Goal: Task Accomplishment & Management: Manage account settings

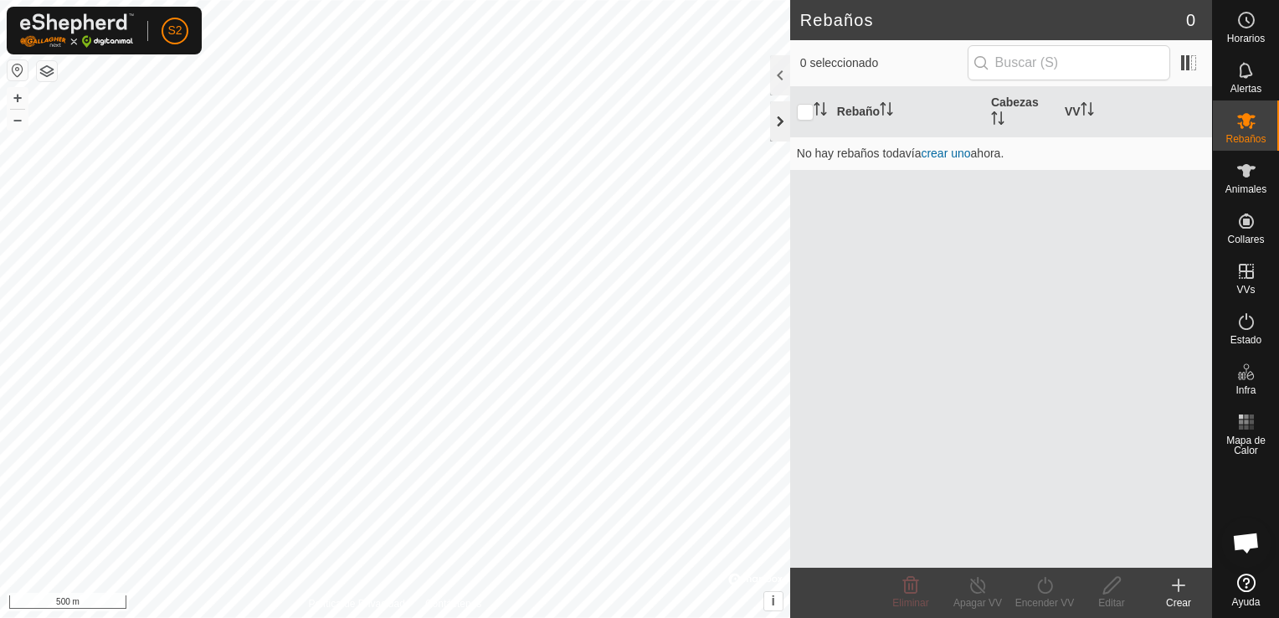
click at [779, 118] on div at bounding box center [780, 121] width 20 height 40
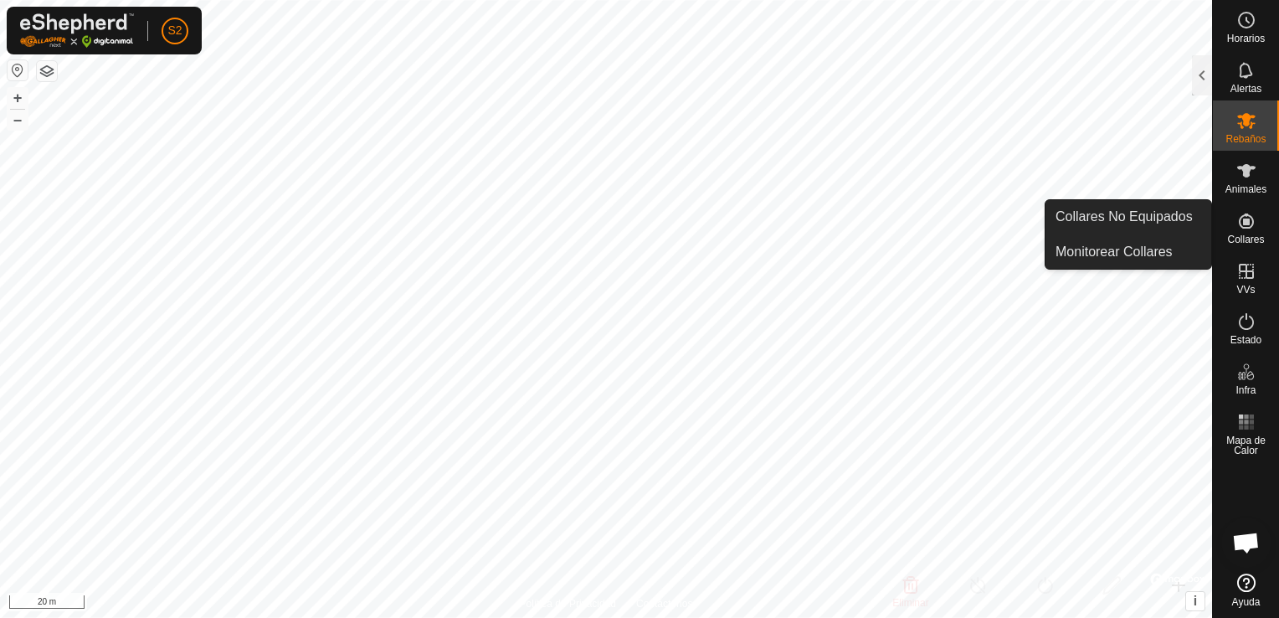
click at [1250, 230] on icon at bounding box center [1246, 221] width 20 height 20
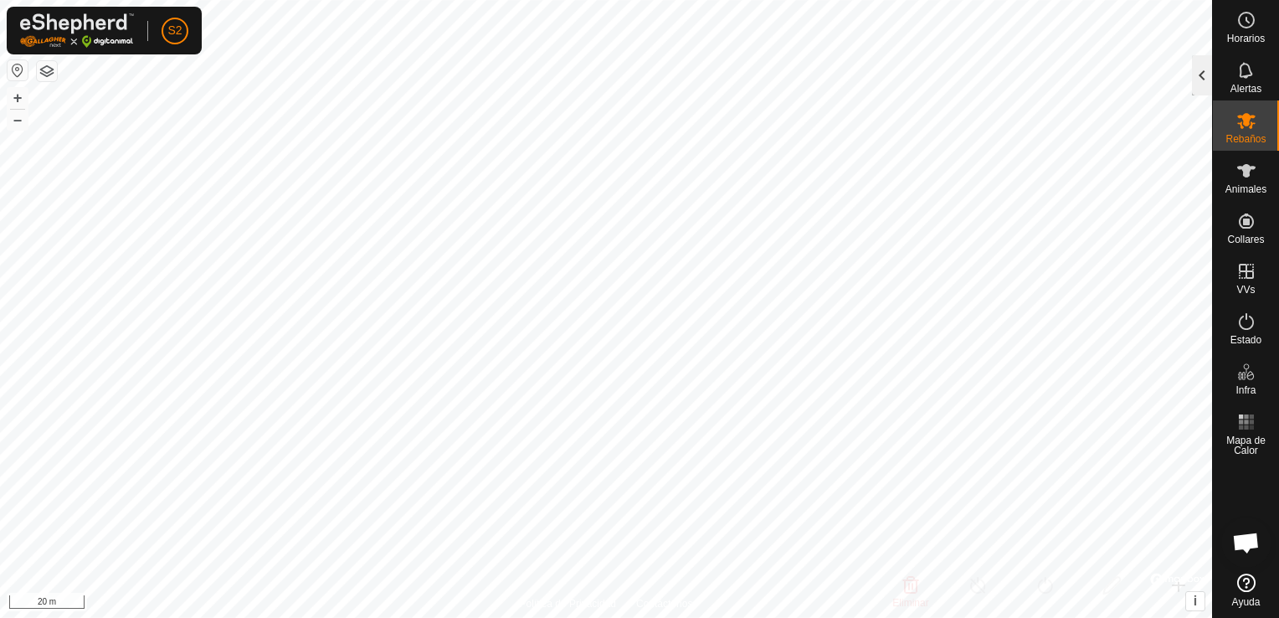
click at [1202, 78] on div at bounding box center [1202, 75] width 20 height 40
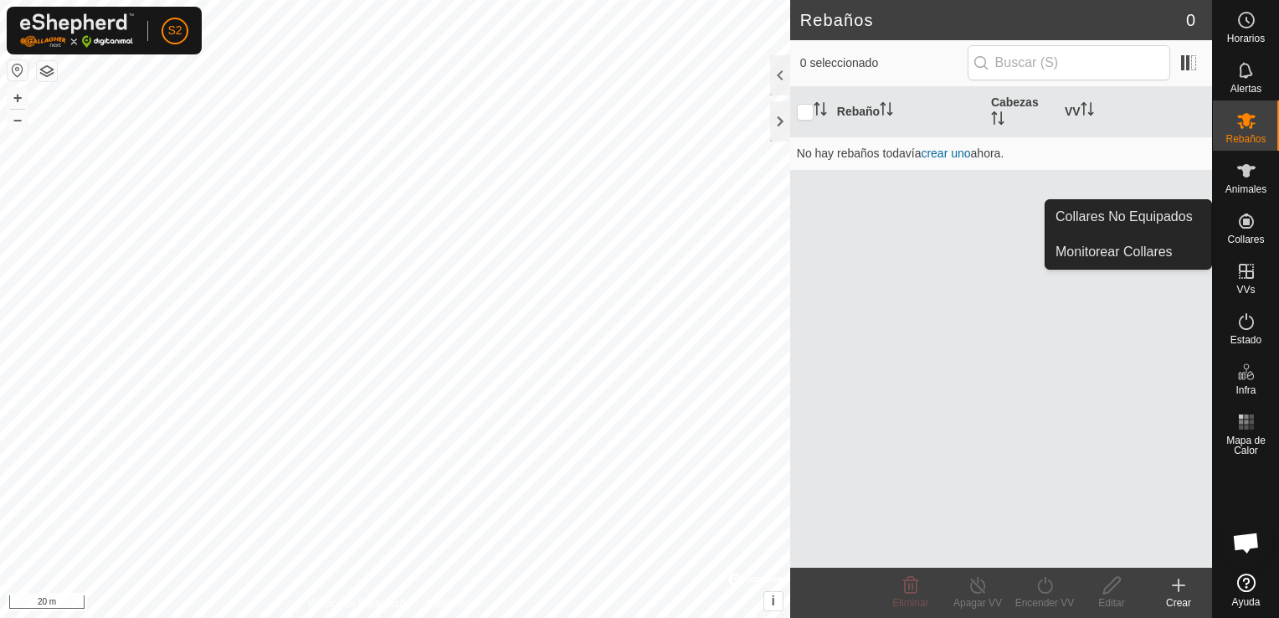
click at [1242, 234] on span "Collares" at bounding box center [1245, 239] width 37 height 10
click at [1242, 232] on es-neckbands-svg-icon at bounding box center [1246, 221] width 30 height 27
click at [1242, 231] on es-neckbands-svg-icon at bounding box center [1246, 221] width 30 height 27
click at [1150, 216] on link "Collares No Equipados" at bounding box center [1129, 216] width 166 height 33
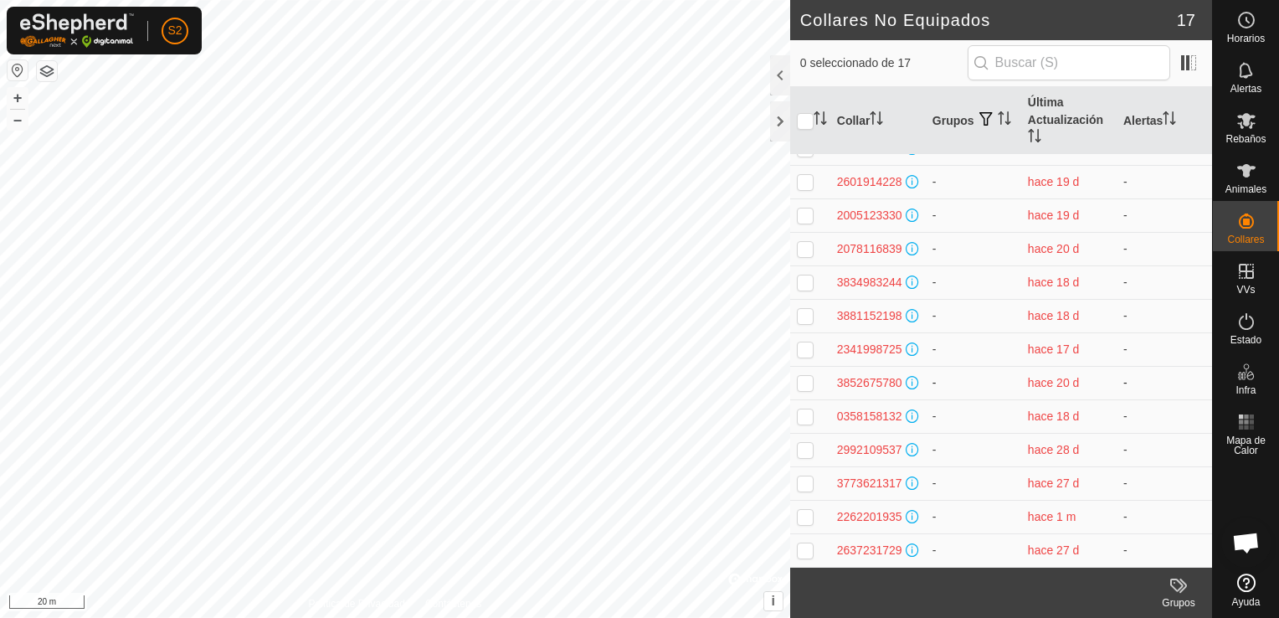
scroll to position [194, 0]
click at [1189, 64] on span at bounding box center [1188, 62] width 27 height 27
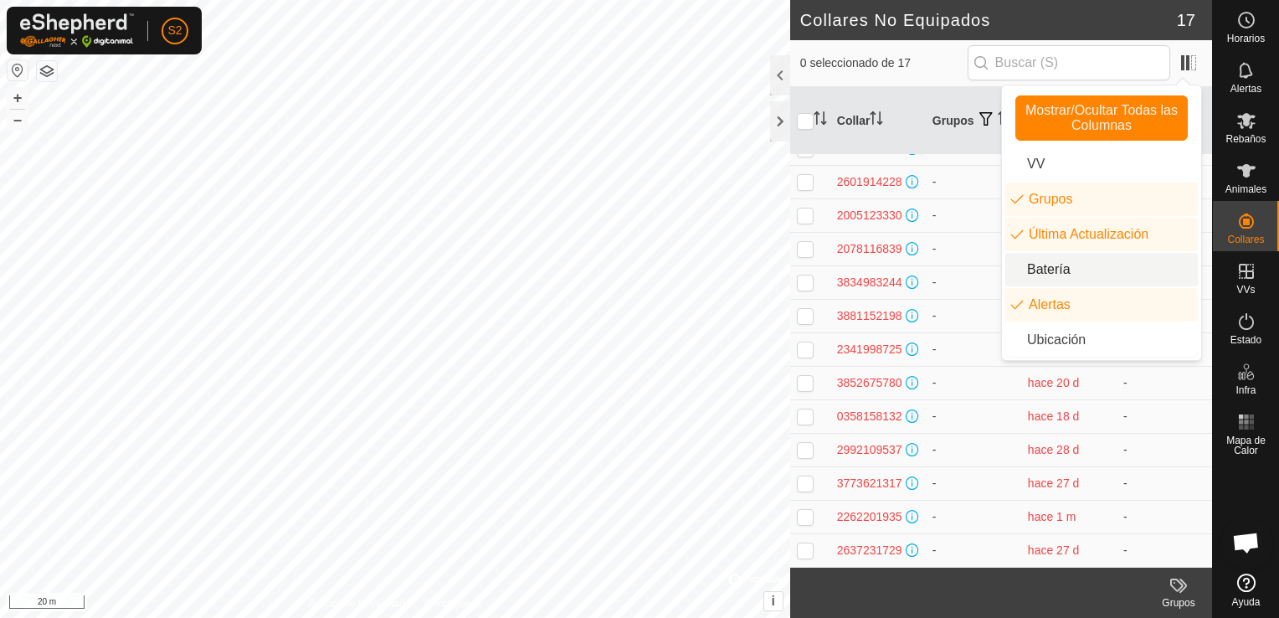
click at [1045, 260] on li "Batería" at bounding box center [1101, 269] width 193 height 33
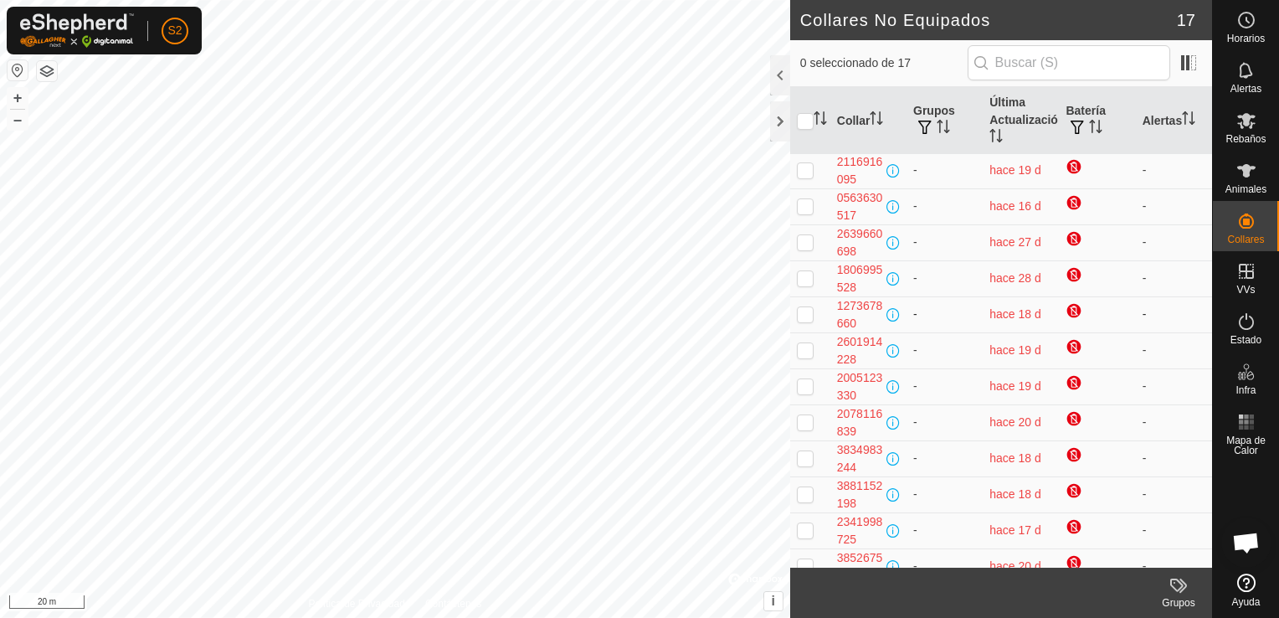
scroll to position [0, 0]
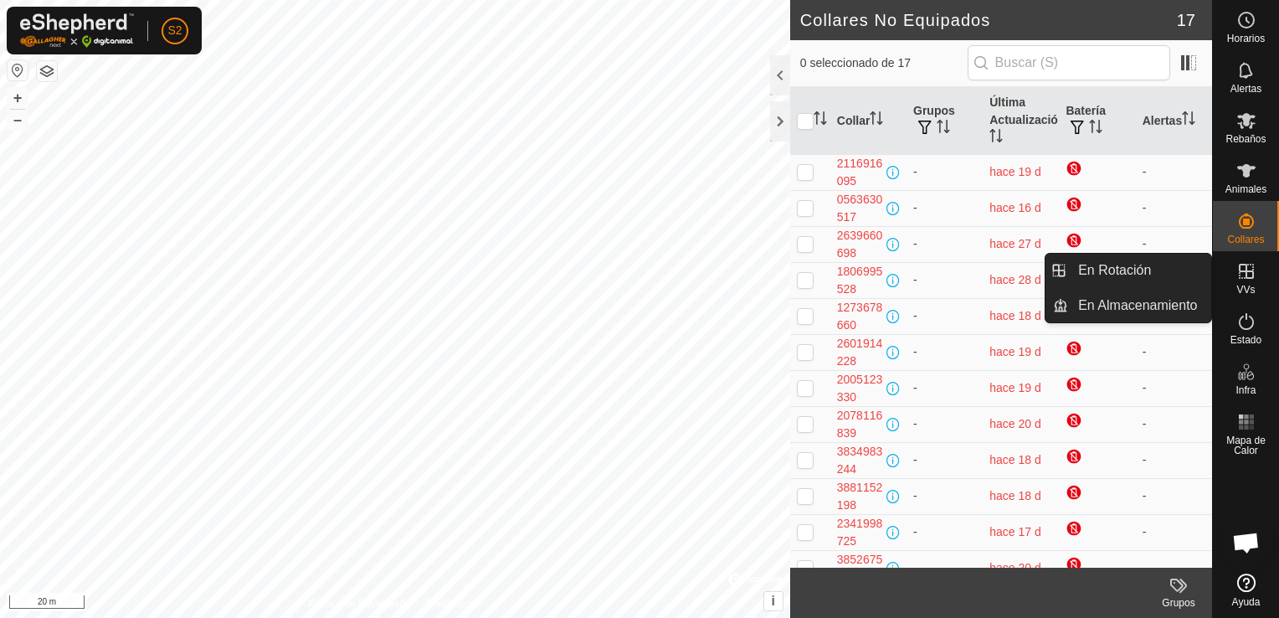
click at [1242, 272] on icon at bounding box center [1246, 271] width 20 height 20
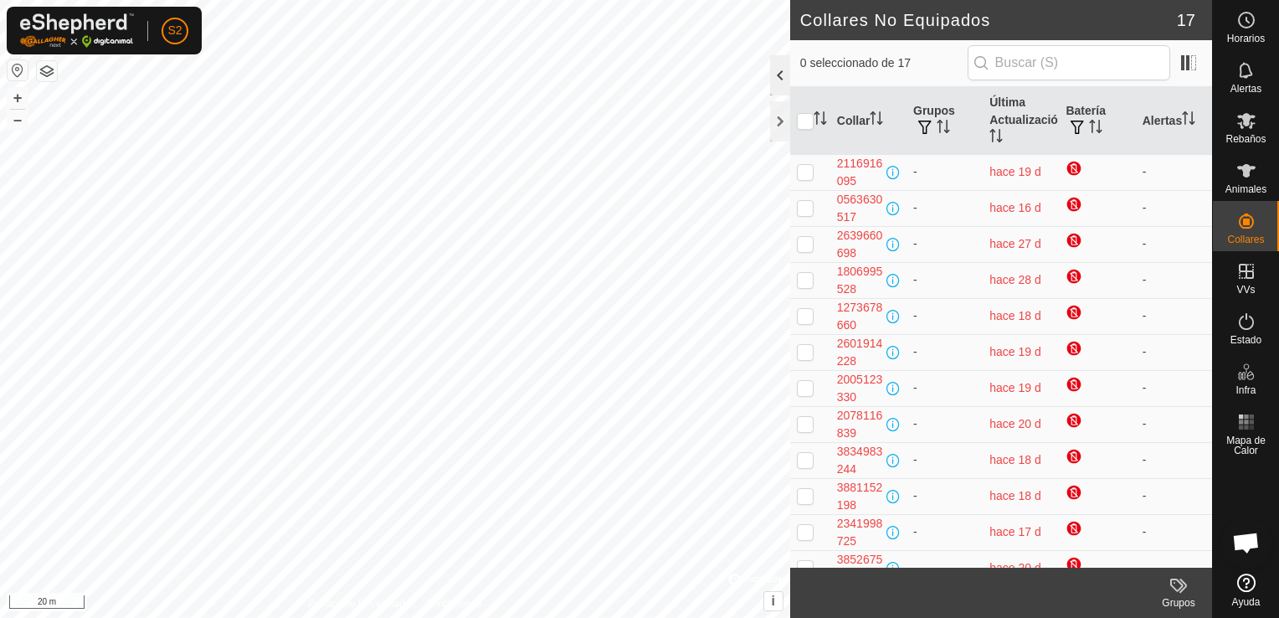
click at [780, 72] on div at bounding box center [780, 75] width 20 height 40
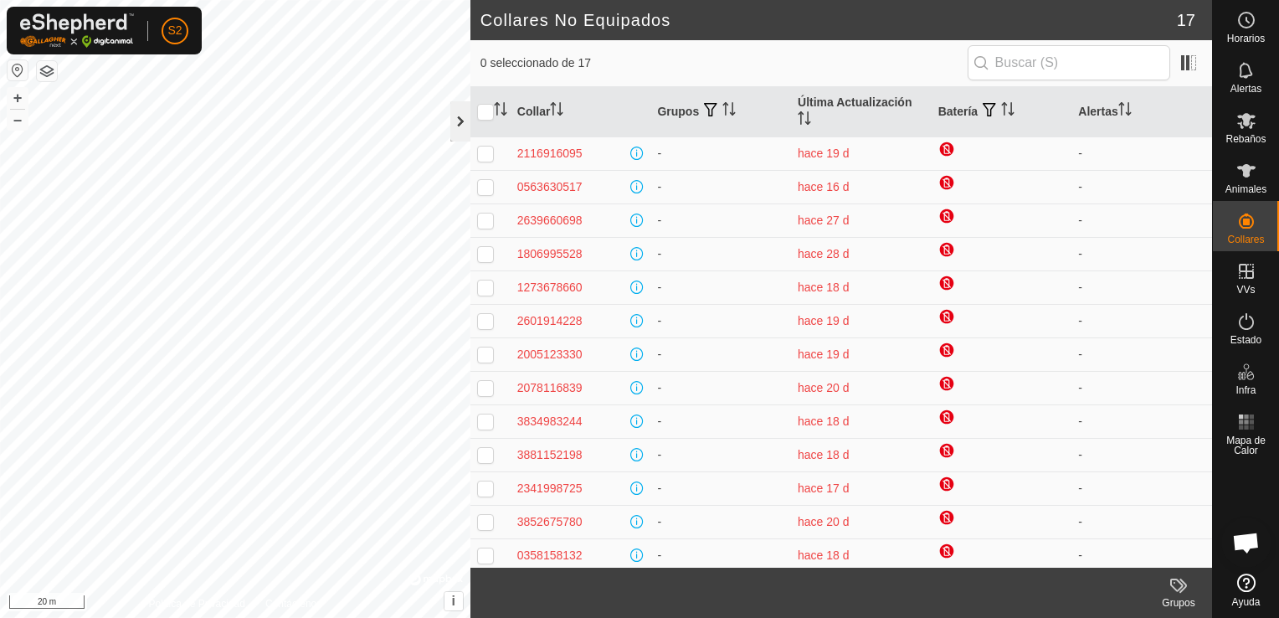
click at [455, 122] on div at bounding box center [460, 121] width 20 height 40
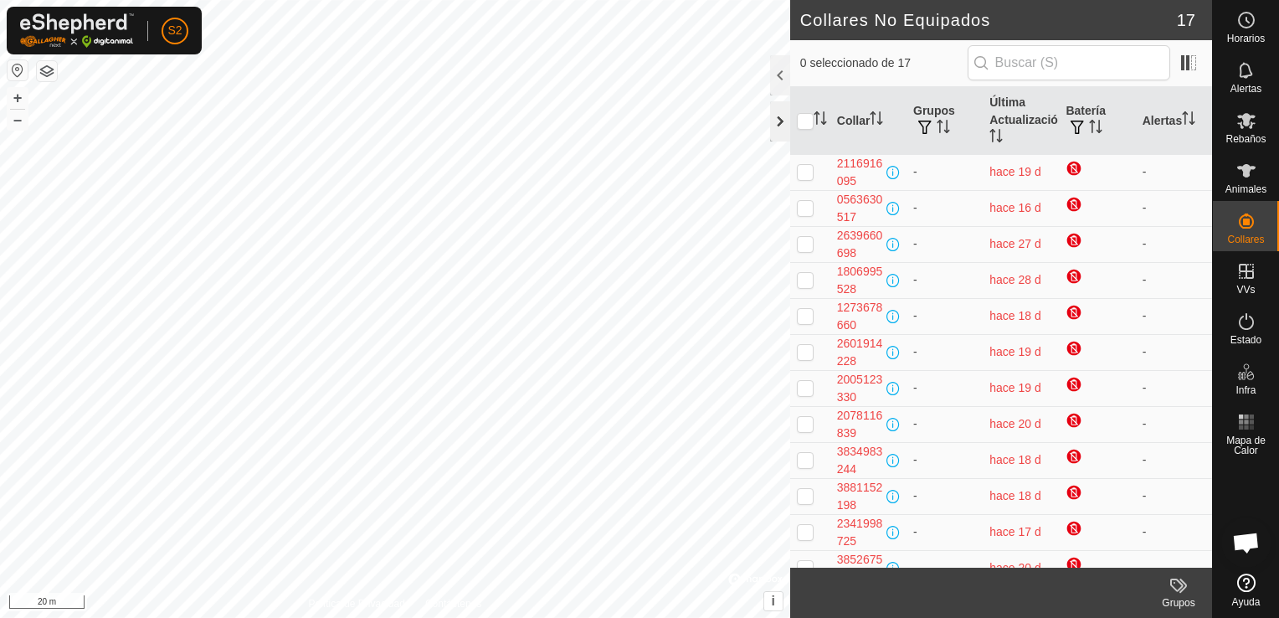
click at [780, 124] on div at bounding box center [780, 121] width 20 height 40
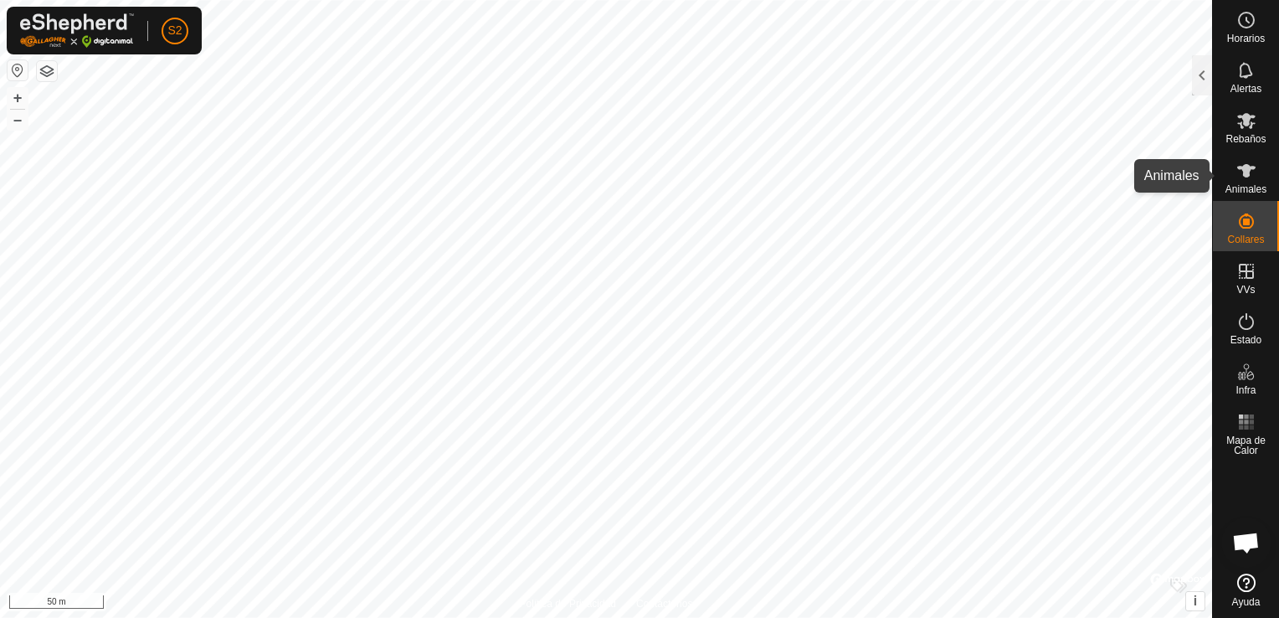
click at [1245, 164] on icon at bounding box center [1246, 170] width 18 height 13
click at [1203, 80] on div at bounding box center [1202, 75] width 20 height 40
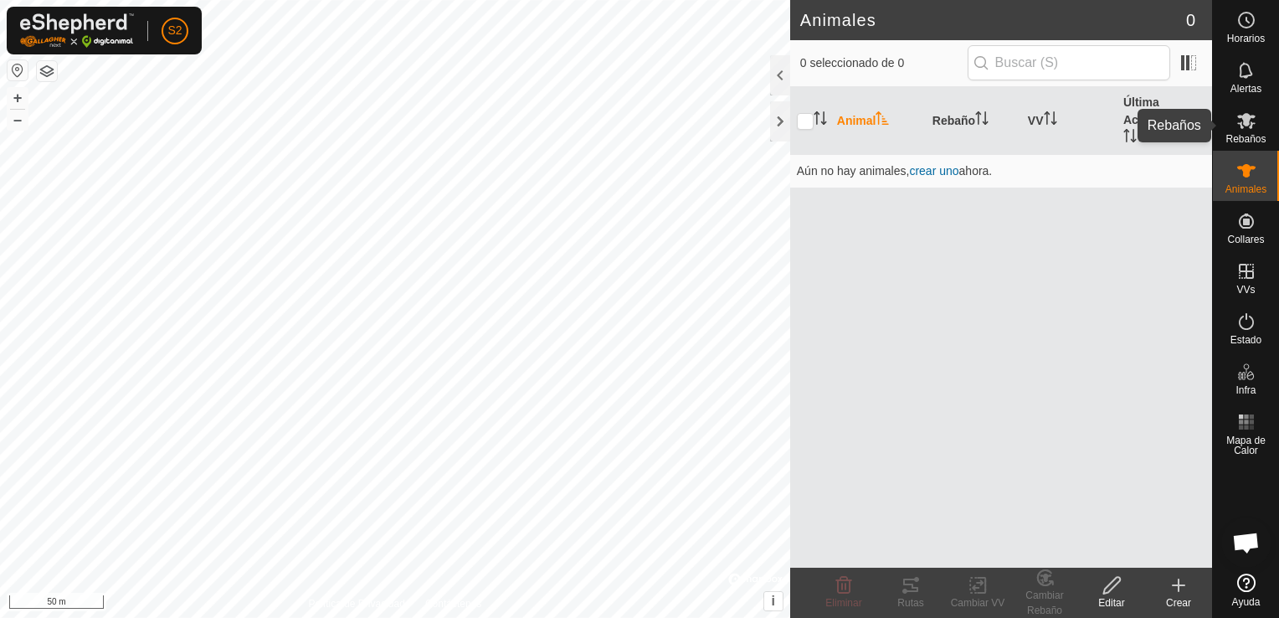
click at [1243, 135] on span "Rebaños" at bounding box center [1246, 139] width 40 height 10
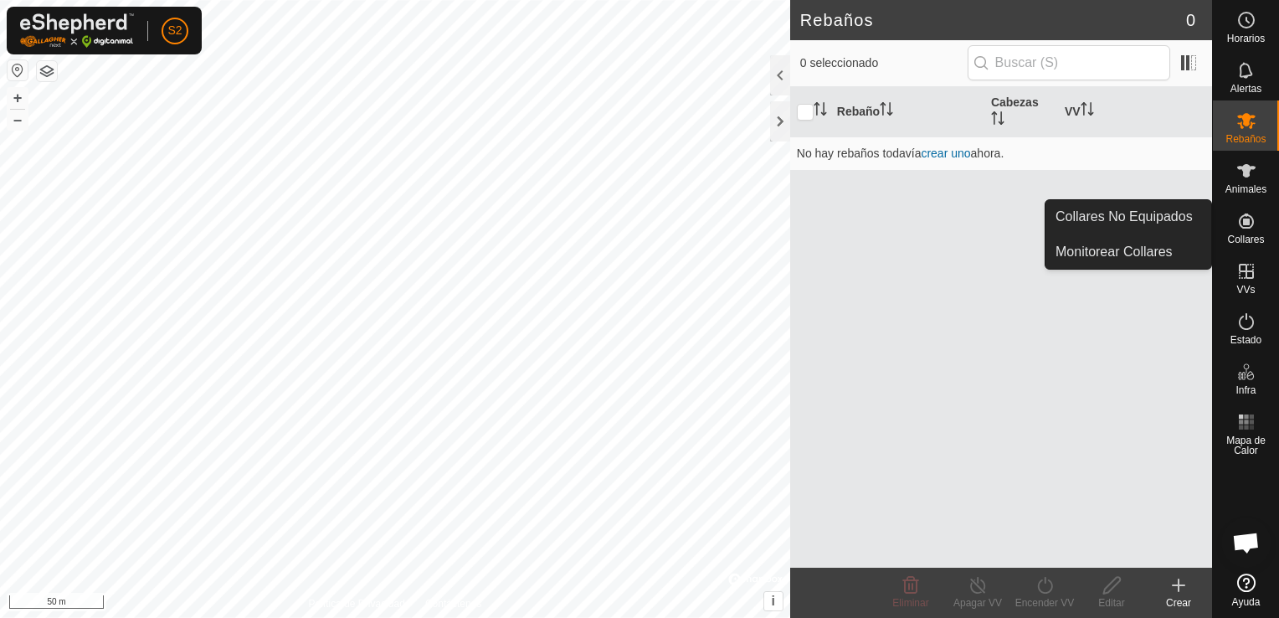
click at [1242, 224] on icon at bounding box center [1246, 221] width 20 height 20
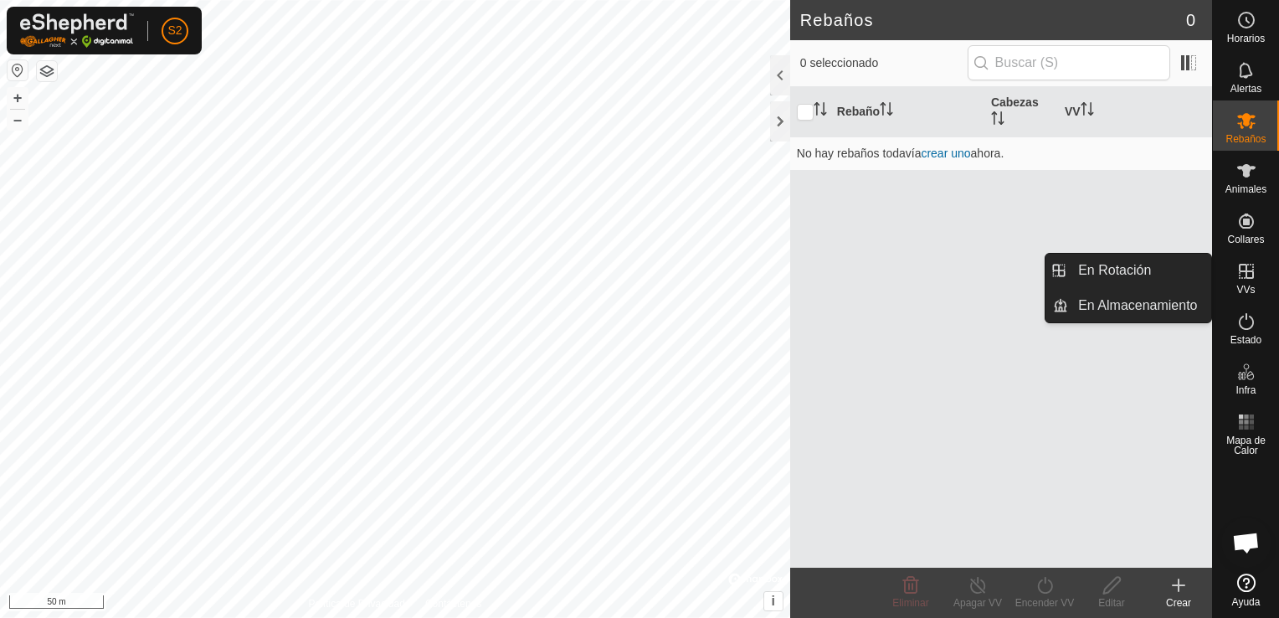
click at [1249, 270] on icon at bounding box center [1246, 271] width 15 height 15
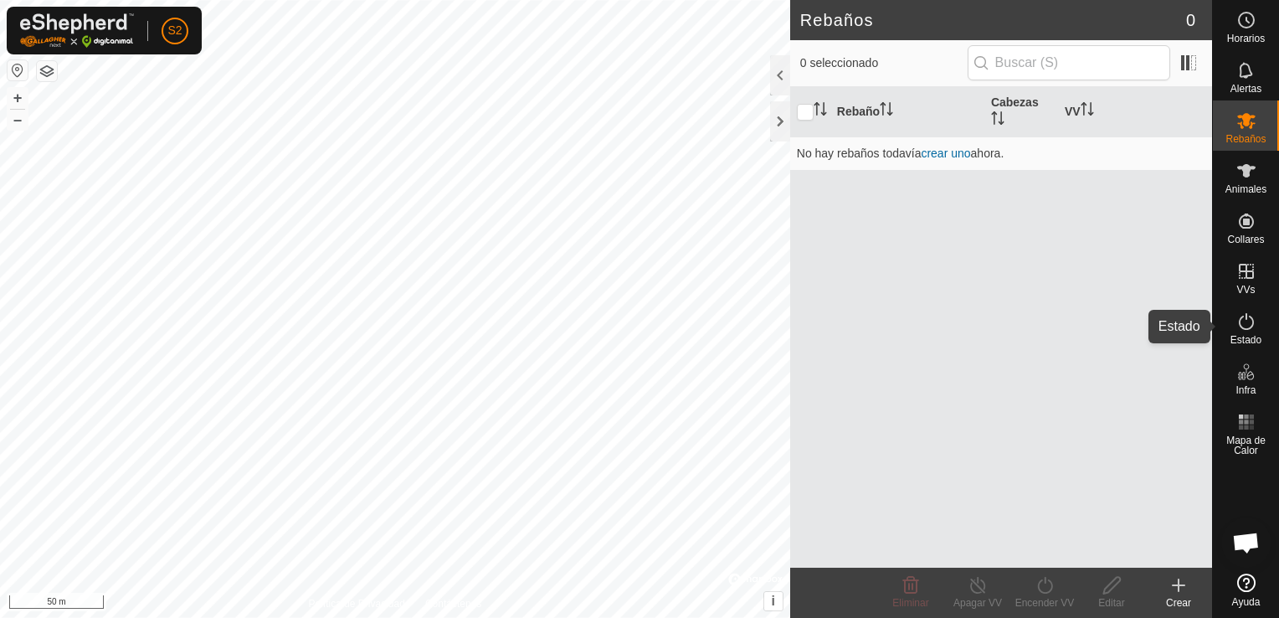
click at [1247, 335] on span "Estado" at bounding box center [1246, 340] width 31 height 10
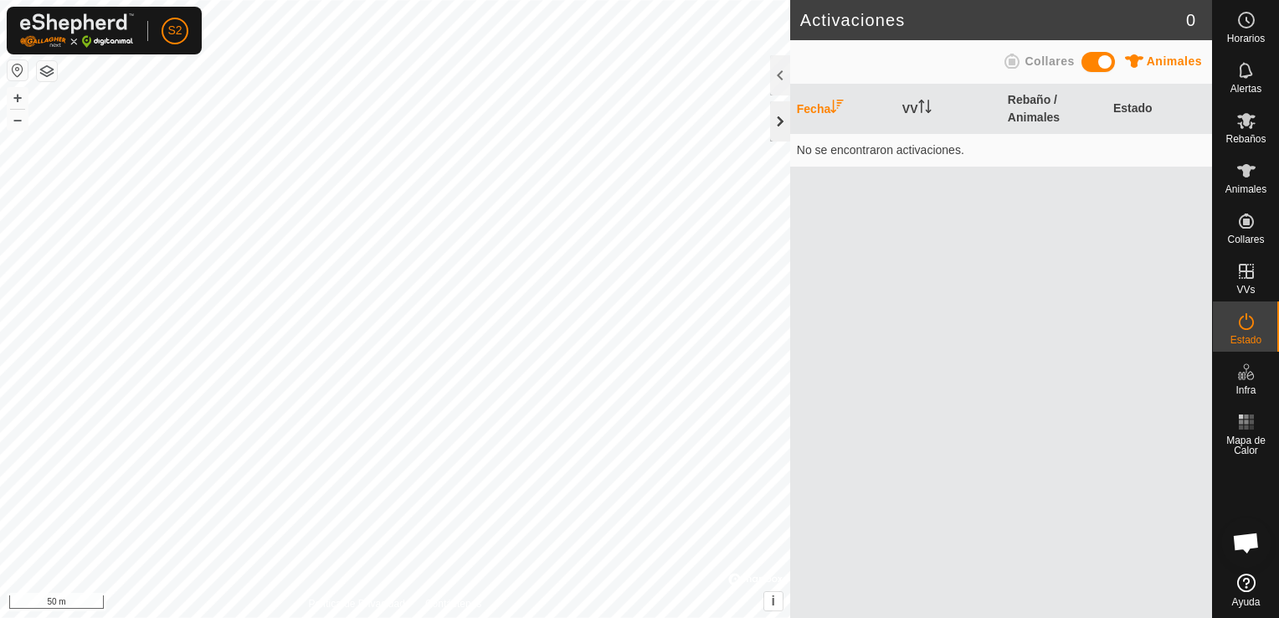
click at [784, 116] on div at bounding box center [780, 121] width 20 height 40
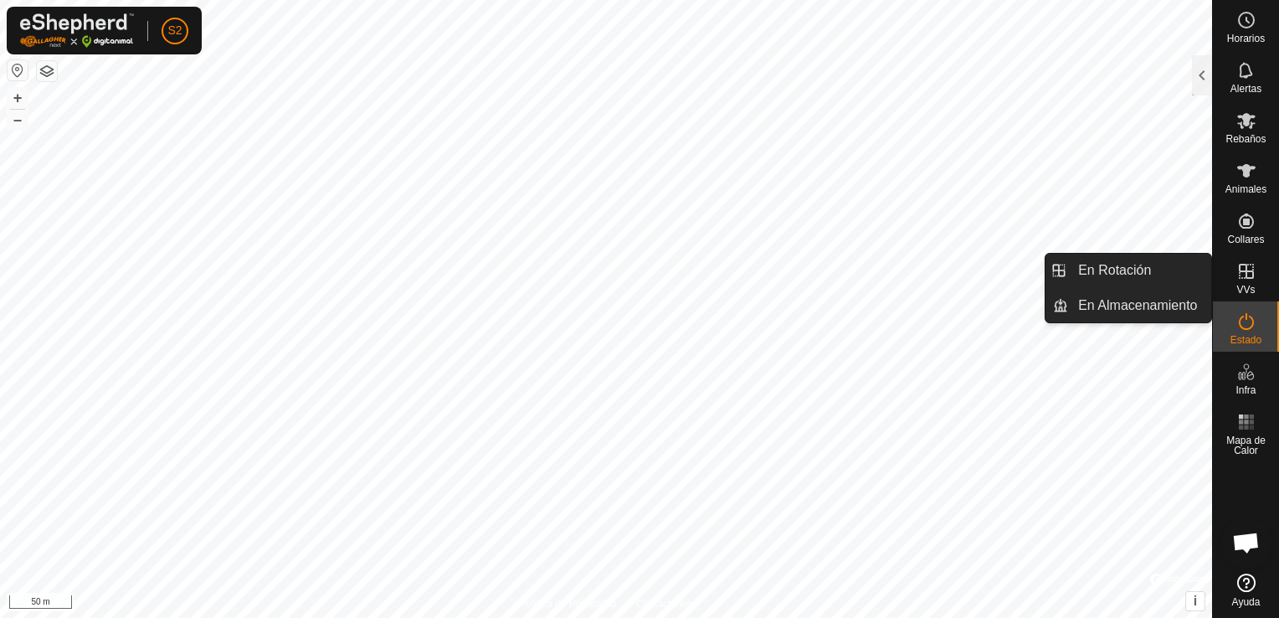
click at [1250, 285] on span "VVs" at bounding box center [1245, 290] width 18 height 10
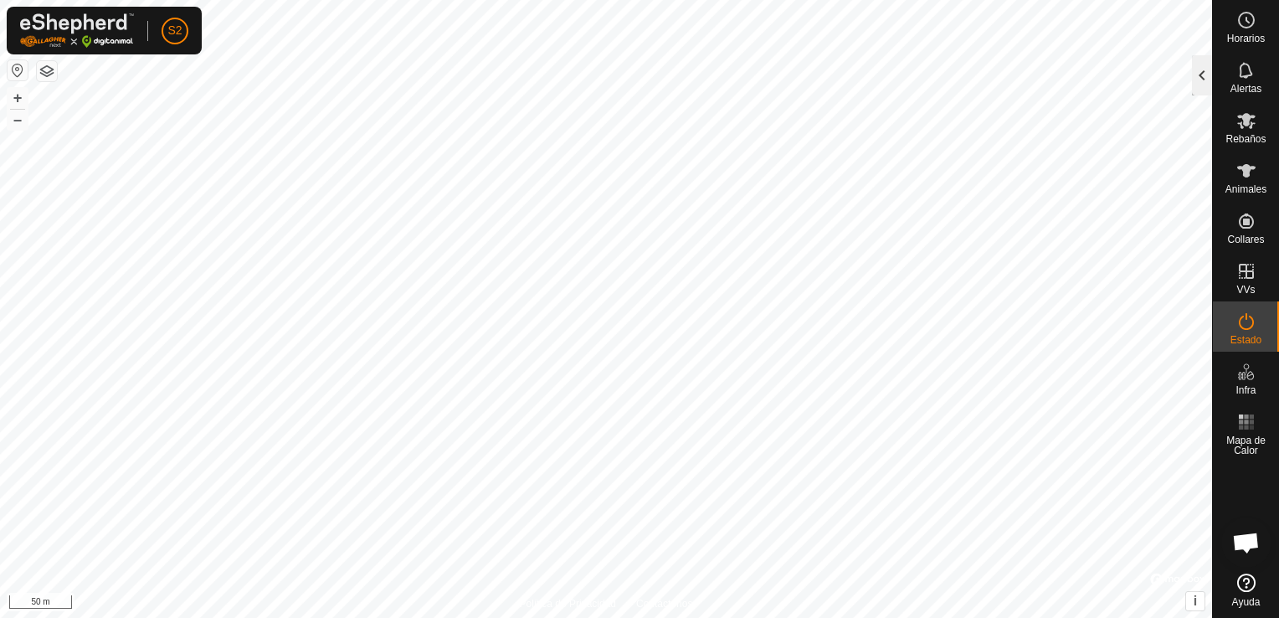
click at [1197, 76] on div at bounding box center [1202, 75] width 20 height 40
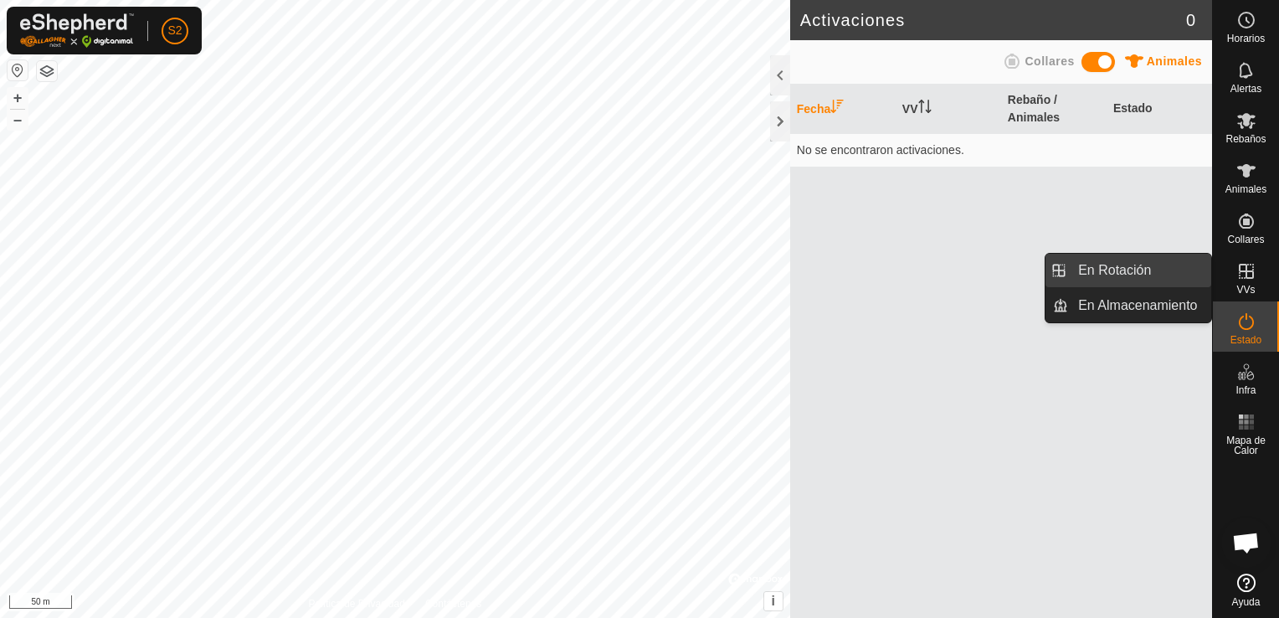
click at [1144, 277] on link "En Rotación" at bounding box center [1139, 270] width 143 height 33
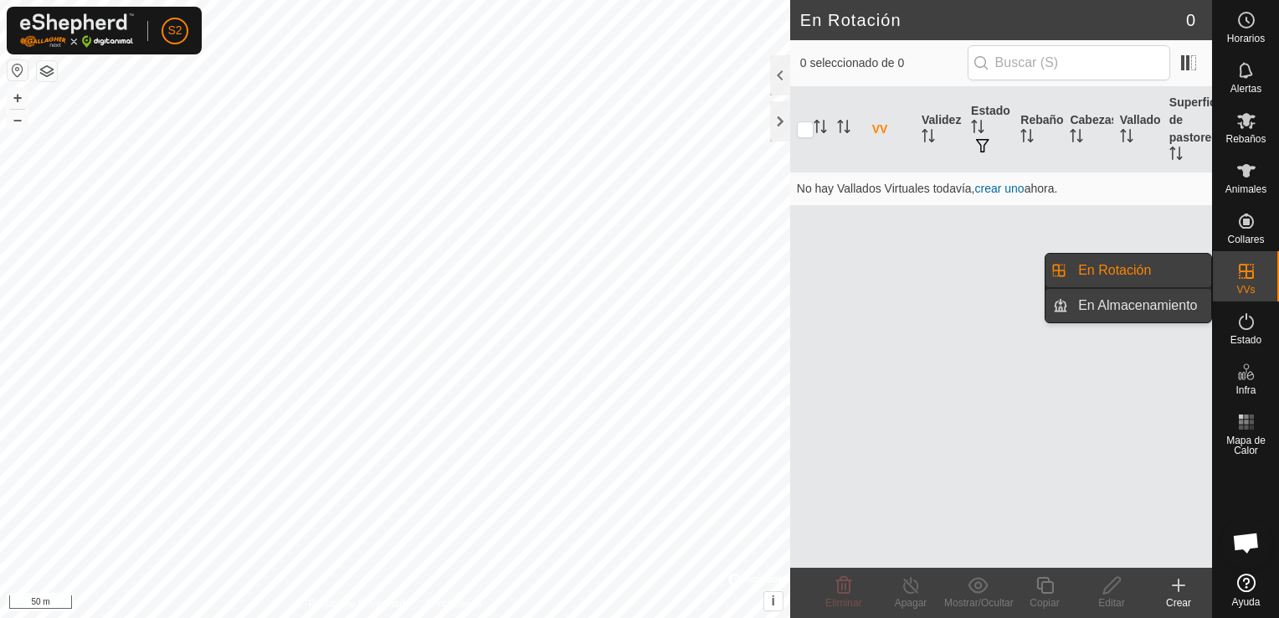
click at [1127, 295] on link "En Almacenamiento" at bounding box center [1139, 305] width 143 height 33
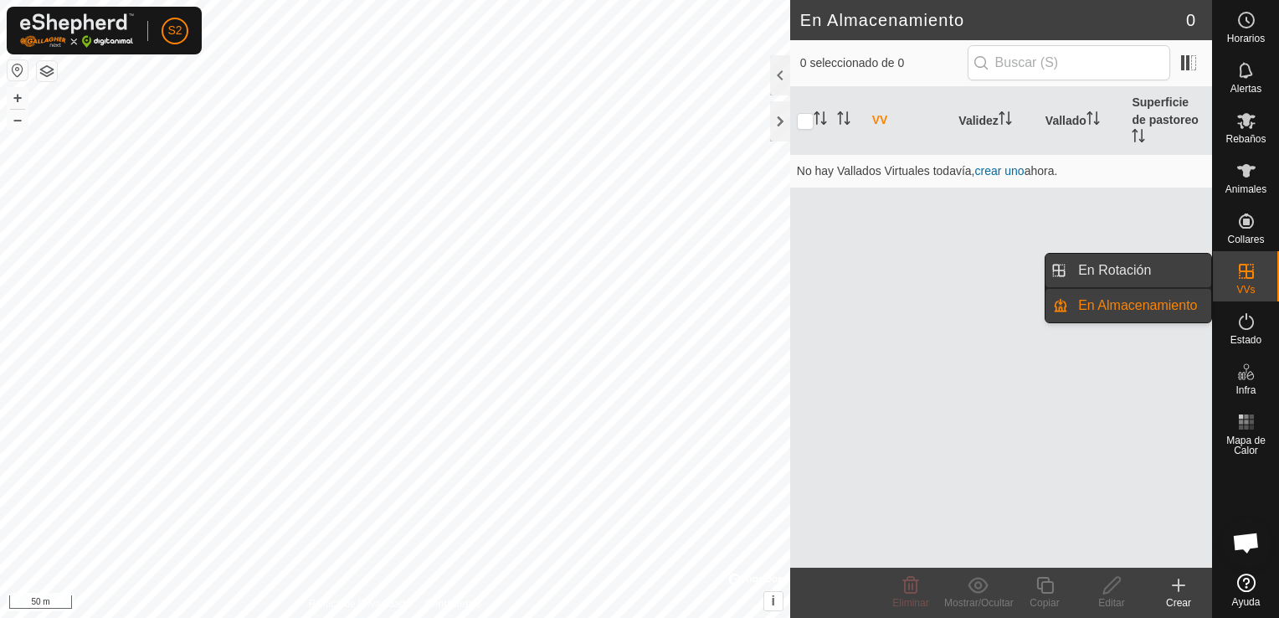
click at [1127, 282] on link "En Rotación" at bounding box center [1139, 270] width 143 height 33
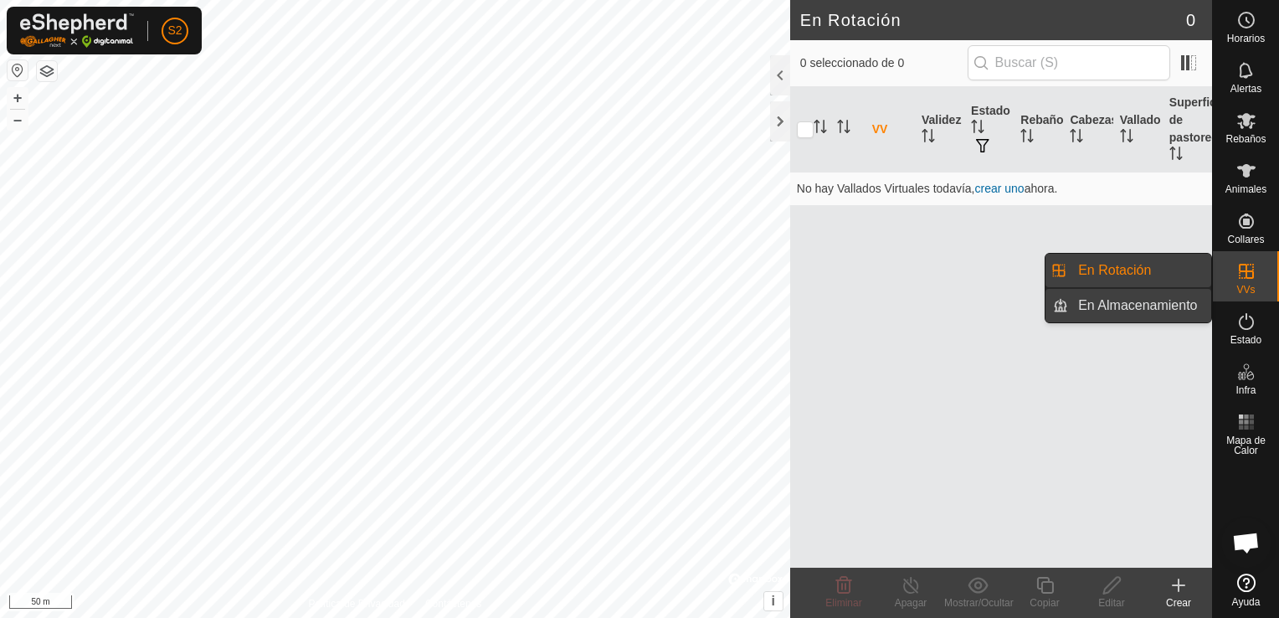
click at [1118, 295] on link "En Almacenamiento" at bounding box center [1139, 305] width 143 height 33
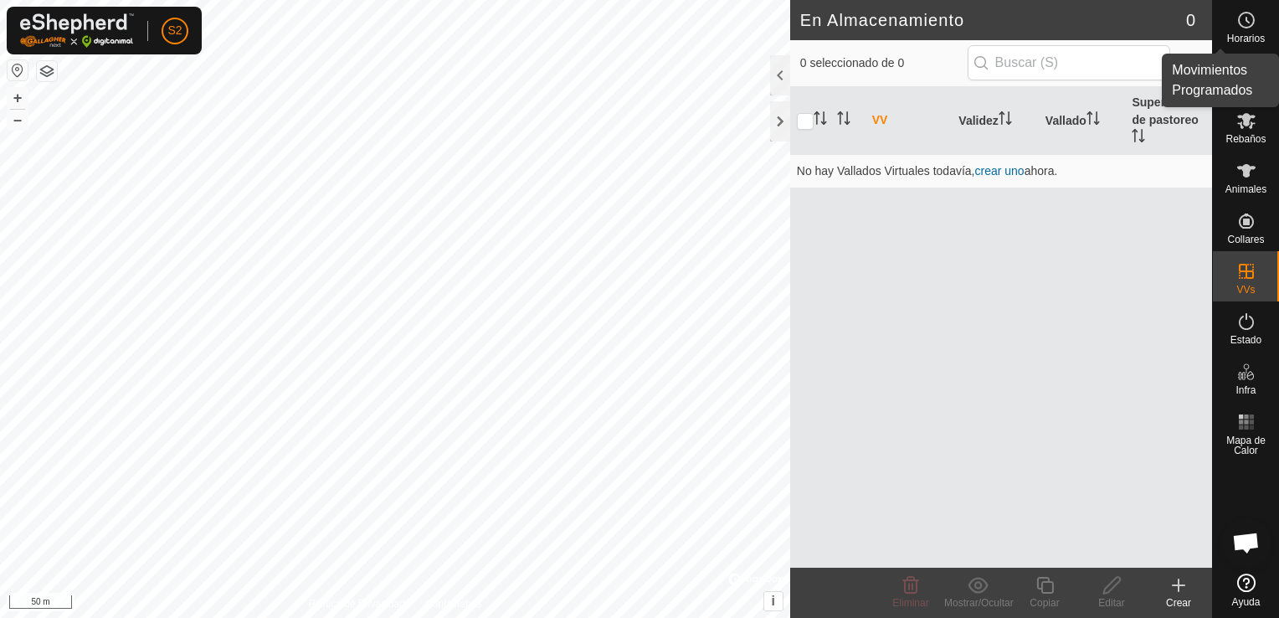
click at [1236, 20] on icon at bounding box center [1246, 20] width 20 height 20
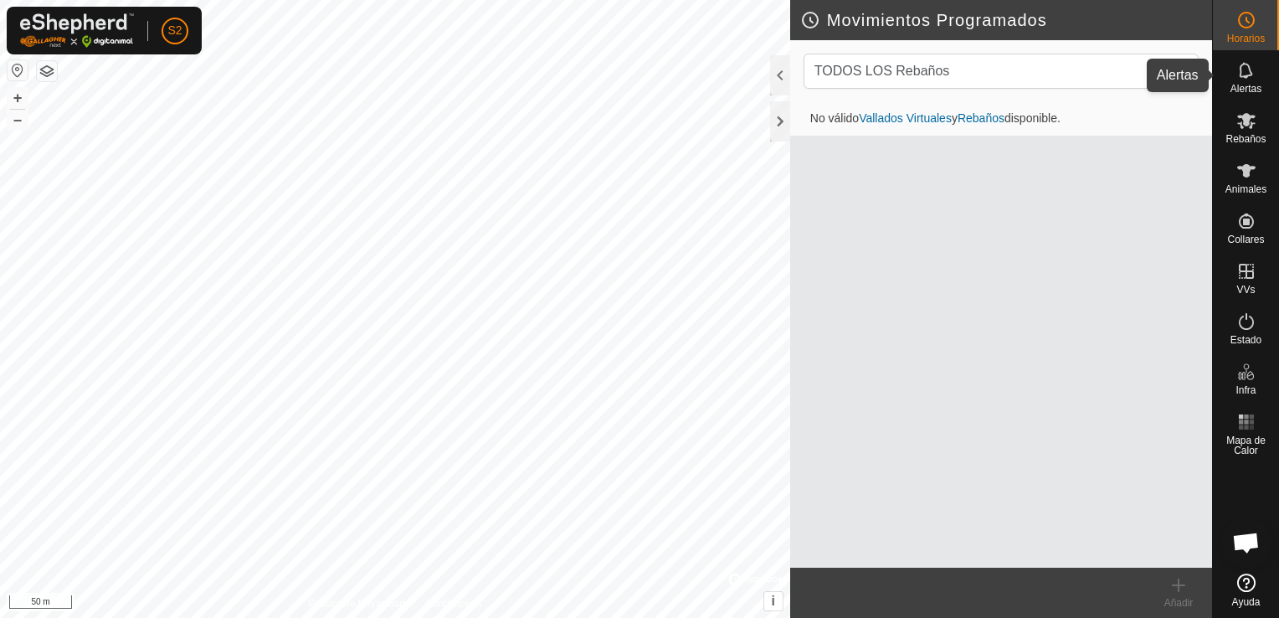
click at [1240, 66] on icon at bounding box center [1245, 70] width 13 height 16
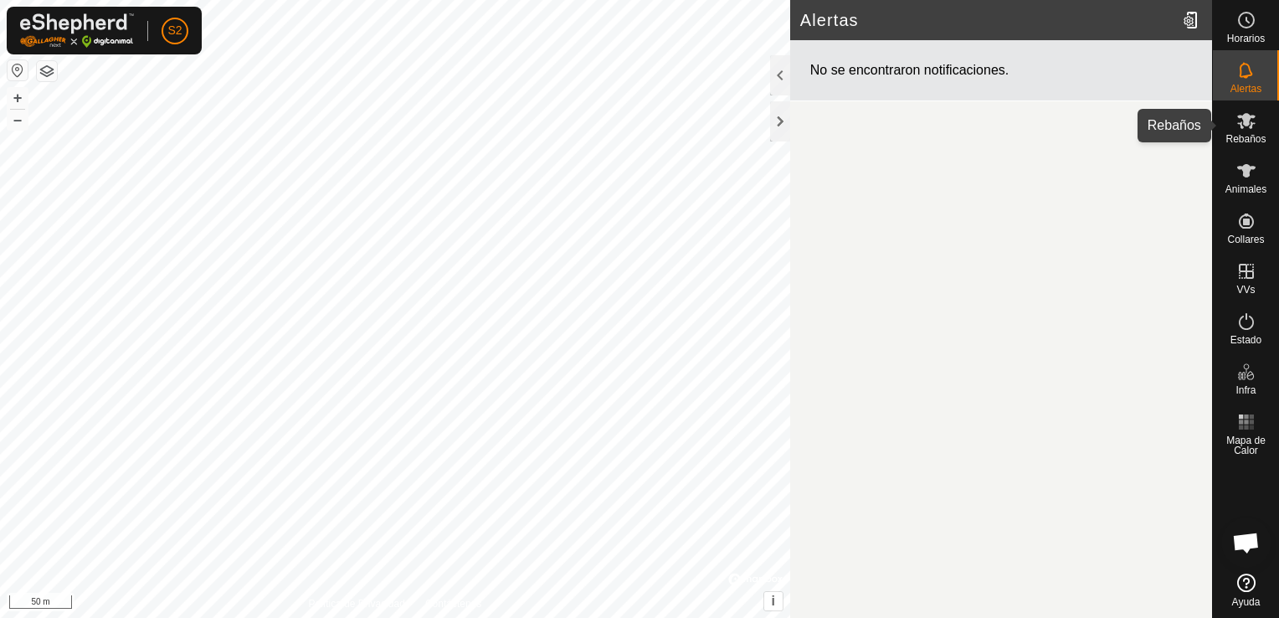
click at [1245, 117] on icon at bounding box center [1246, 121] width 18 height 16
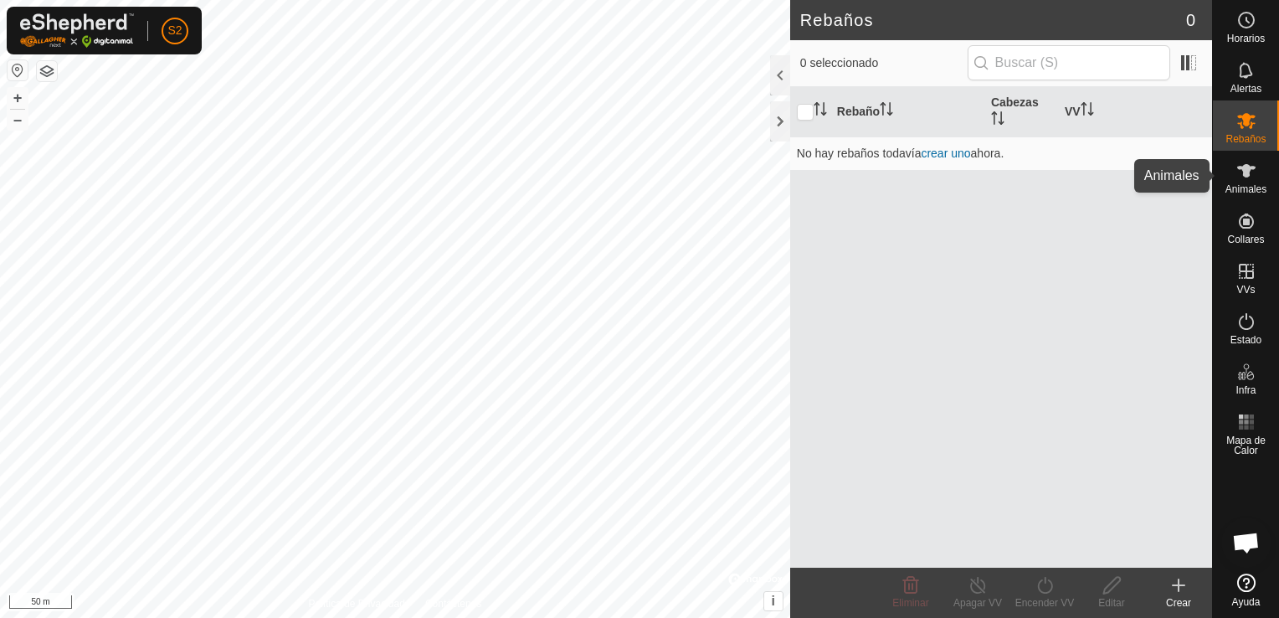
click at [1242, 172] on icon at bounding box center [1246, 171] width 20 height 20
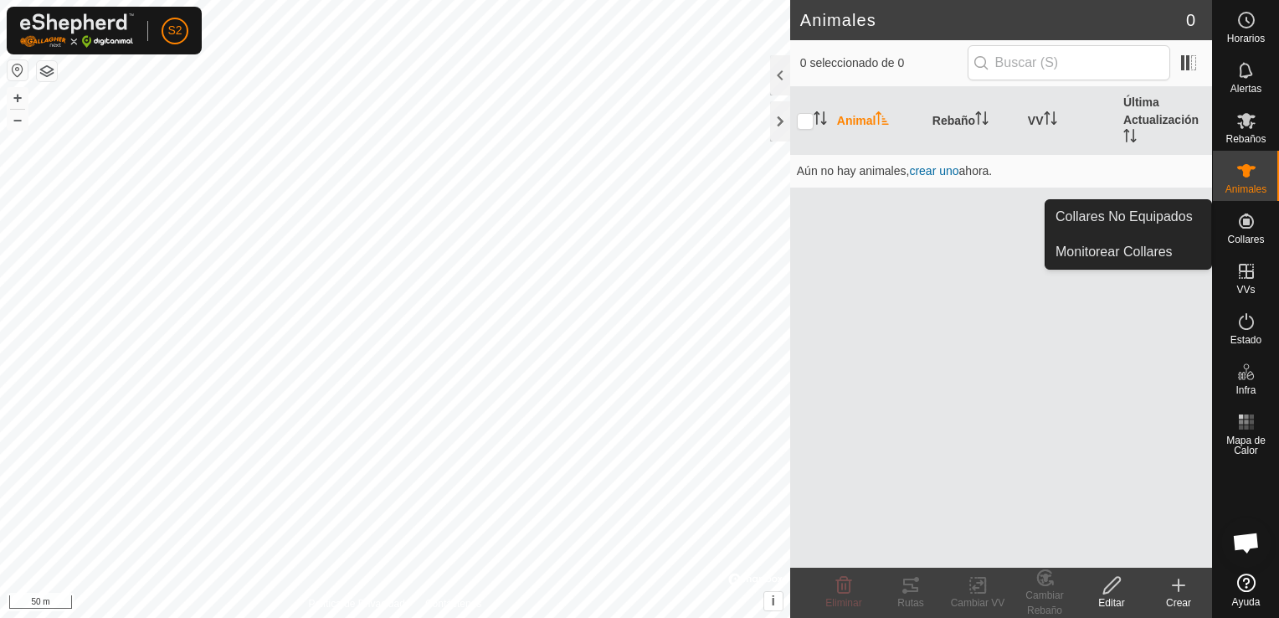
click at [1241, 223] on icon at bounding box center [1246, 221] width 20 height 20
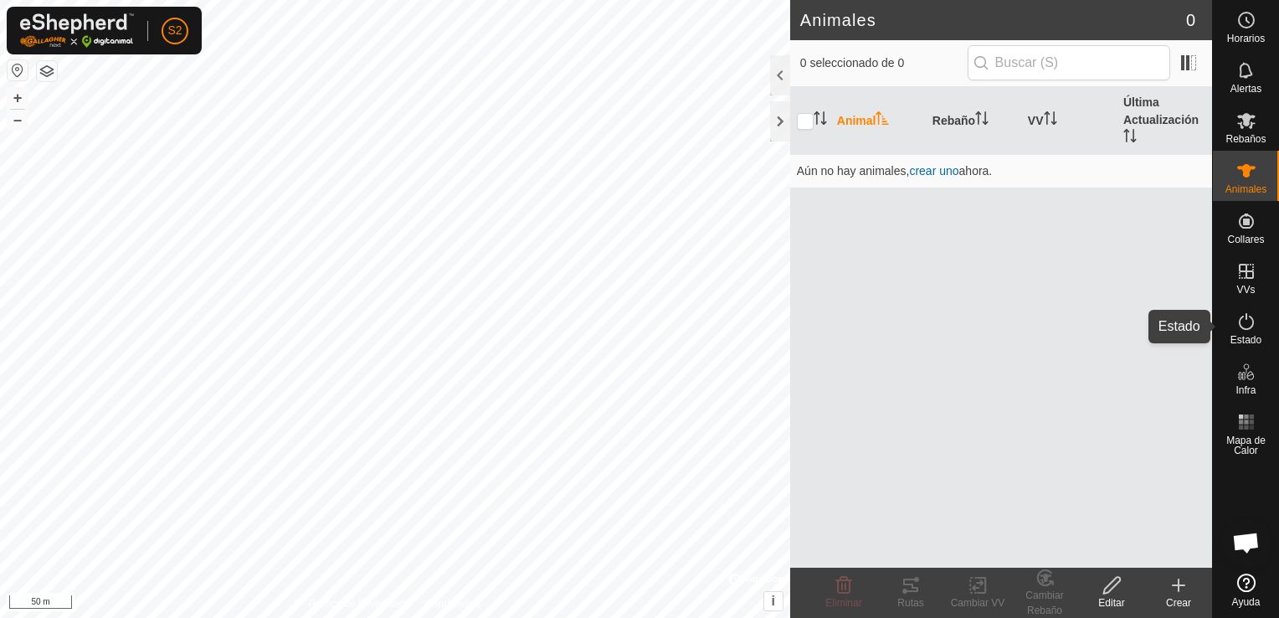
click at [1246, 314] on icon at bounding box center [1246, 321] width 20 height 20
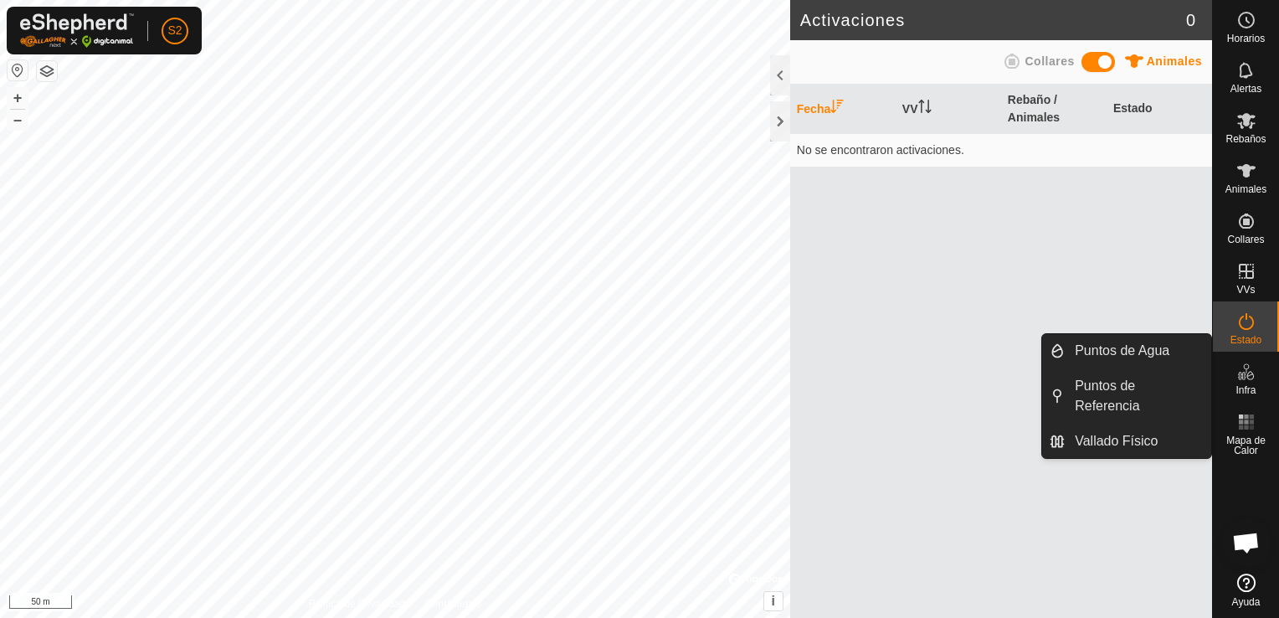
click at [1234, 370] on es-infrastructure-svg-icon at bounding box center [1246, 371] width 30 height 27
click at [1145, 437] on link "Vallado Físico" at bounding box center [1138, 440] width 146 height 33
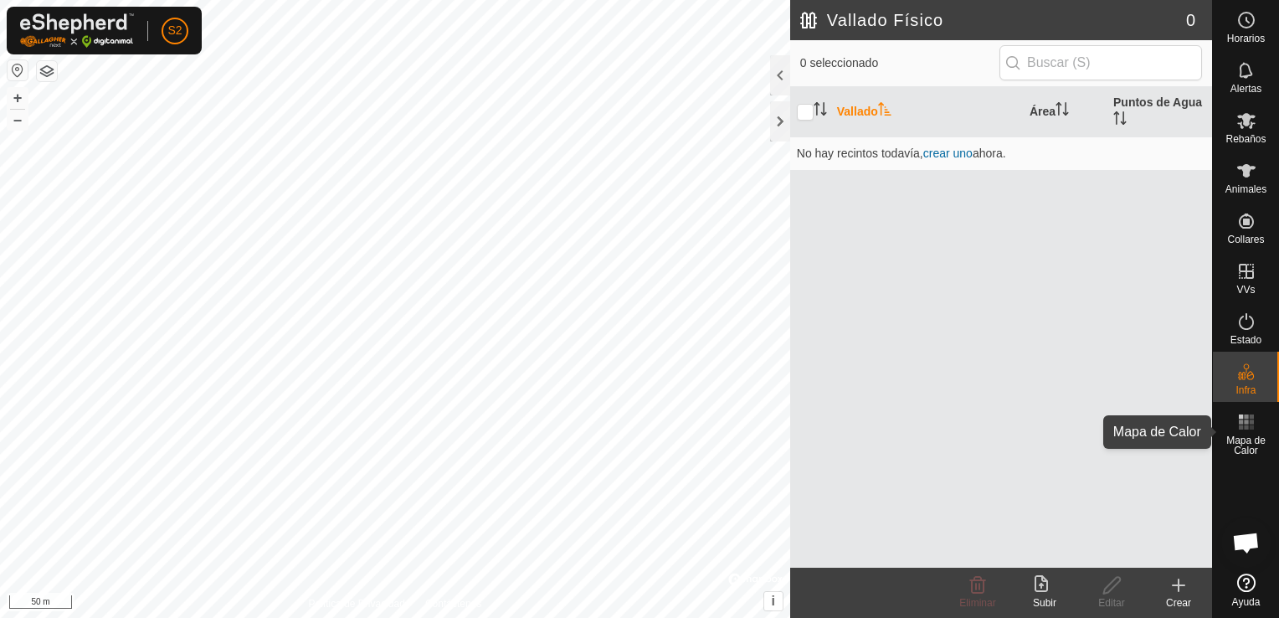
click at [1247, 426] on rect at bounding box center [1246, 427] width 4 height 4
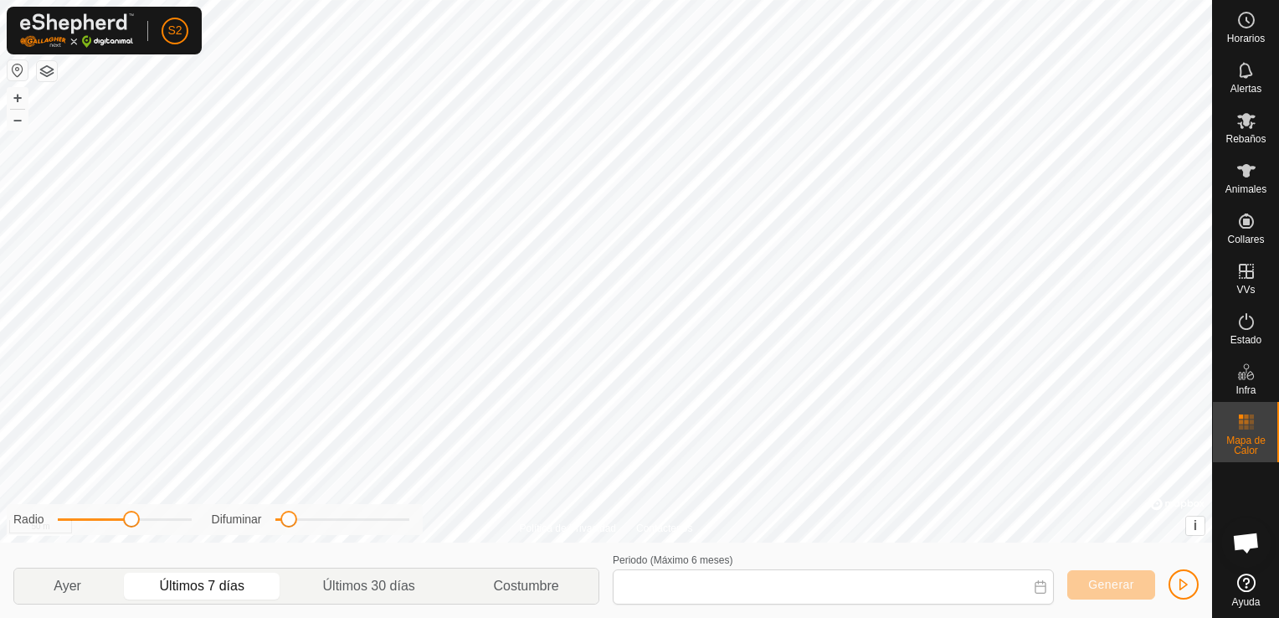
type input "[DATE] - [DATE]"
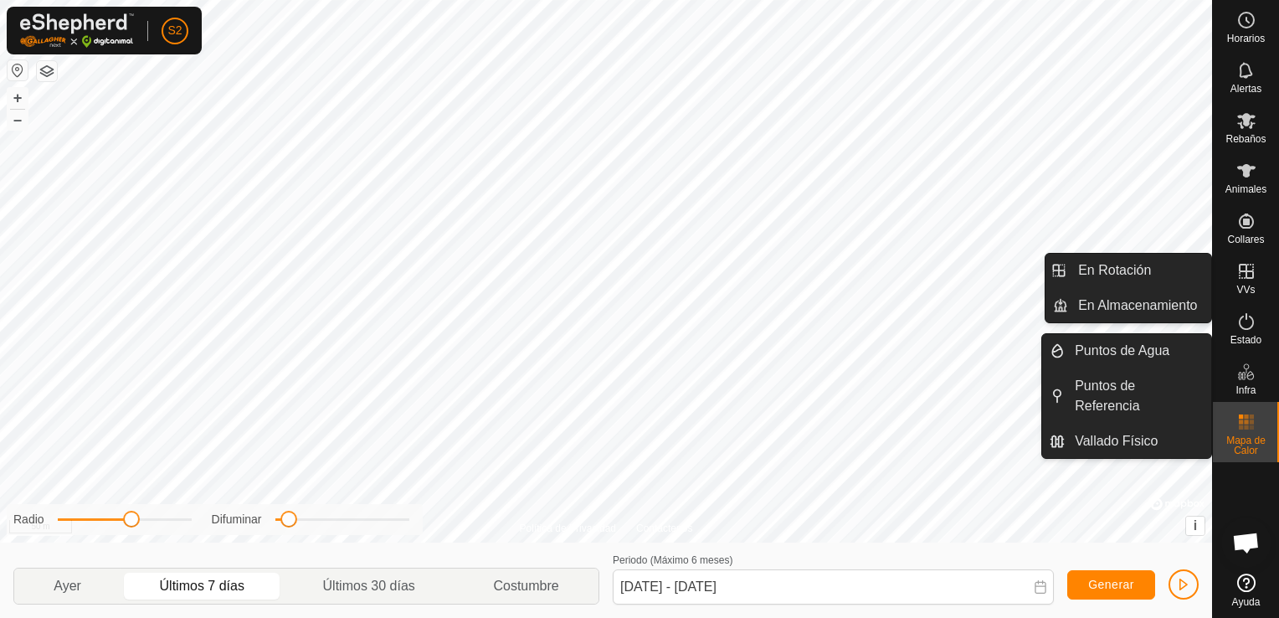
click at [1248, 272] on icon at bounding box center [1246, 271] width 20 height 20
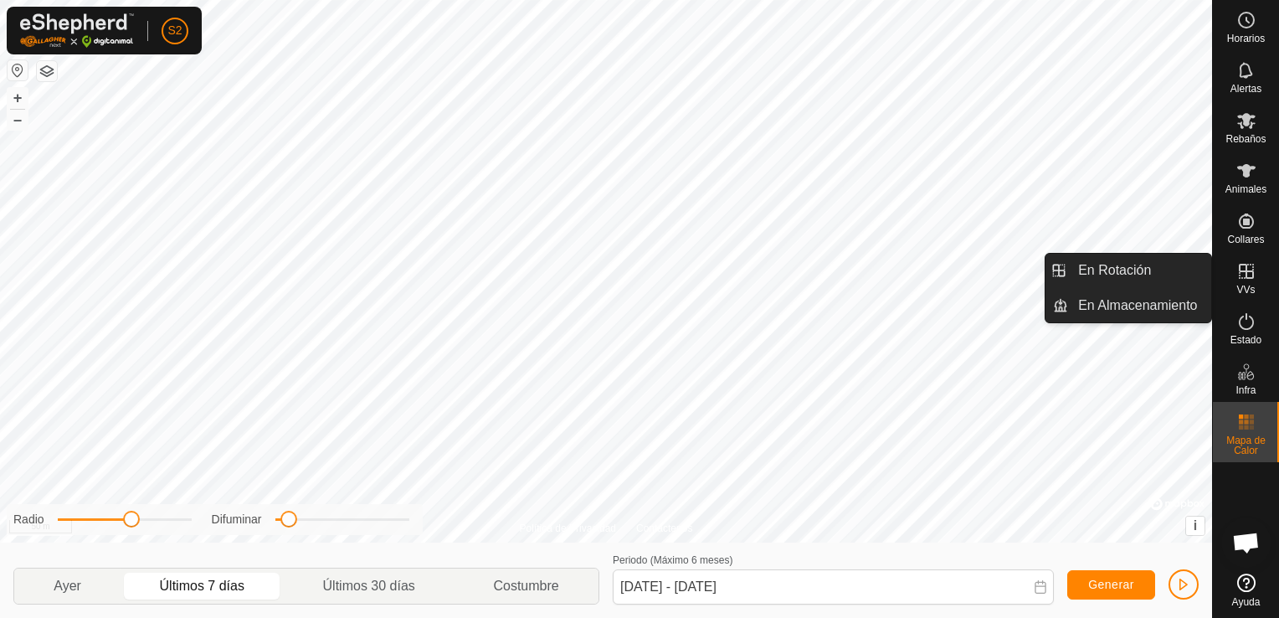
click at [1248, 272] on icon at bounding box center [1246, 271] width 20 height 20
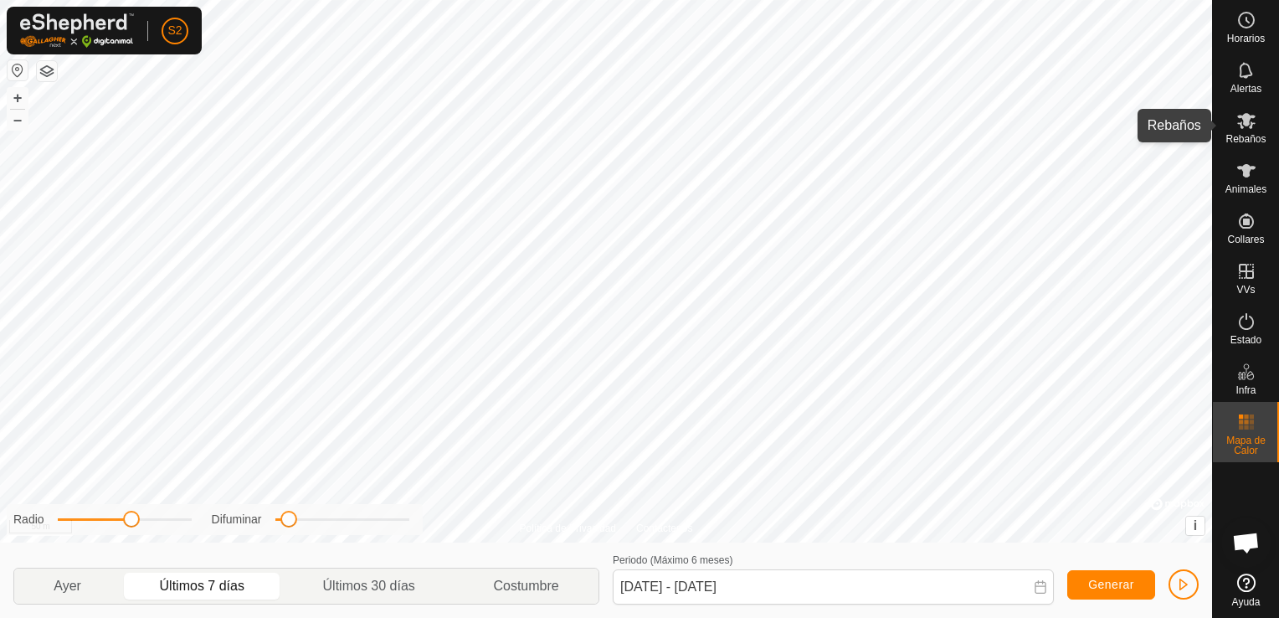
click at [1244, 131] on es-mob-svg-icon at bounding box center [1246, 120] width 30 height 27
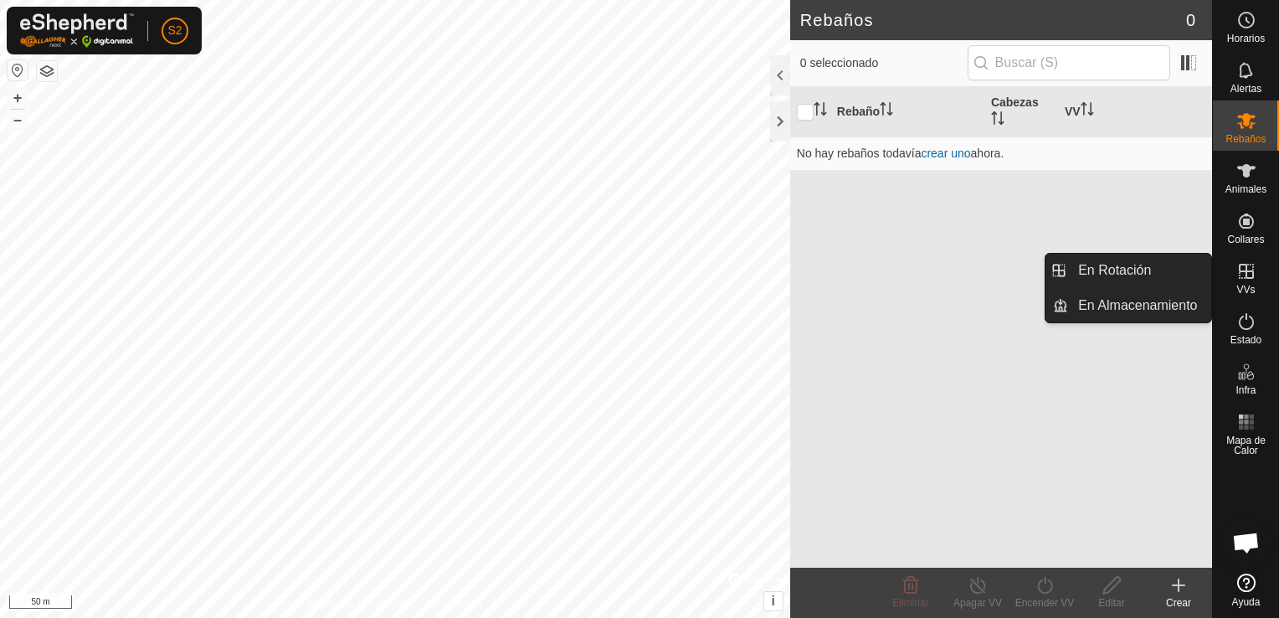
click at [1237, 270] on icon at bounding box center [1246, 271] width 20 height 20
click at [1248, 282] on es-virtualpaddocks-svg-icon at bounding box center [1246, 271] width 30 height 27
click at [1123, 300] on link "En Almacenamiento" at bounding box center [1139, 305] width 143 height 33
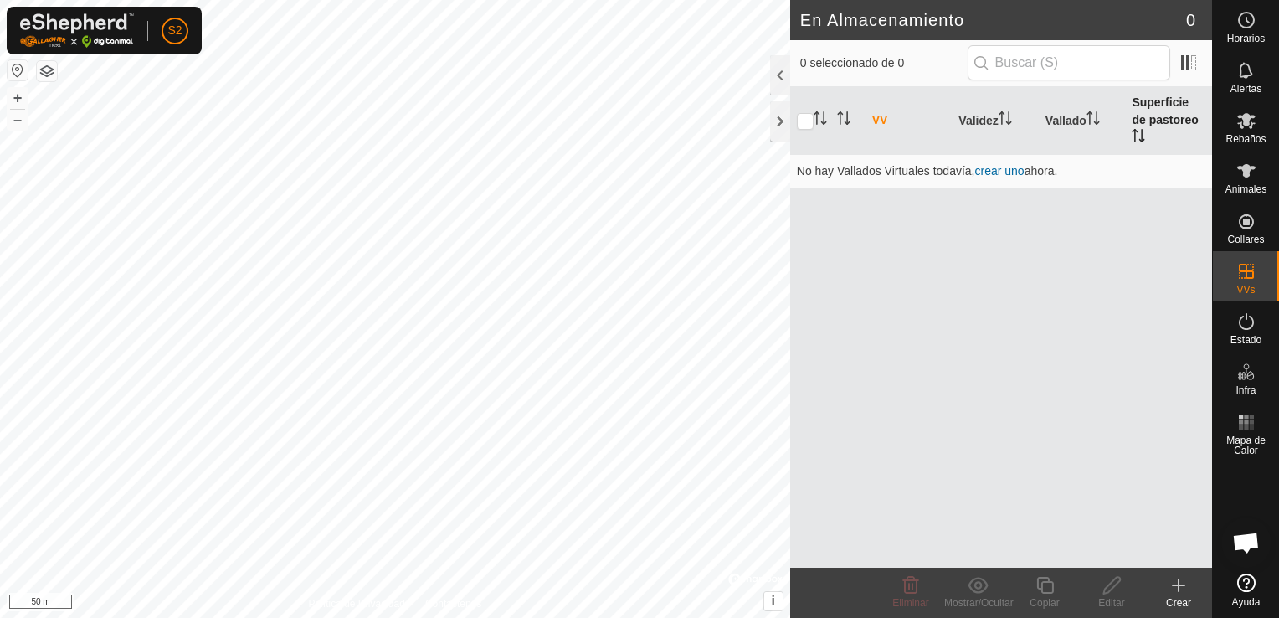
click at [1164, 99] on th "Superficie de pastoreo" at bounding box center [1168, 121] width 87 height 68
click at [1069, 115] on th "Vallado" at bounding box center [1082, 121] width 87 height 68
click at [1185, 64] on span at bounding box center [1188, 62] width 27 height 27
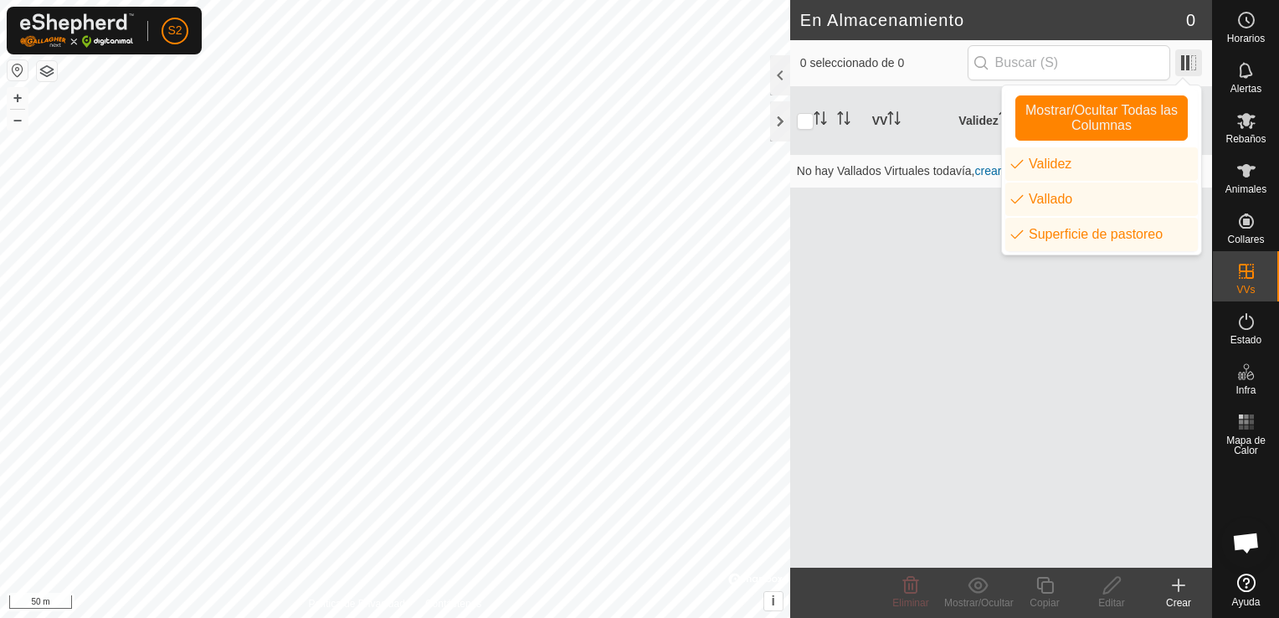
click at [1185, 64] on span at bounding box center [1188, 62] width 27 height 27
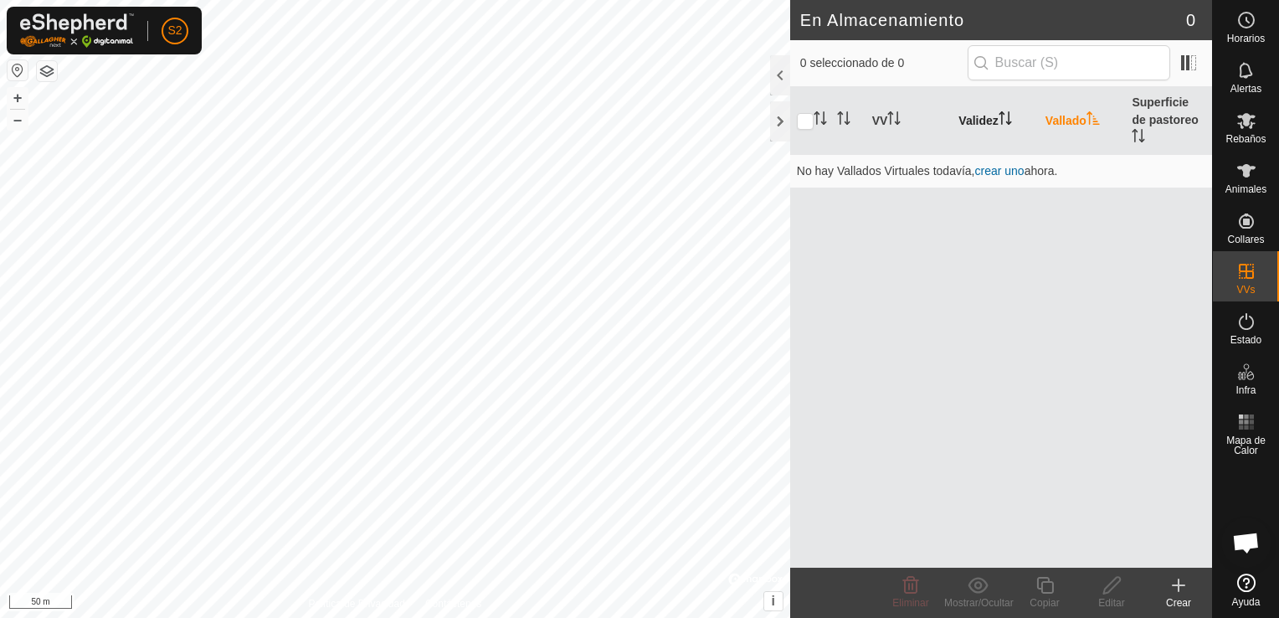
click at [979, 105] on th "Validez" at bounding box center [995, 121] width 87 height 68
click at [887, 105] on th "VV" at bounding box center [909, 121] width 87 height 68
click at [776, 116] on div at bounding box center [780, 121] width 20 height 40
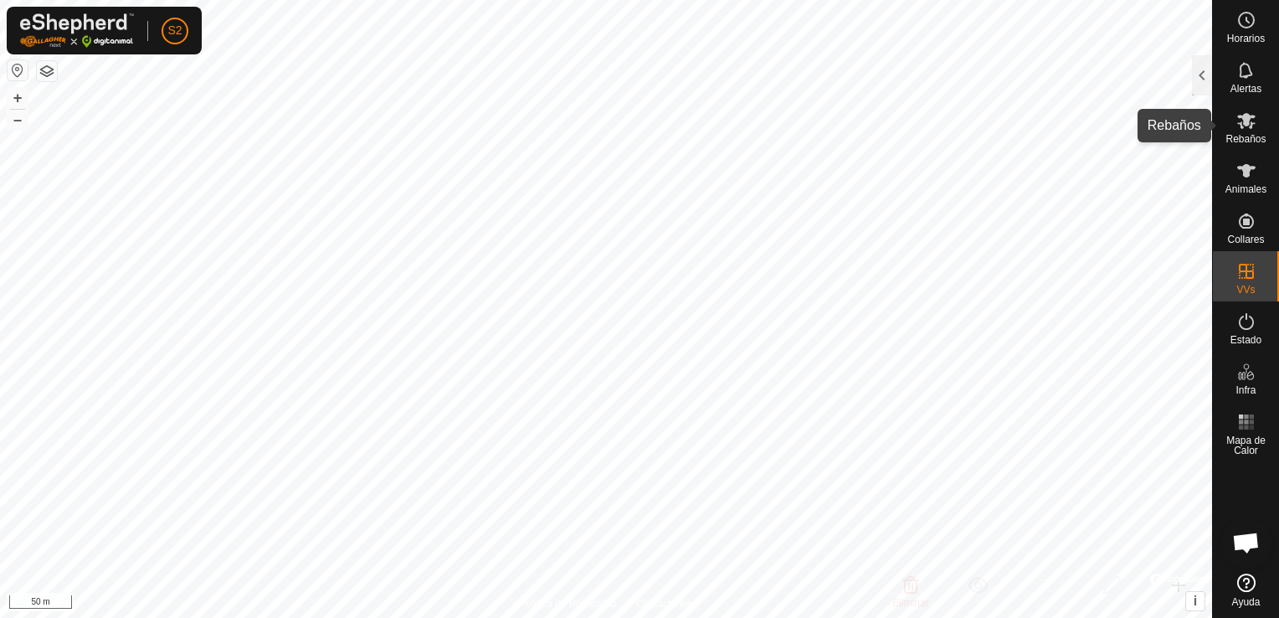
click at [1257, 122] on es-mob-svg-icon at bounding box center [1246, 120] width 30 height 27
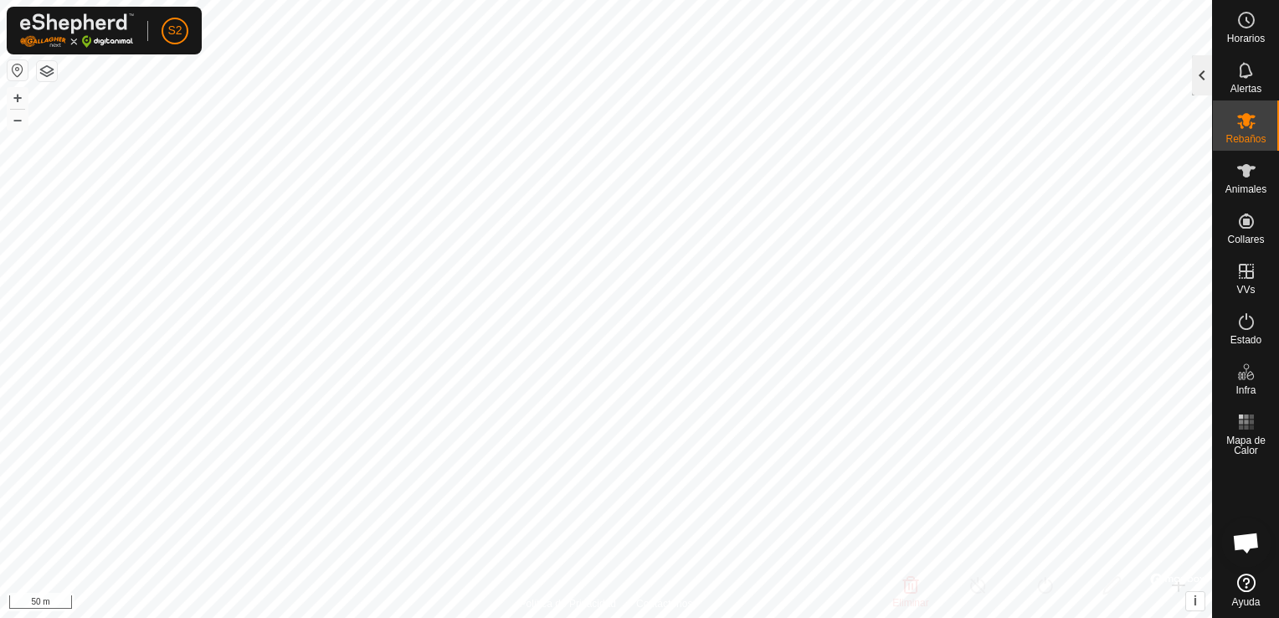
click at [1201, 88] on div at bounding box center [1202, 75] width 20 height 40
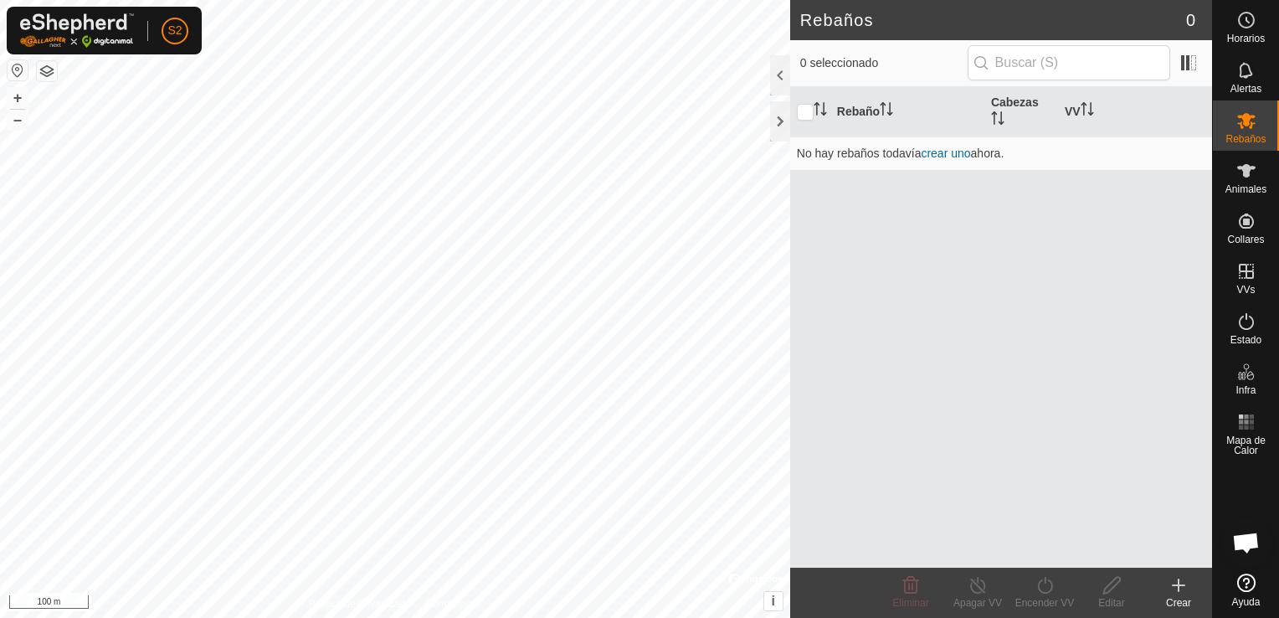
click at [1175, 592] on icon at bounding box center [1179, 585] width 20 height 20
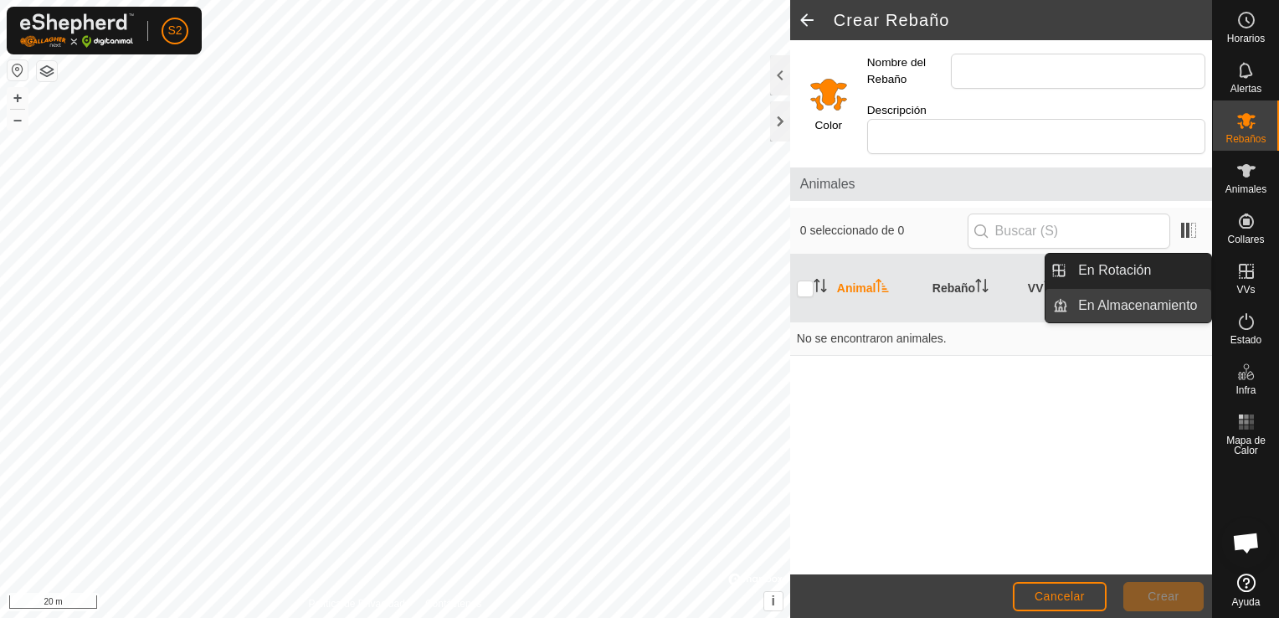
click at [1115, 308] on link "En Almacenamiento" at bounding box center [1139, 305] width 143 height 33
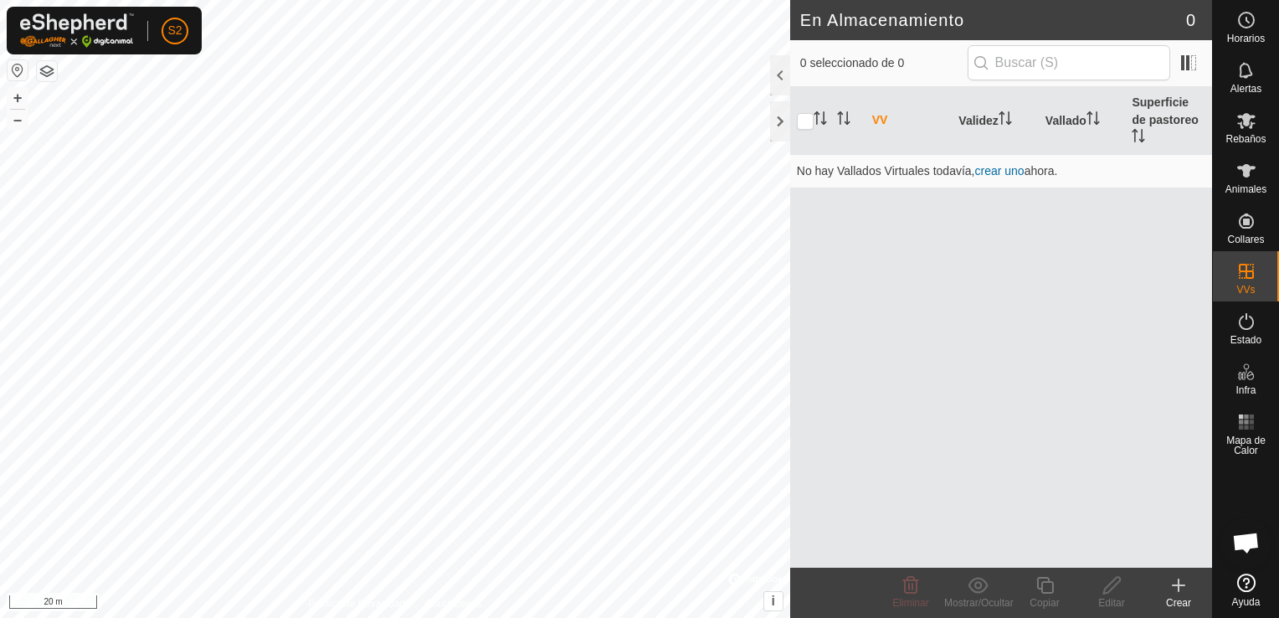
click at [1175, 590] on icon at bounding box center [1179, 585] width 20 height 20
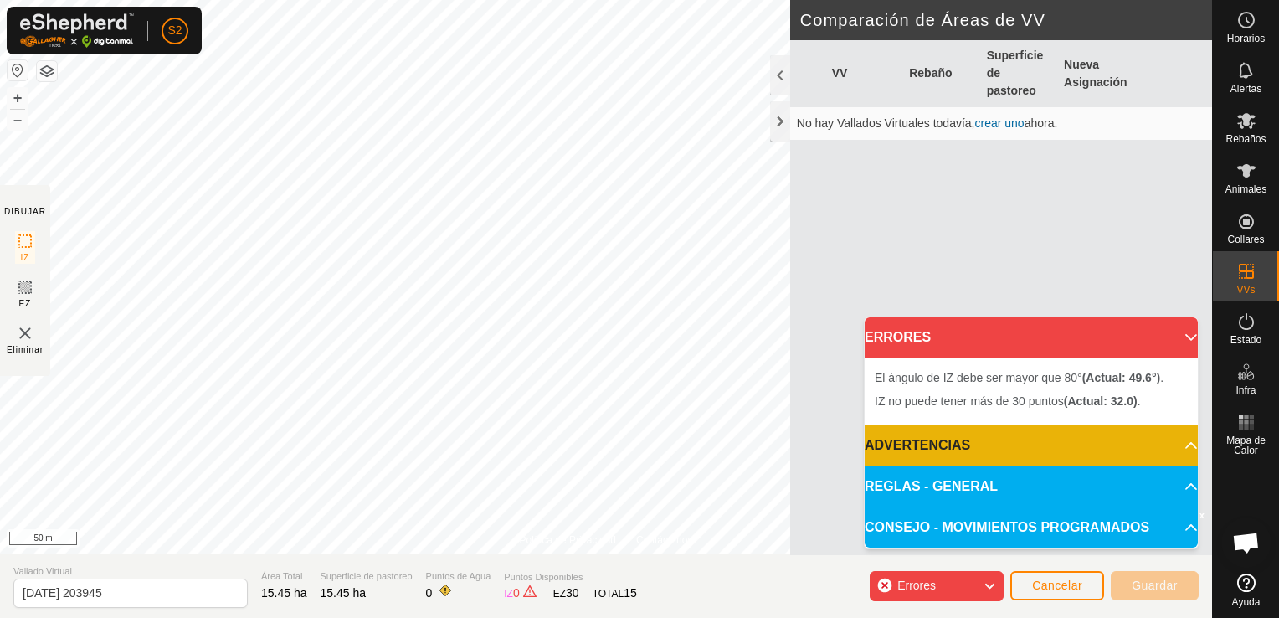
click at [26, 336] on img at bounding box center [25, 333] width 20 height 20
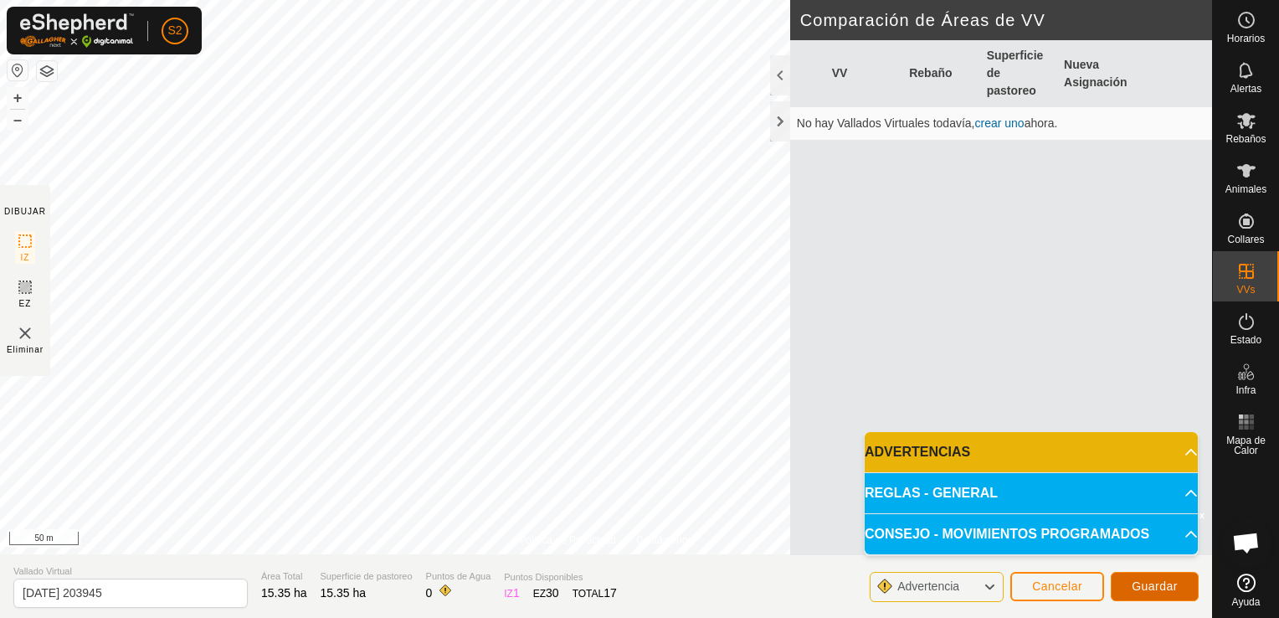
click at [1138, 594] on button "Guardar" at bounding box center [1155, 586] width 88 height 29
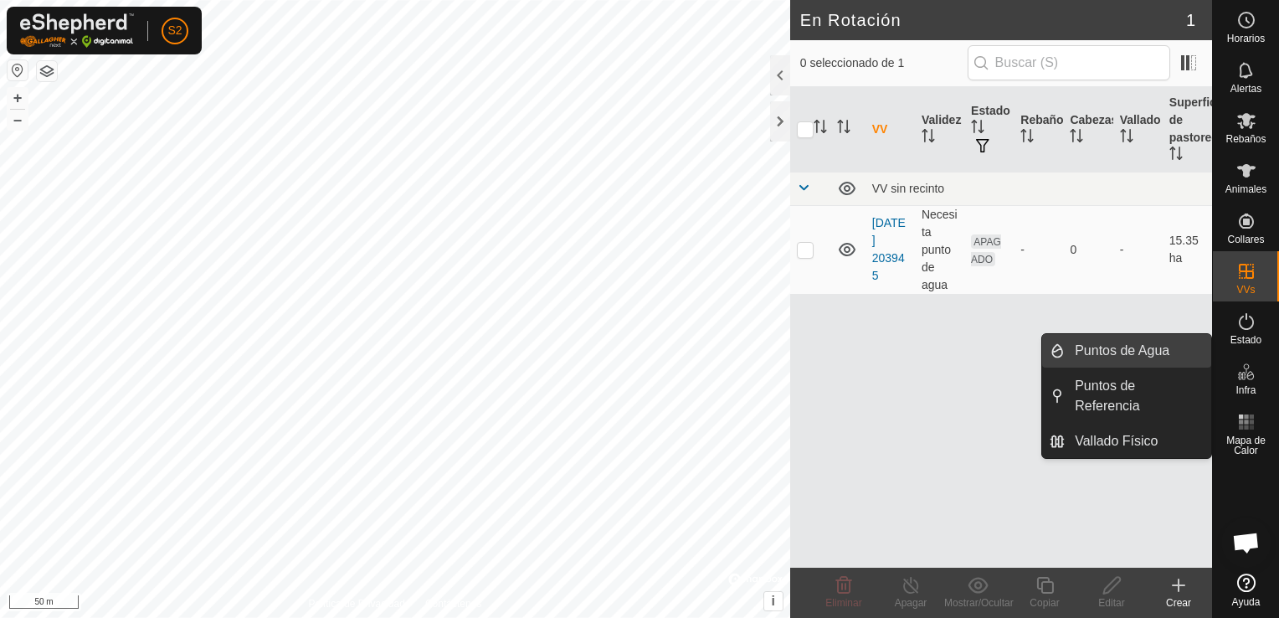
click at [1135, 353] on link "Puntos de Agua" at bounding box center [1138, 350] width 146 height 33
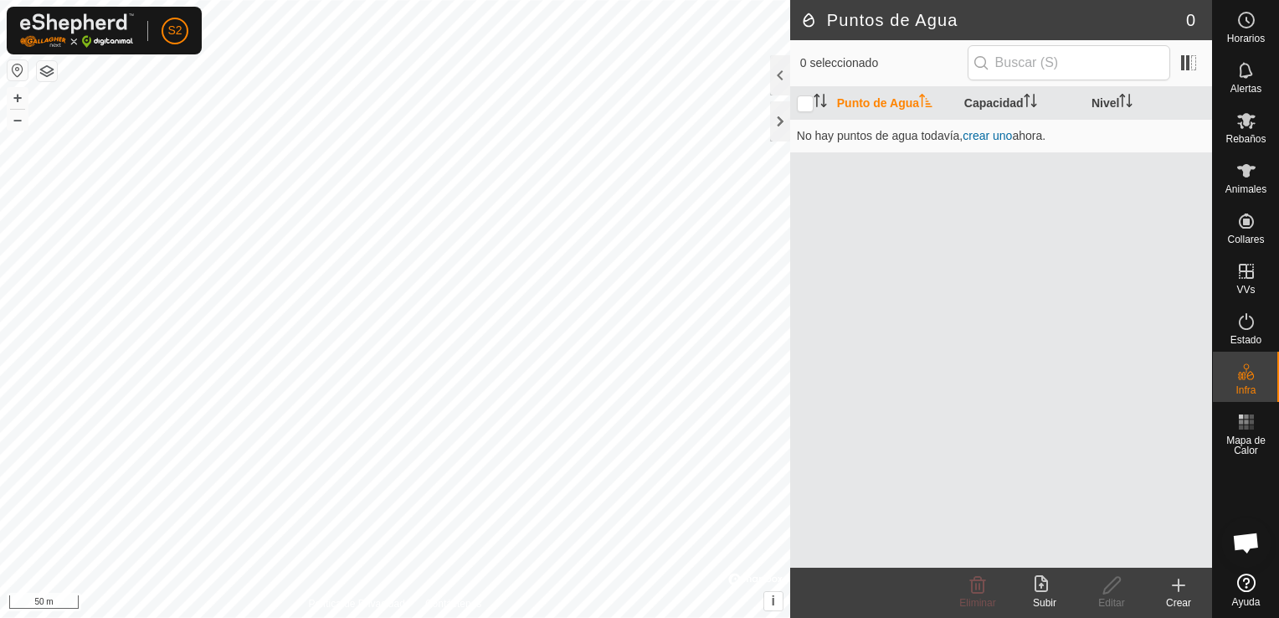
click at [1176, 596] on div "Crear" at bounding box center [1178, 602] width 67 height 15
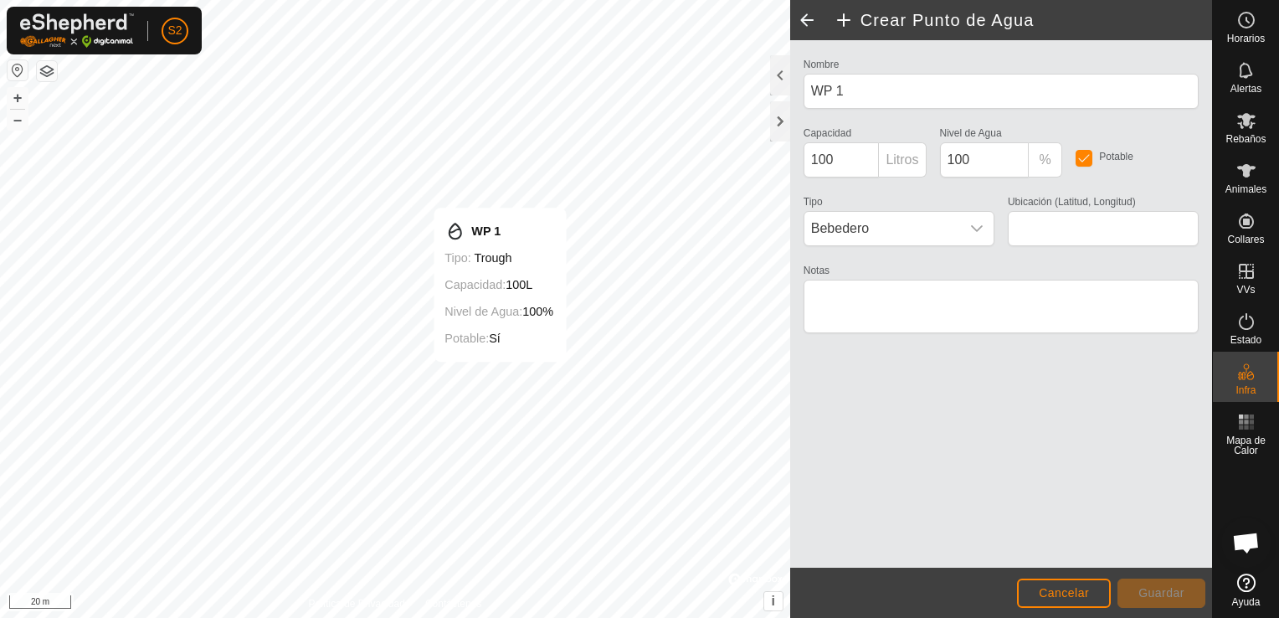
type input "41.719243, -5.405278"
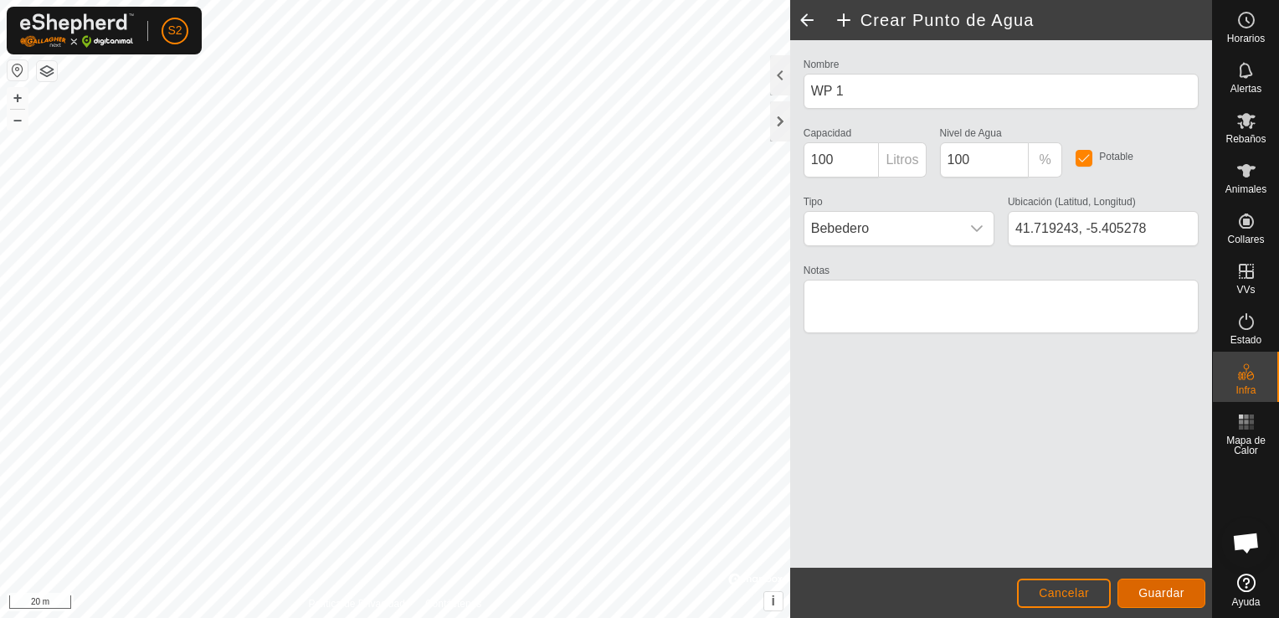
click at [1149, 589] on span "Guardar" at bounding box center [1161, 592] width 46 height 13
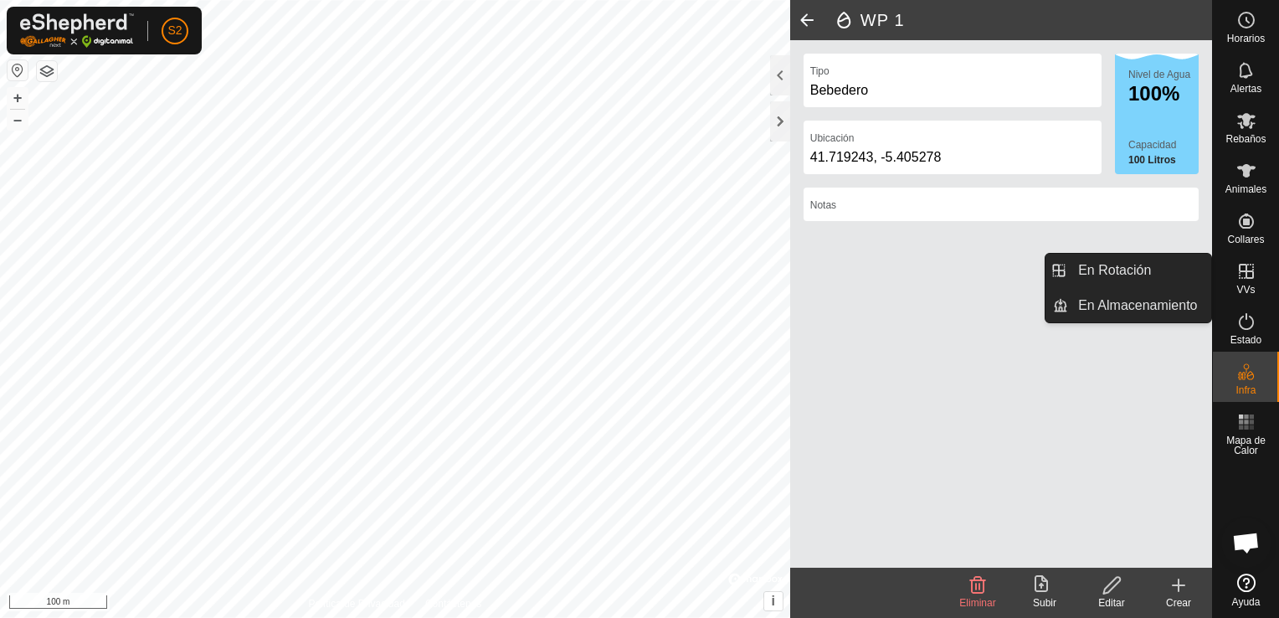
click at [1250, 277] on icon at bounding box center [1246, 271] width 15 height 15
click at [1165, 303] on link "En Almacenamiento" at bounding box center [1139, 305] width 143 height 33
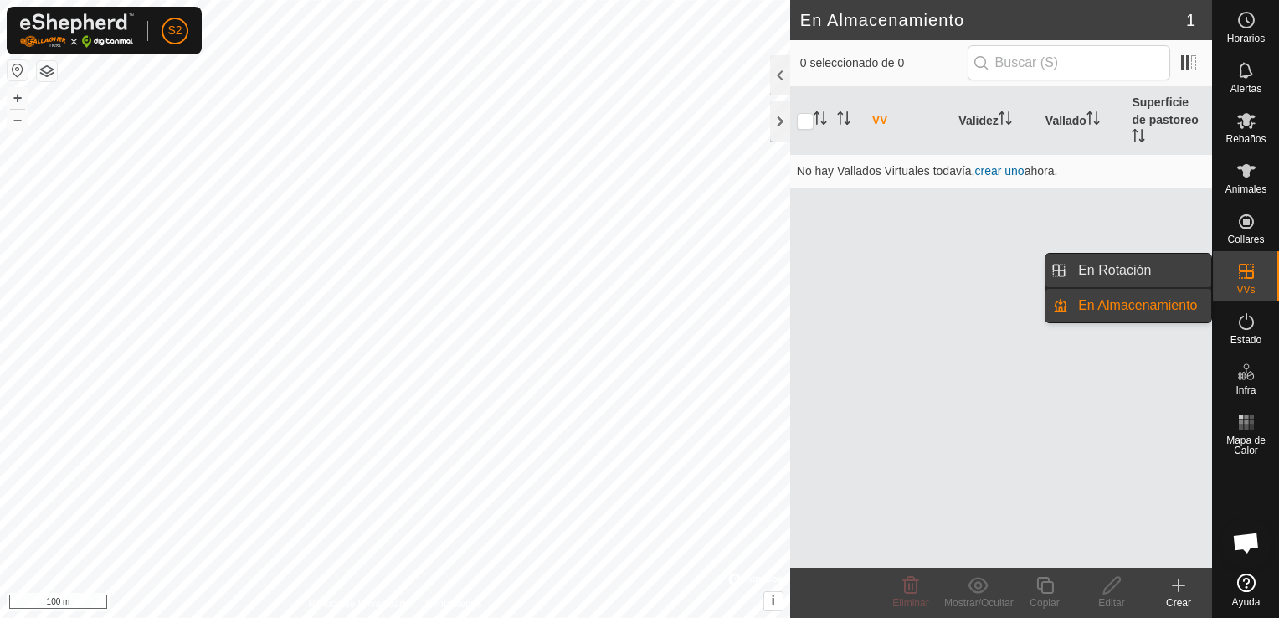
click at [1140, 275] on link "En Rotación" at bounding box center [1139, 270] width 143 height 33
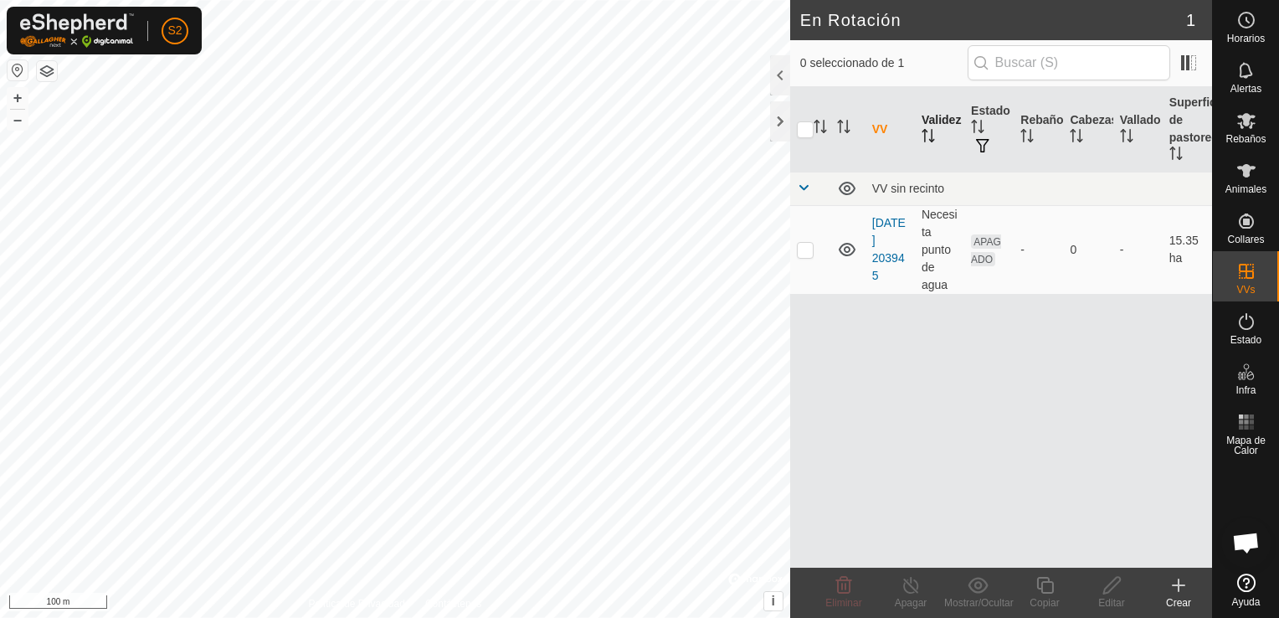
click at [931, 133] on icon "Activar para ordenar" at bounding box center [932, 135] width 2 height 13
click at [876, 134] on th "VV" at bounding box center [890, 129] width 49 height 85
click at [807, 182] on span at bounding box center [803, 187] width 13 height 13
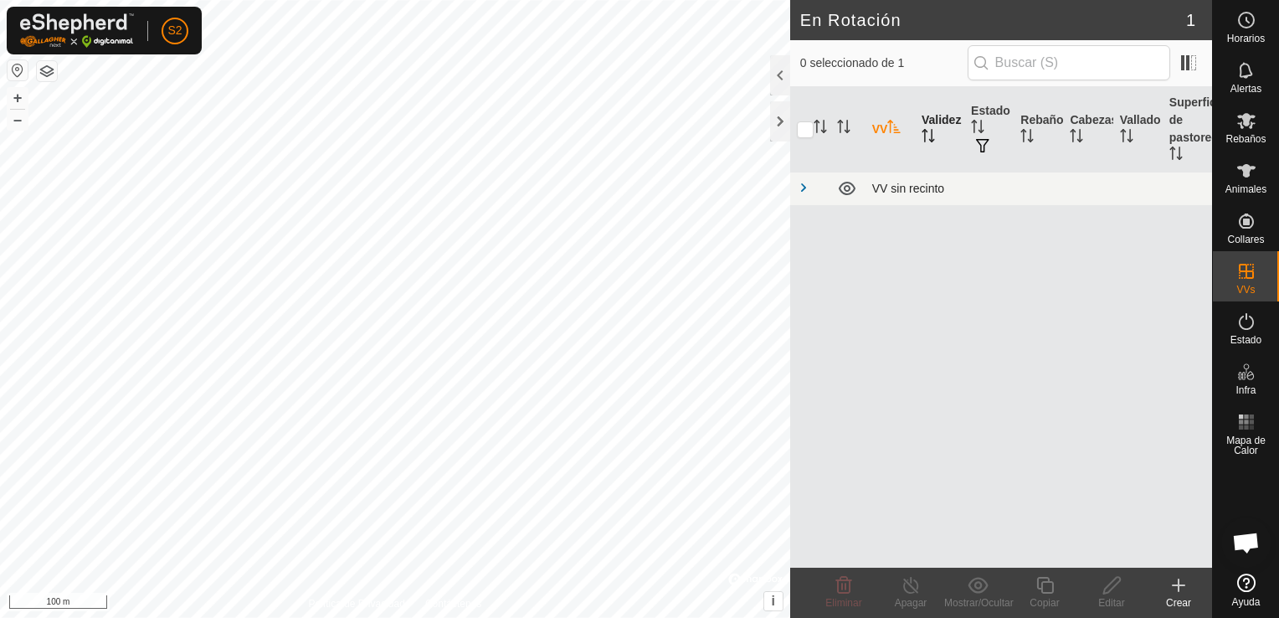
click at [807, 182] on span at bounding box center [803, 187] width 13 height 13
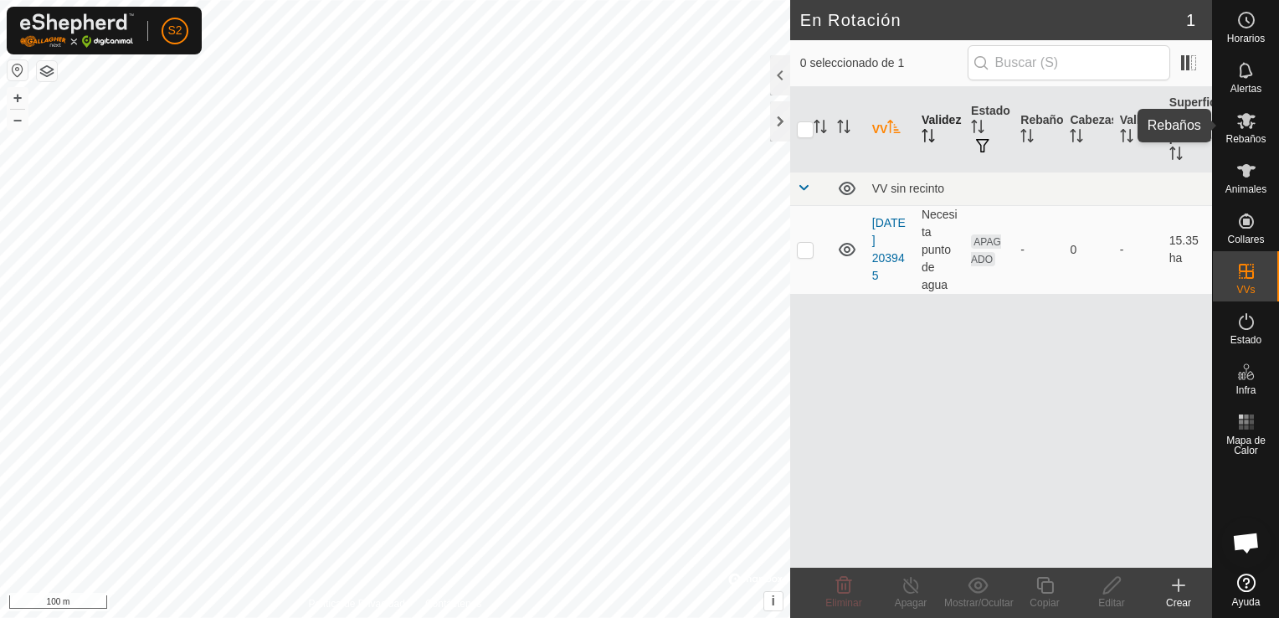
click at [1249, 119] on icon at bounding box center [1246, 121] width 18 height 16
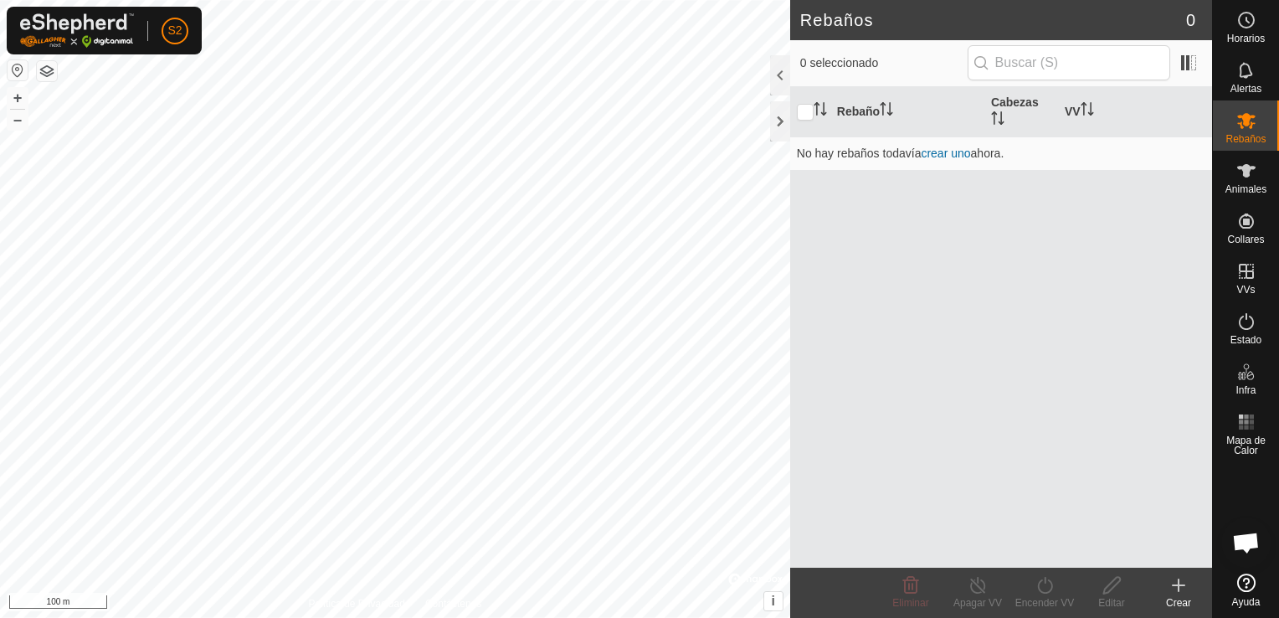
click at [1174, 592] on icon at bounding box center [1179, 585] width 20 height 20
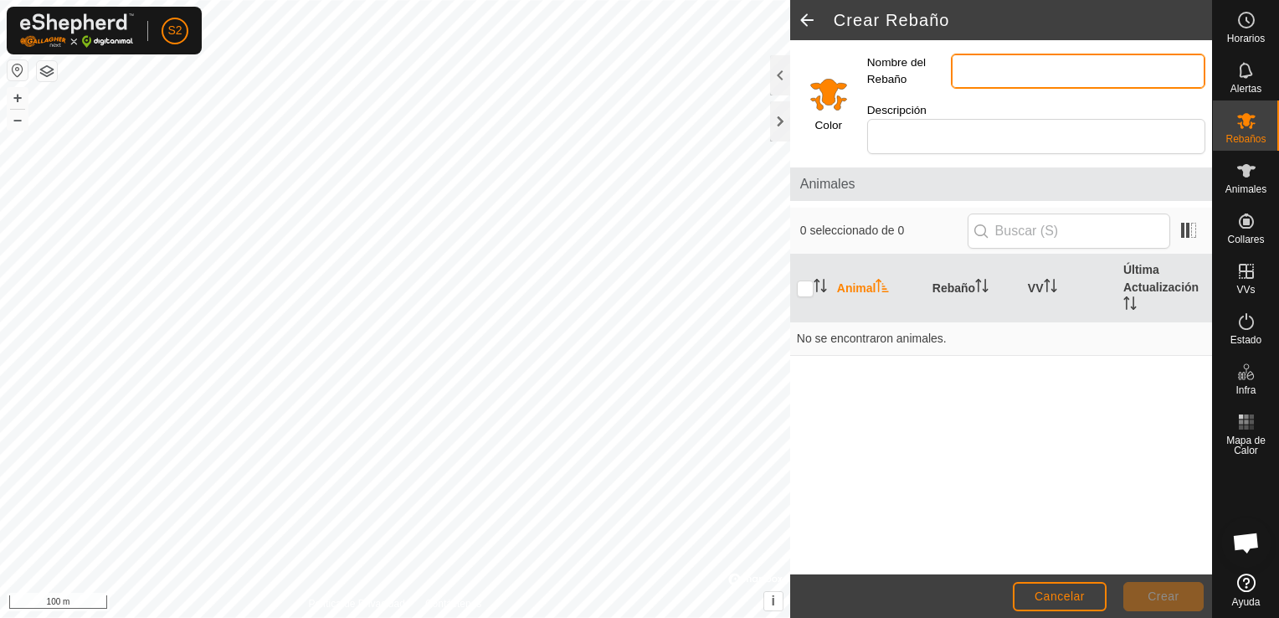
click at [991, 70] on input "Nombre del Rebaño" at bounding box center [1078, 71] width 254 height 35
type input "Novillas"
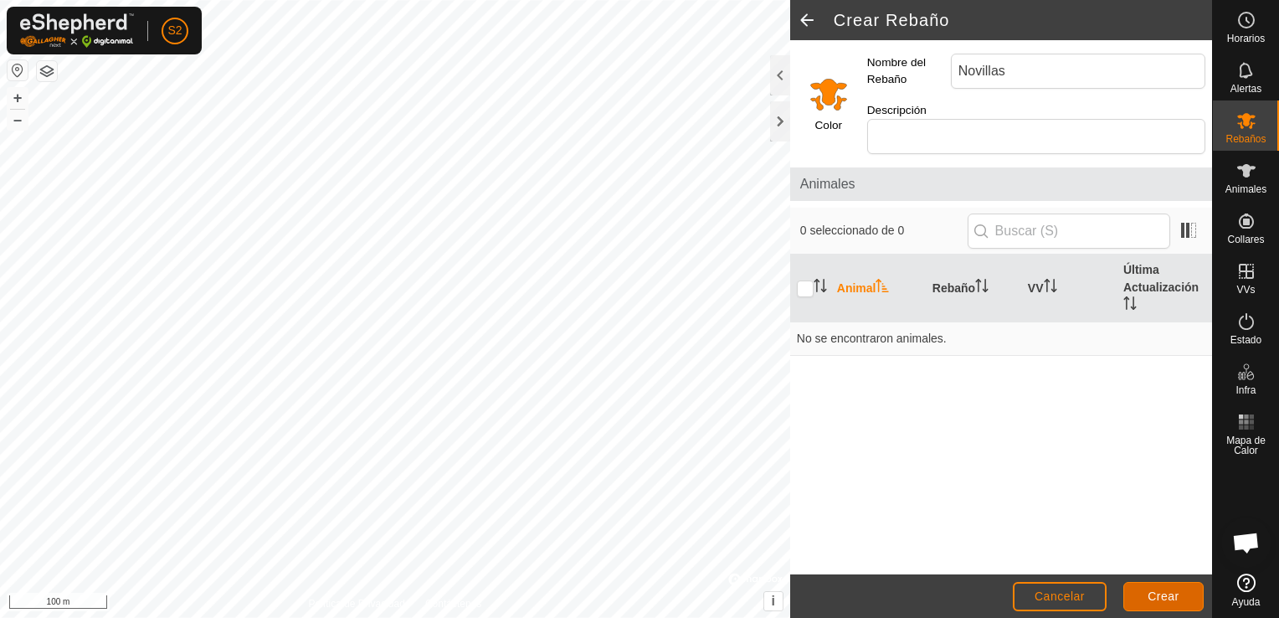
click at [1152, 609] on button "Crear" at bounding box center [1163, 596] width 80 height 29
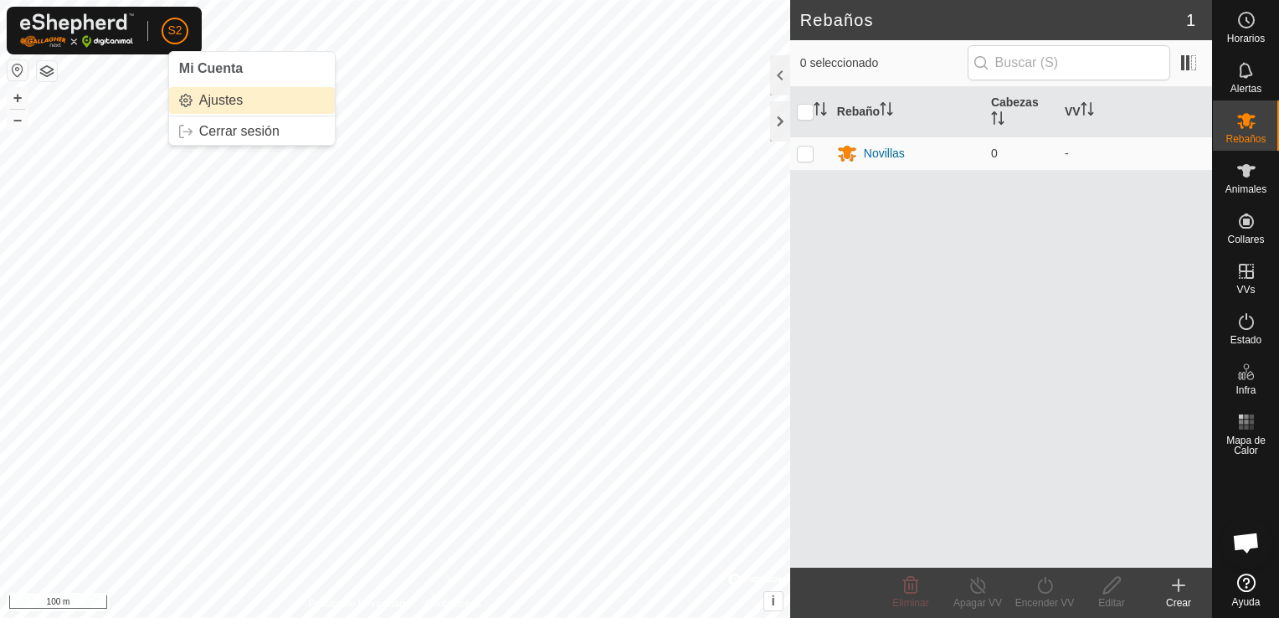
click at [208, 96] on link "Ajustes" at bounding box center [252, 100] width 166 height 27
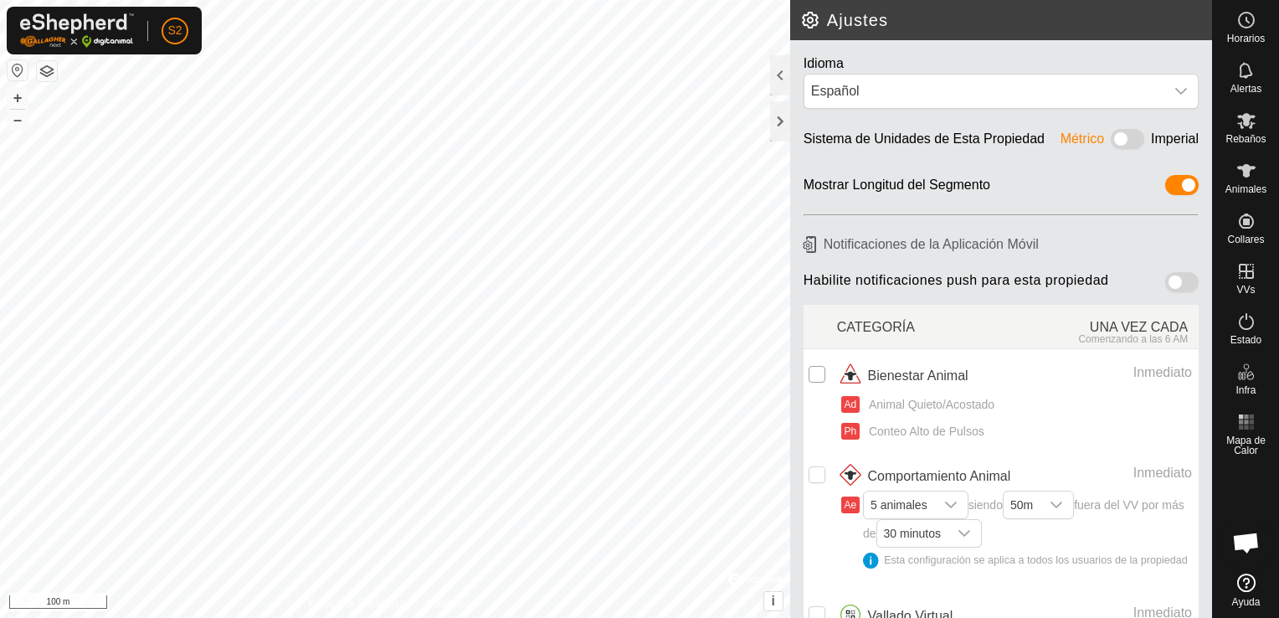
click at [817, 373] on input "checkbox" at bounding box center [817, 374] width 17 height 17
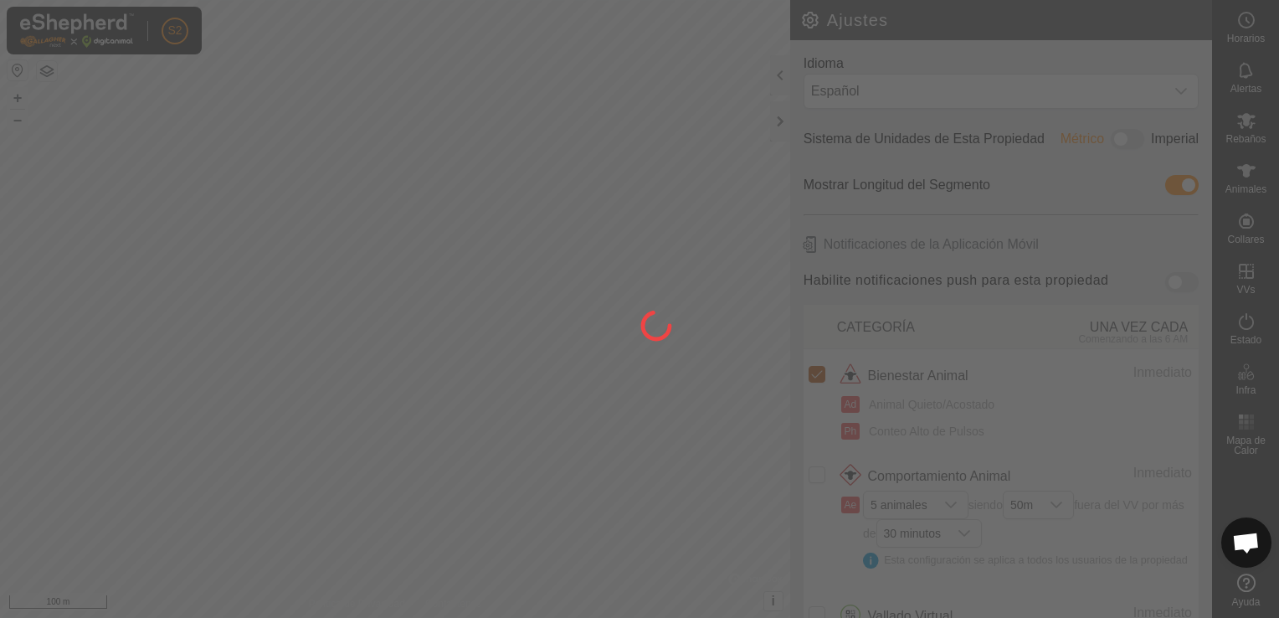
click at [817, 373] on div at bounding box center [639, 309] width 1279 height 618
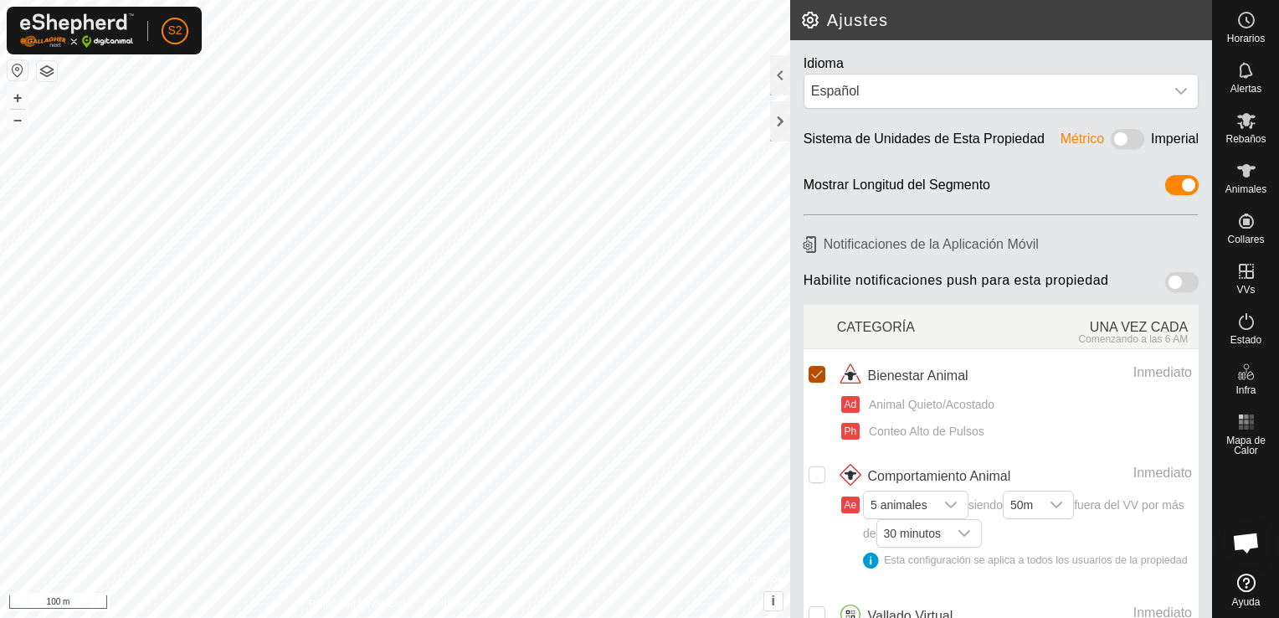
click at [815, 368] on input "Row Selected" at bounding box center [817, 374] width 17 height 17
checkbox input "false"
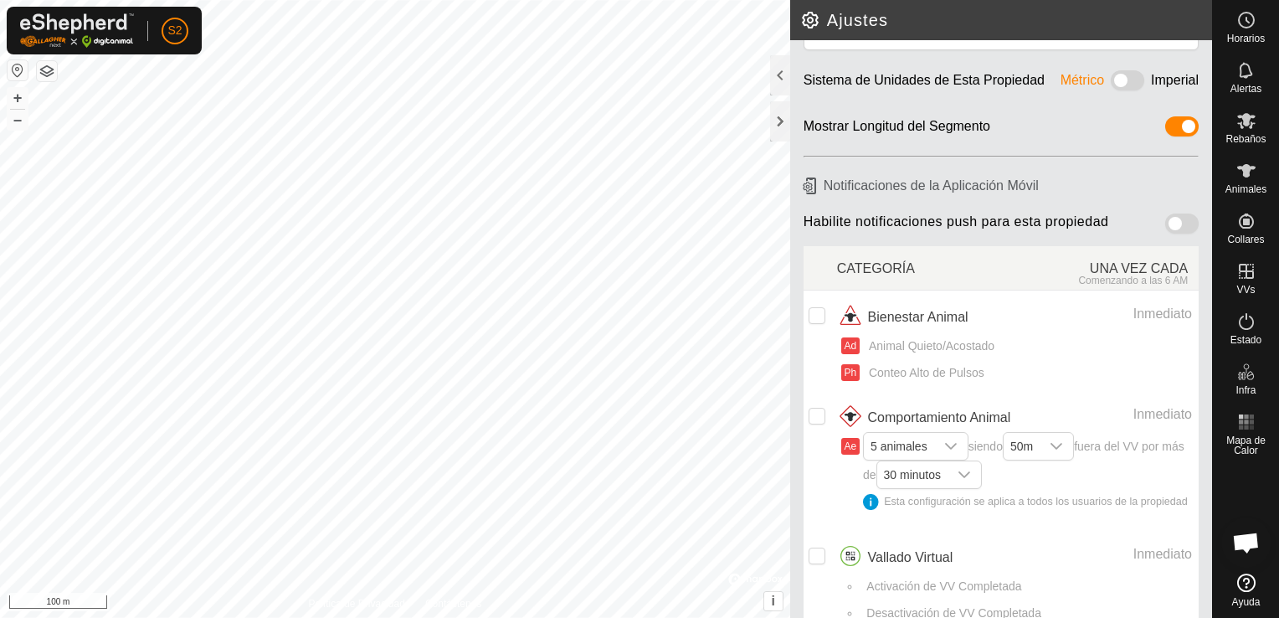
scroll to position [84, 0]
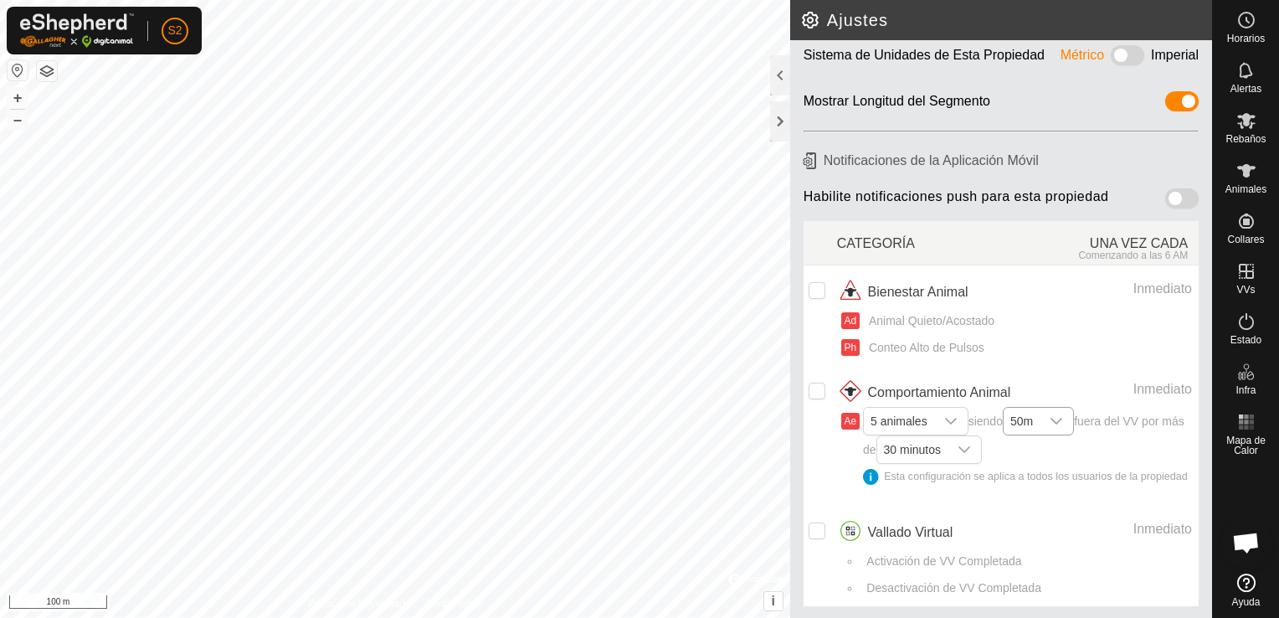
click at [1063, 422] on icon "dropdown trigger" at bounding box center [1056, 420] width 13 height 13
click at [971, 443] on icon "dropdown trigger" at bounding box center [964, 449] width 13 height 13
click at [1241, 129] on icon at bounding box center [1246, 120] width 20 height 20
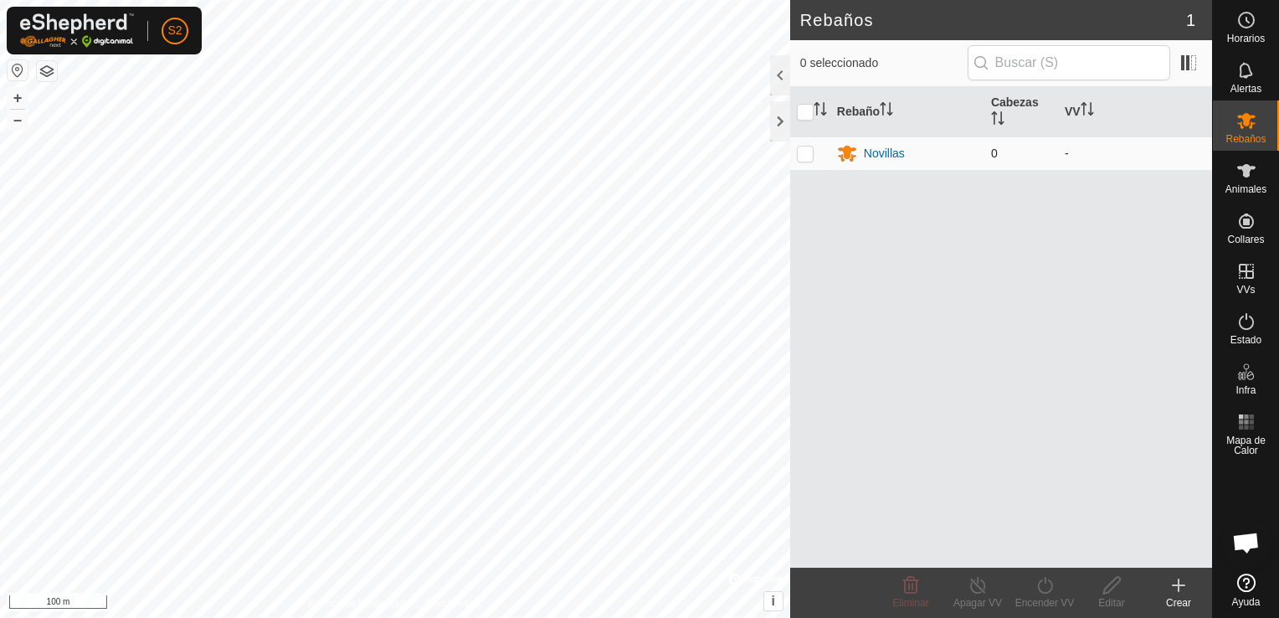
click at [804, 162] on td at bounding box center [810, 152] width 40 height 33
checkbox input "true"
click at [1077, 110] on th "VV" at bounding box center [1135, 112] width 154 height 50
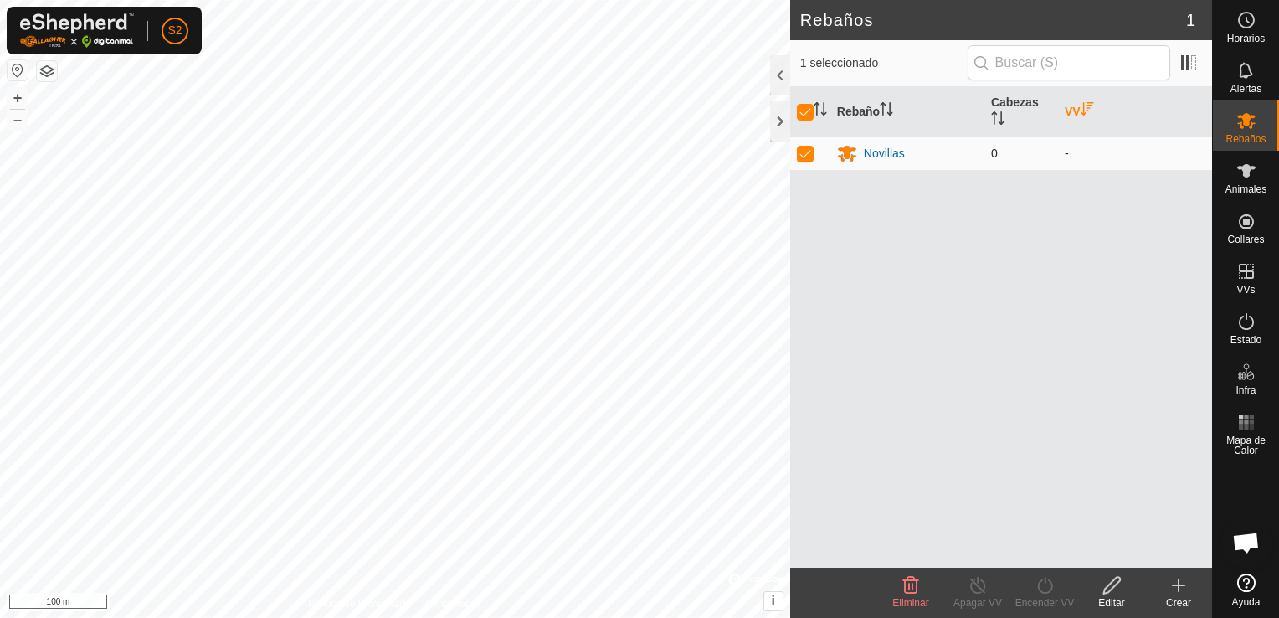
click at [1064, 151] on td "-" at bounding box center [1135, 152] width 154 height 33
click at [1192, 63] on span at bounding box center [1188, 62] width 27 height 27
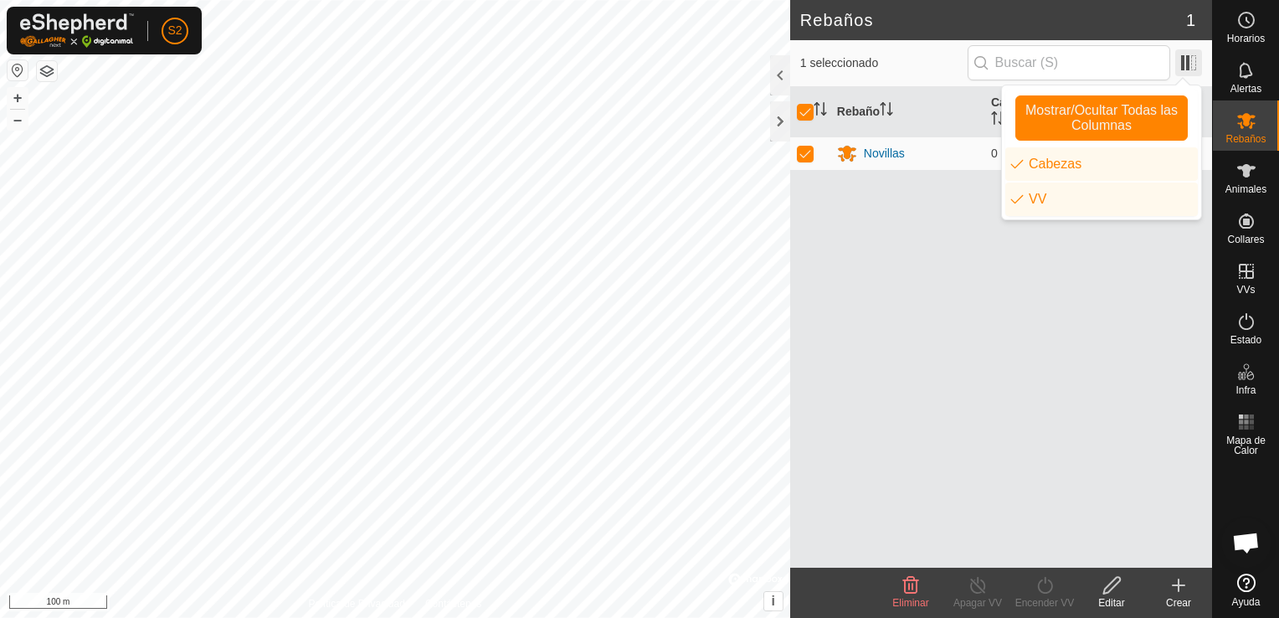
click at [1192, 63] on span at bounding box center [1188, 62] width 27 height 27
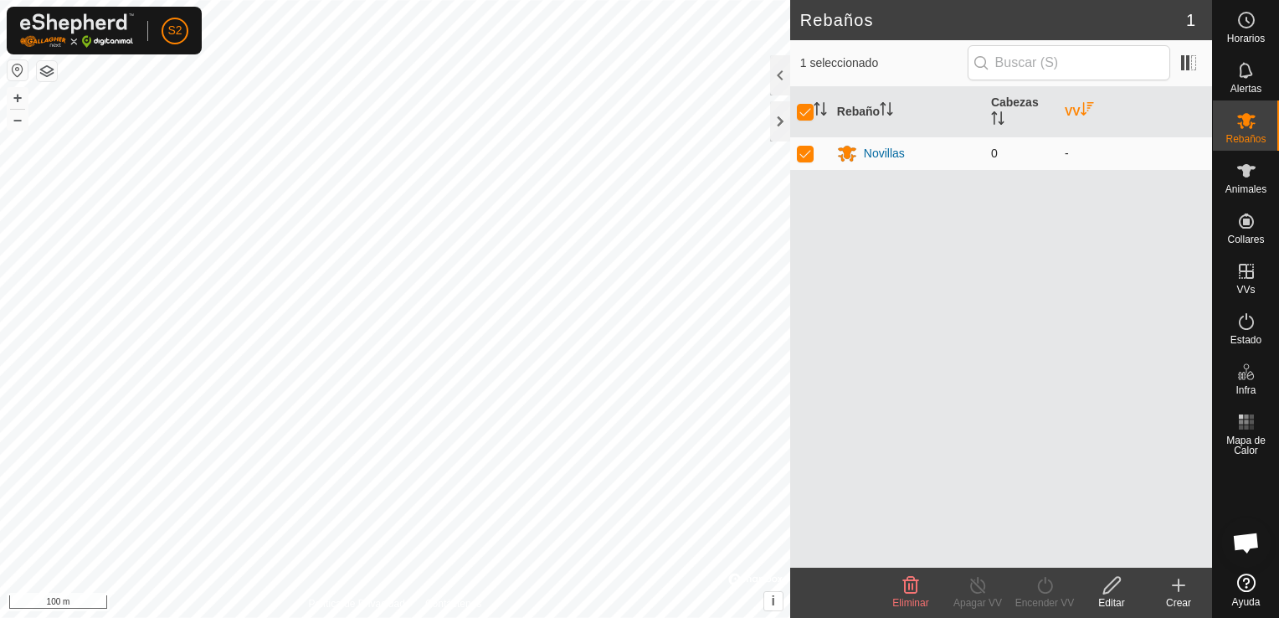
click at [1066, 149] on td "-" at bounding box center [1135, 152] width 154 height 33
click at [1089, 102] on icon "Activar para ordenar" at bounding box center [1087, 108] width 13 height 13
click at [1088, 105] on icon "Activar para ordenar" at bounding box center [1087, 108] width 13 height 13
click at [1192, 62] on span at bounding box center [1188, 62] width 27 height 27
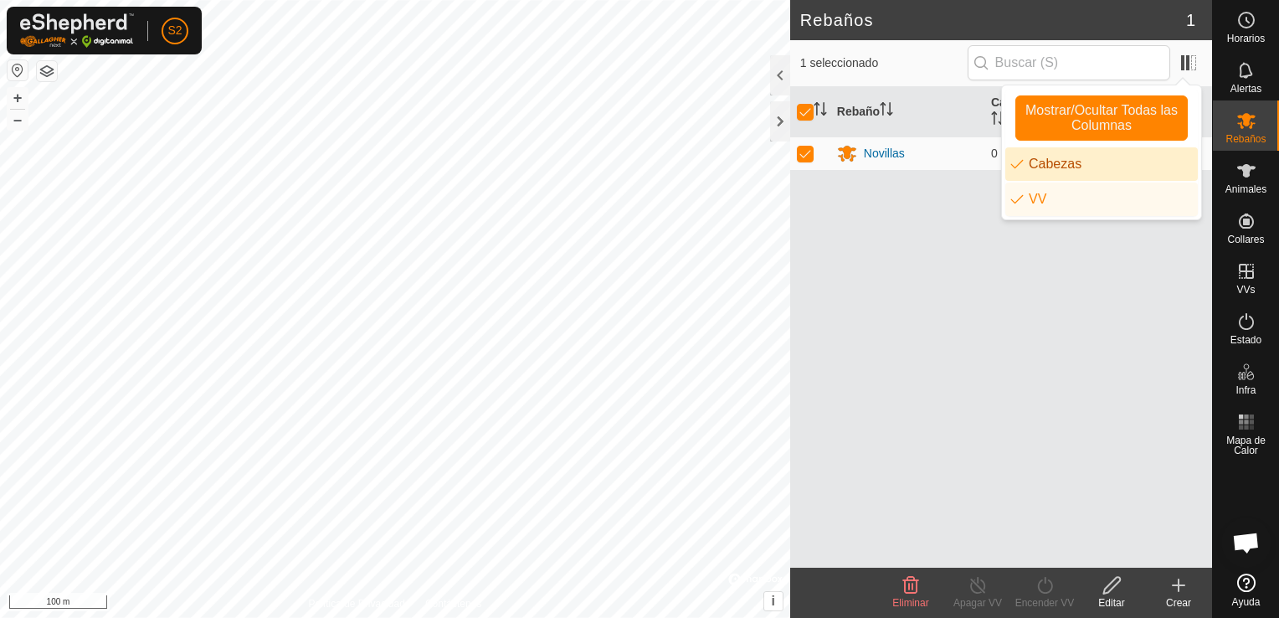
click at [1062, 162] on li "Cabezas" at bounding box center [1101, 163] width 193 height 33
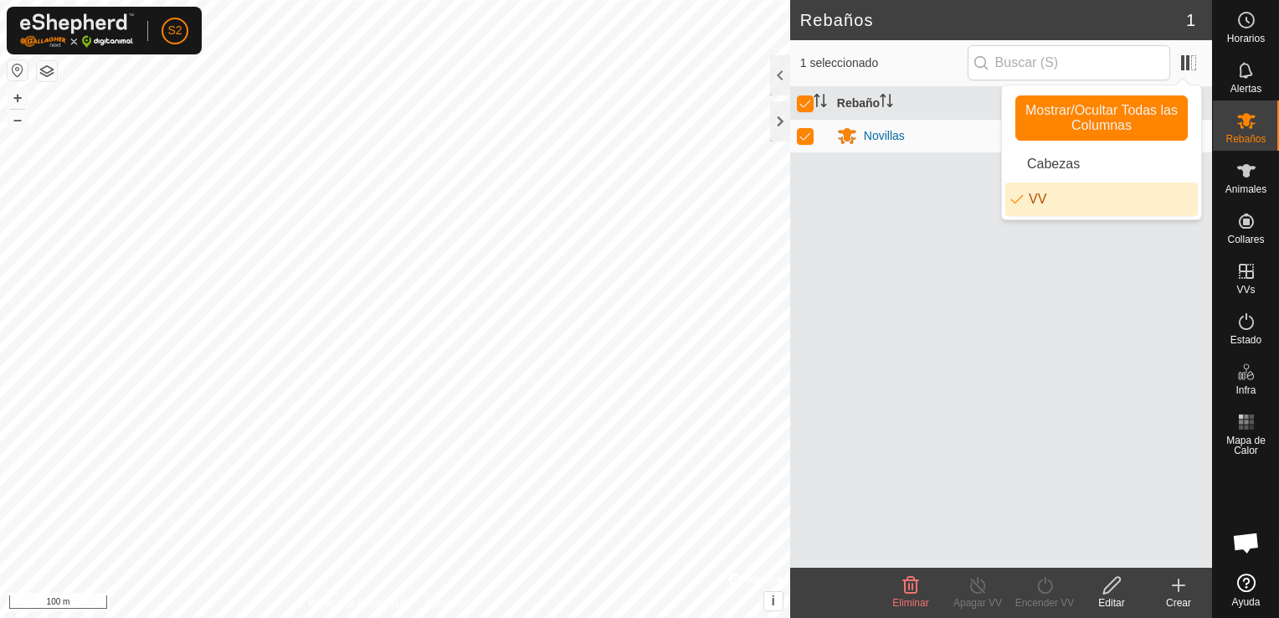
click at [1035, 193] on li "VV" at bounding box center [1101, 198] width 193 height 33
click at [1024, 280] on div "Rebaño Novillas" at bounding box center [1001, 327] width 422 height 481
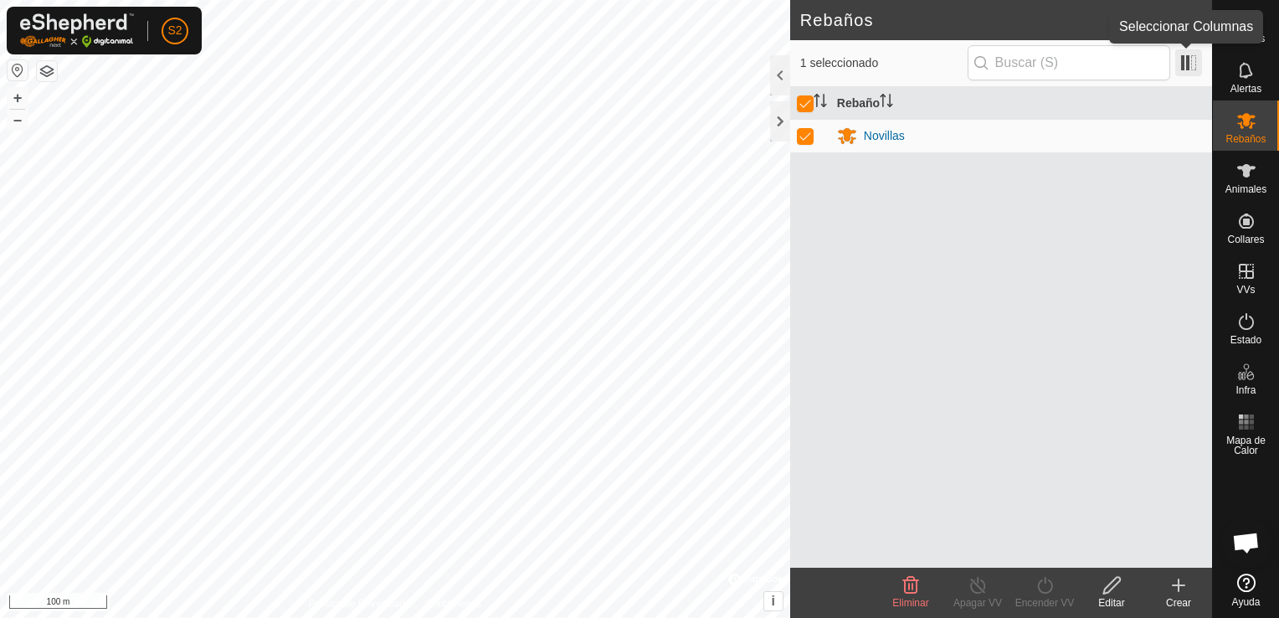
click at [1191, 64] on span at bounding box center [1188, 62] width 27 height 27
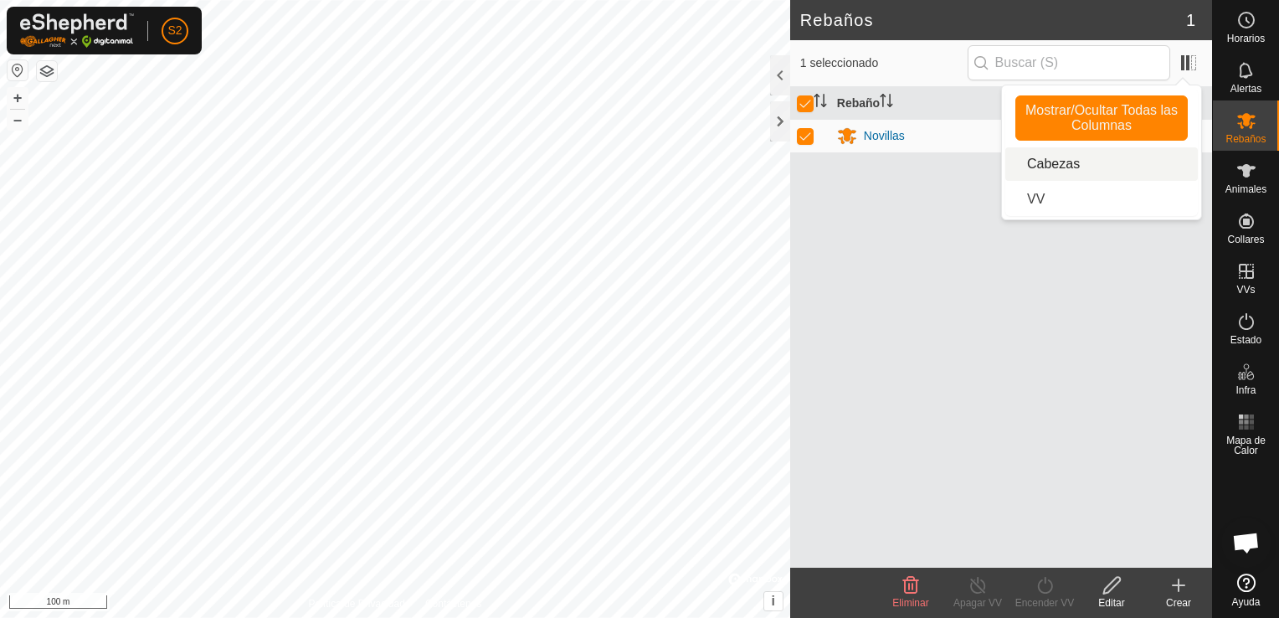
click at [1045, 157] on li "Cabezas" at bounding box center [1101, 163] width 193 height 33
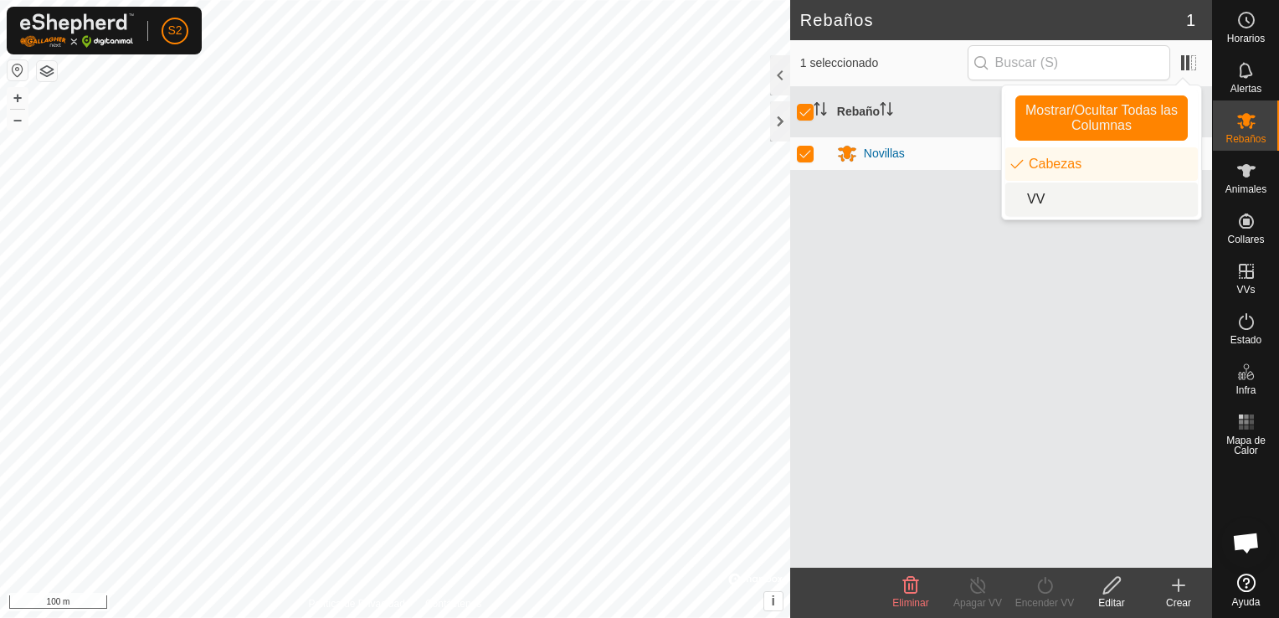
click at [1028, 198] on li "VV" at bounding box center [1101, 198] width 193 height 33
click at [992, 310] on div "Rebaño [PERSON_NAME] Novillas 0 -" at bounding box center [1001, 327] width 422 height 481
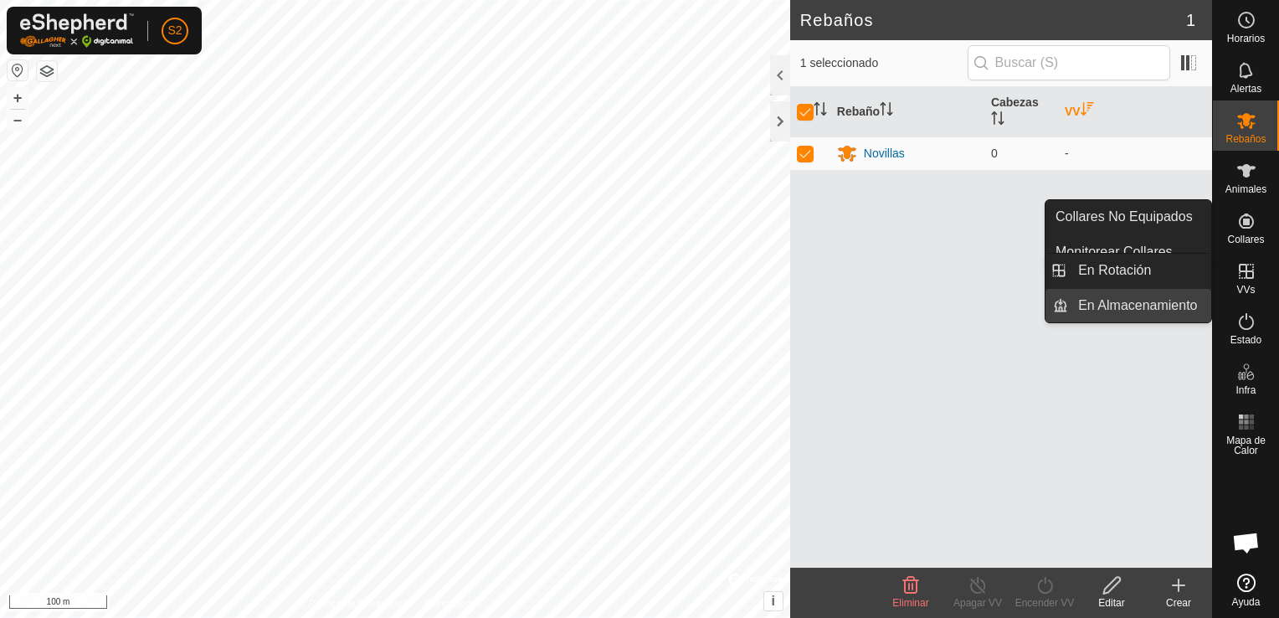
click at [1138, 296] on link "En Almacenamiento" at bounding box center [1139, 305] width 143 height 33
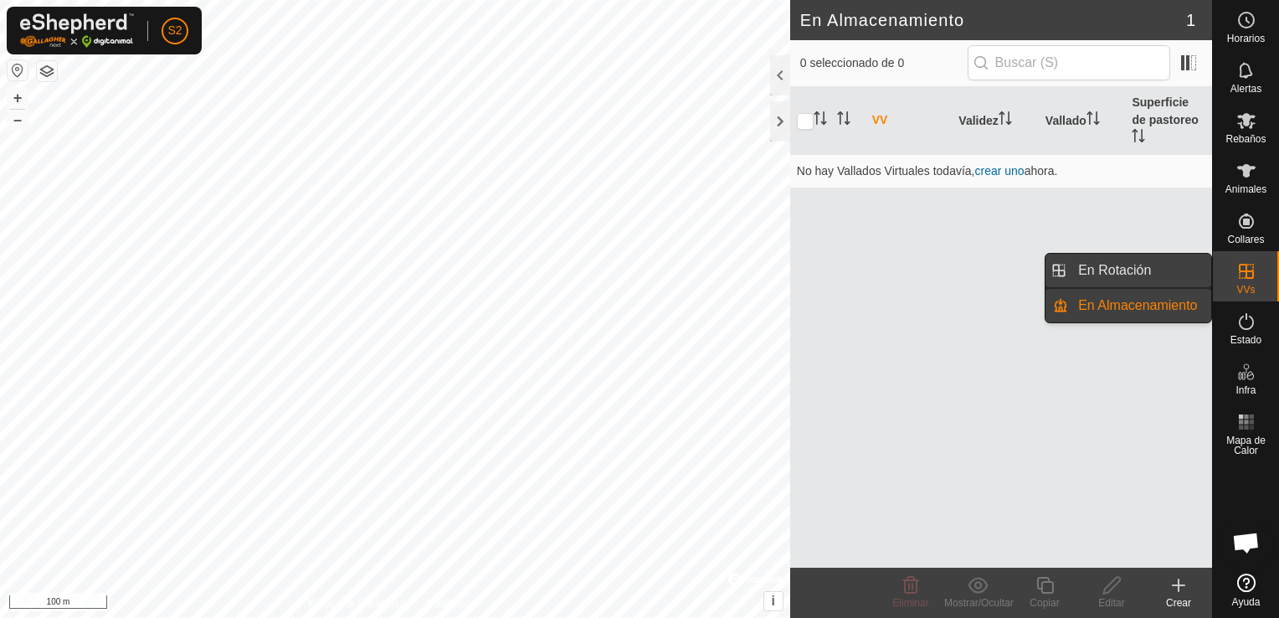
click at [1123, 277] on link "En Rotación" at bounding box center [1139, 270] width 143 height 33
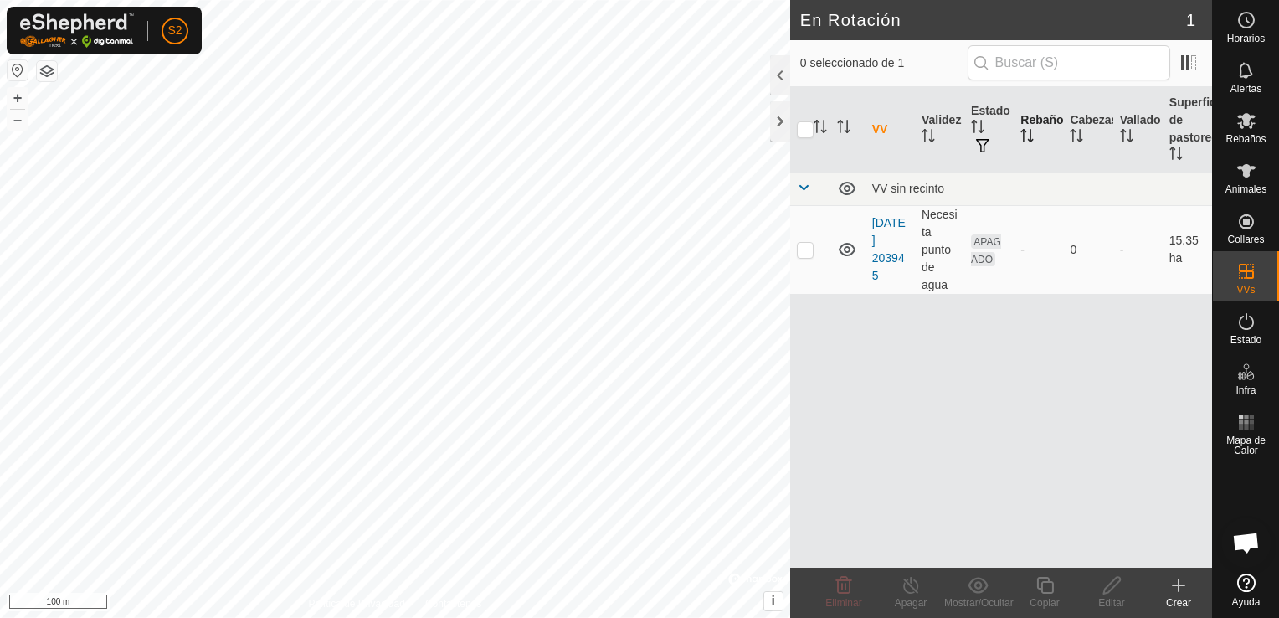
click at [1028, 139] on icon "Activar para ordenar" at bounding box center [1031, 140] width 6 height 3
click at [1028, 139] on icon "Activar para ordenar" at bounding box center [1026, 135] width 13 height 13
click at [1025, 243] on div "-" at bounding box center [1038, 250] width 36 height 18
click at [807, 249] on p-checkbox at bounding box center [805, 249] width 17 height 13
checkbox input "true"
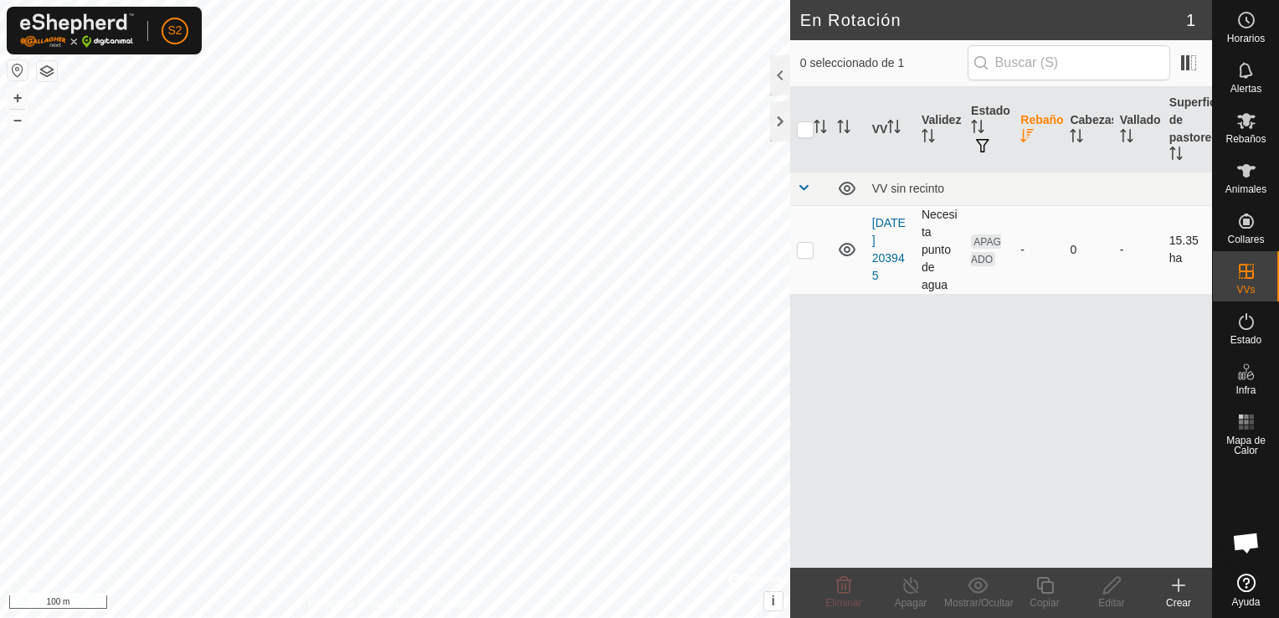
checkbox input "true"
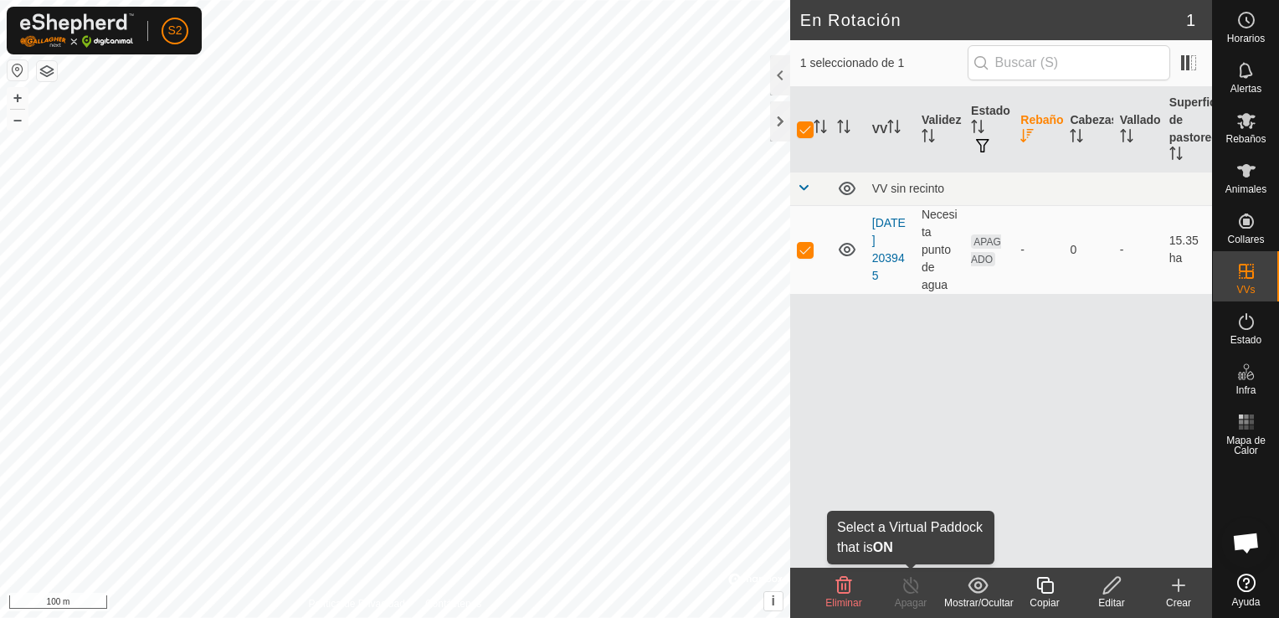
click at [911, 604] on div "Apagar" at bounding box center [910, 602] width 67 height 15
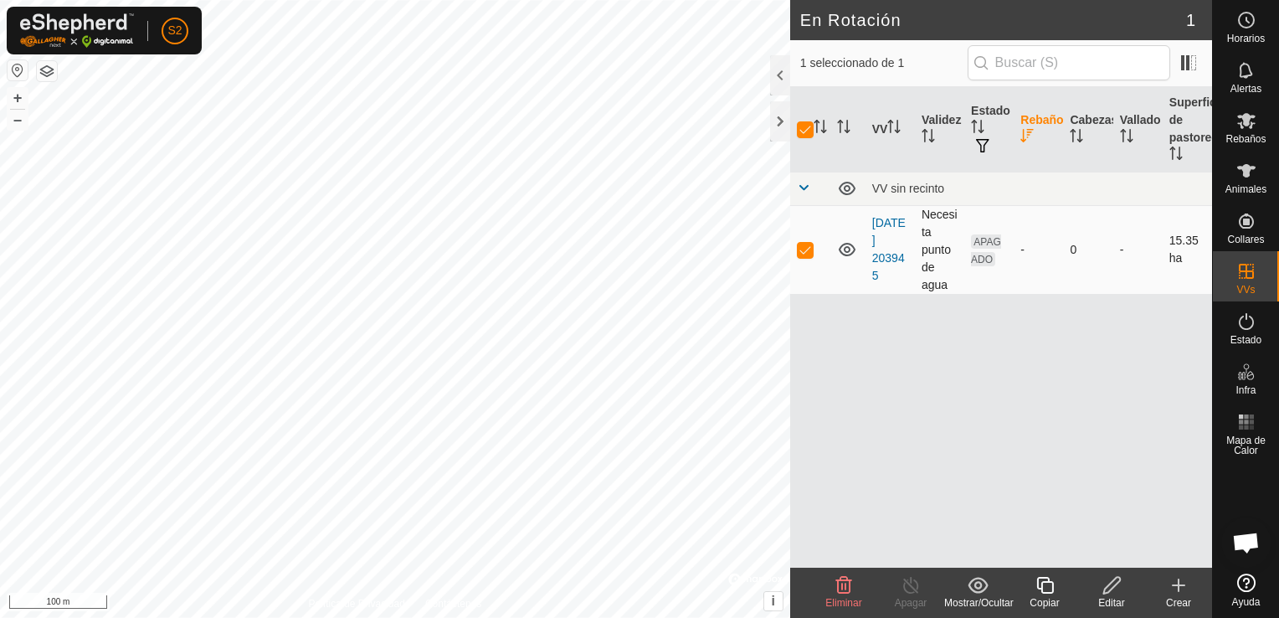
click at [801, 248] on p-checkbox at bounding box center [805, 249] width 17 height 13
checkbox input "false"
click at [1253, 128] on icon at bounding box center [1246, 120] width 20 height 20
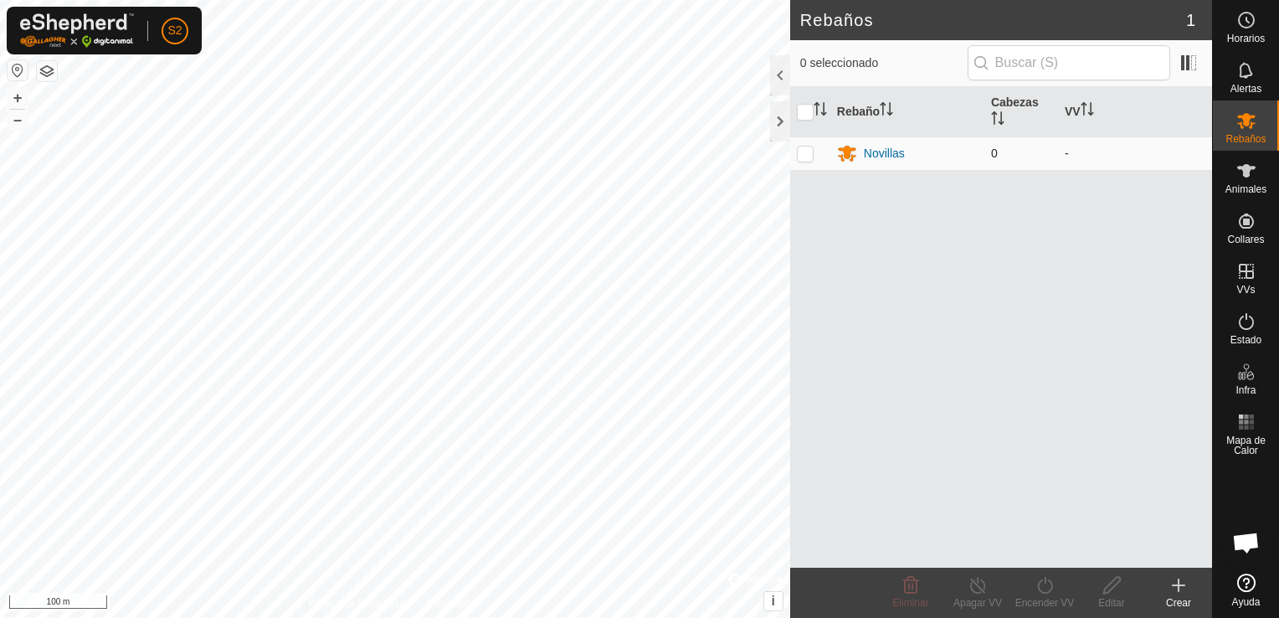
click at [809, 156] on p-checkbox at bounding box center [805, 152] width 17 height 13
checkbox input "true"
click at [978, 594] on icon at bounding box center [978, 585] width 21 height 20
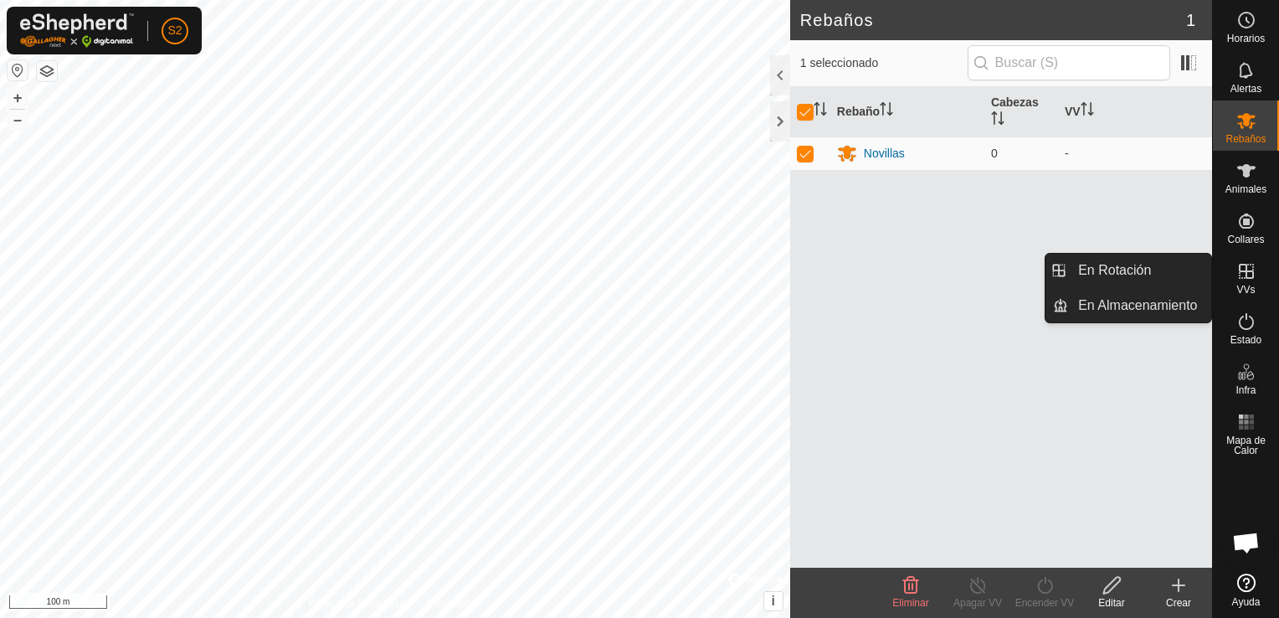
drag, startPoint x: 1249, startPoint y: 300, endPoint x: 1252, endPoint y: 287, distance: 13.0
click at [1252, 287] on span "VVs" at bounding box center [1245, 290] width 18 height 10
click at [1122, 277] on link "En Rotación" at bounding box center [1139, 270] width 143 height 33
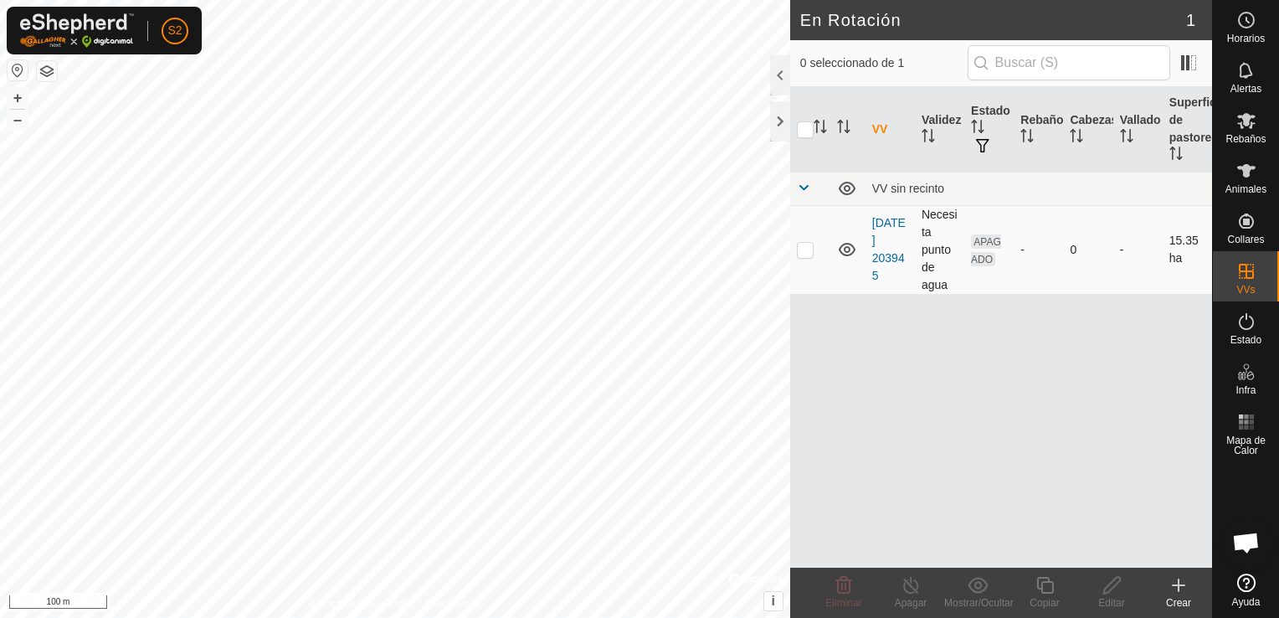
click at [804, 247] on p-checkbox at bounding box center [805, 249] width 17 height 13
checkbox input "true"
click at [1104, 589] on icon at bounding box center [1111, 585] width 17 height 17
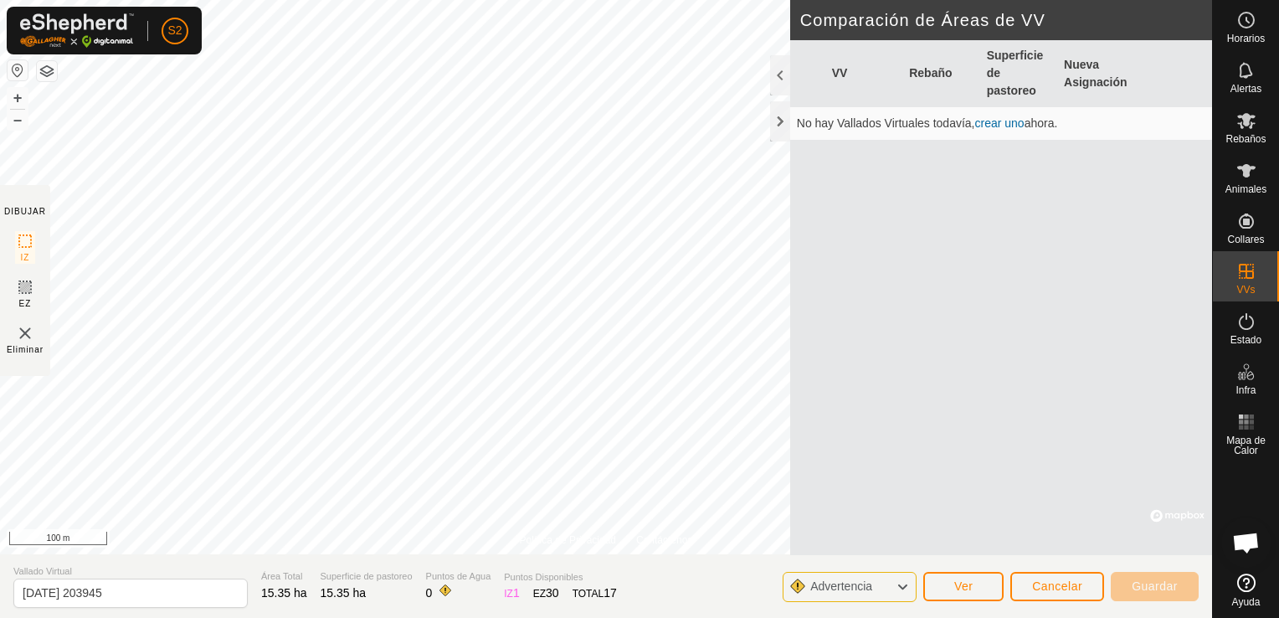
click at [908, 588] on icon at bounding box center [902, 587] width 13 height 22
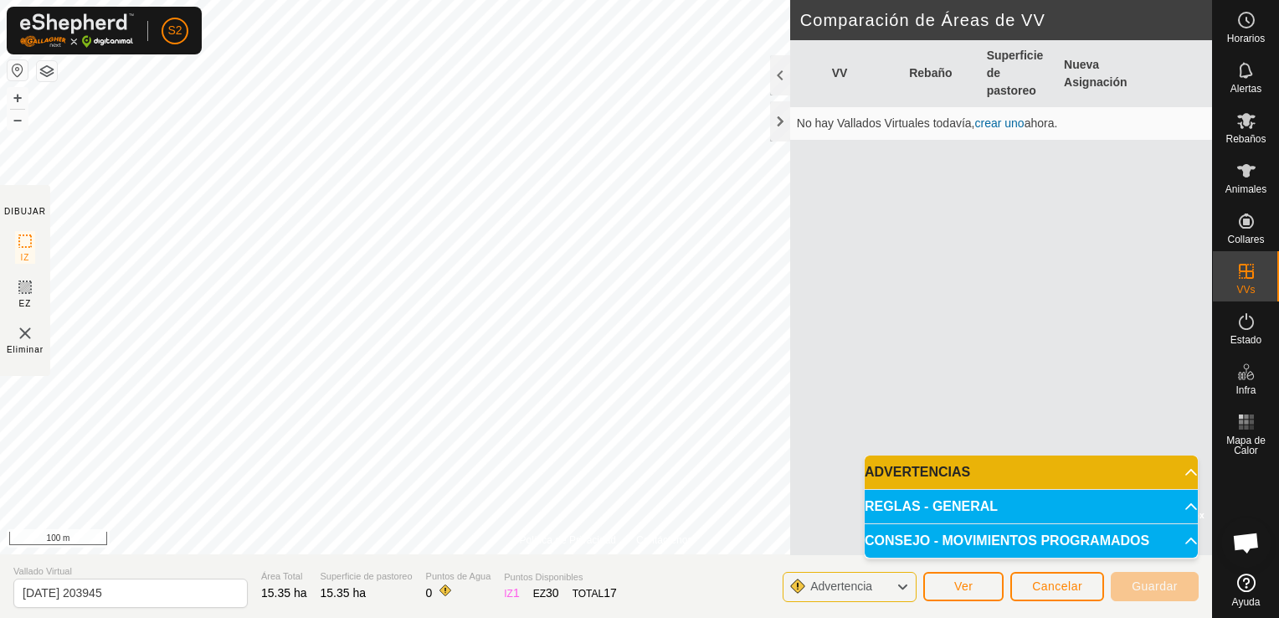
click at [928, 545] on p-accordion-header "CONSEJO - MOVIMIENTOS PROGRAMADOS" at bounding box center [1031, 540] width 333 height 33
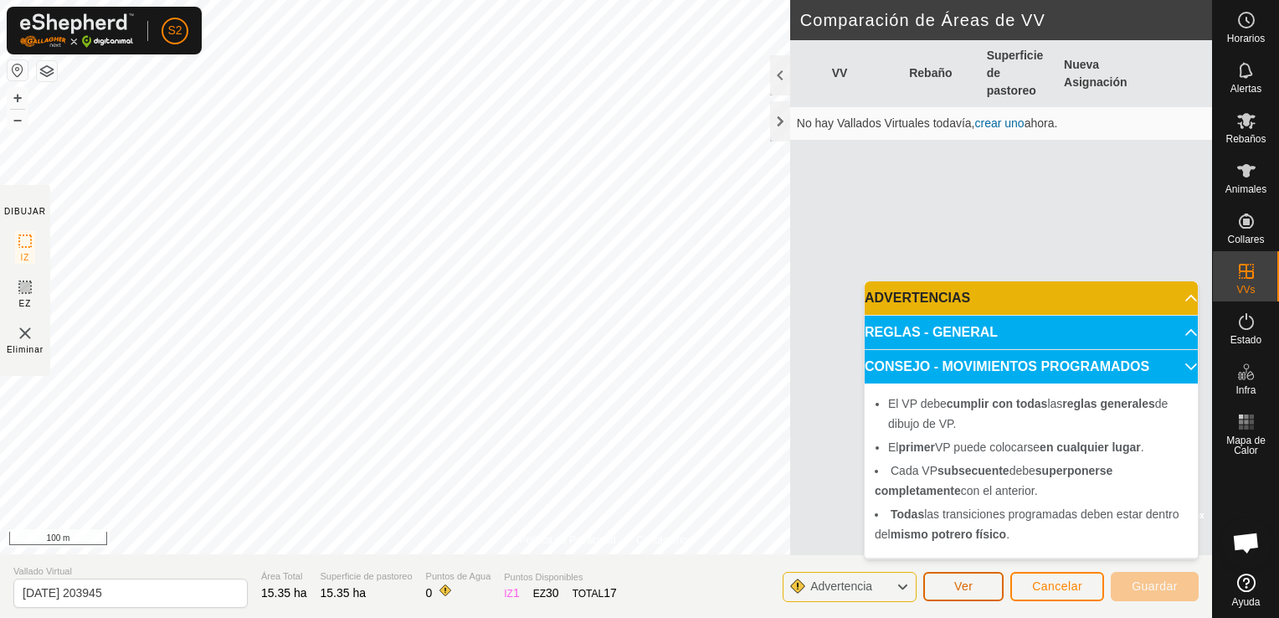
click at [961, 589] on span "Ver" at bounding box center [963, 585] width 19 height 13
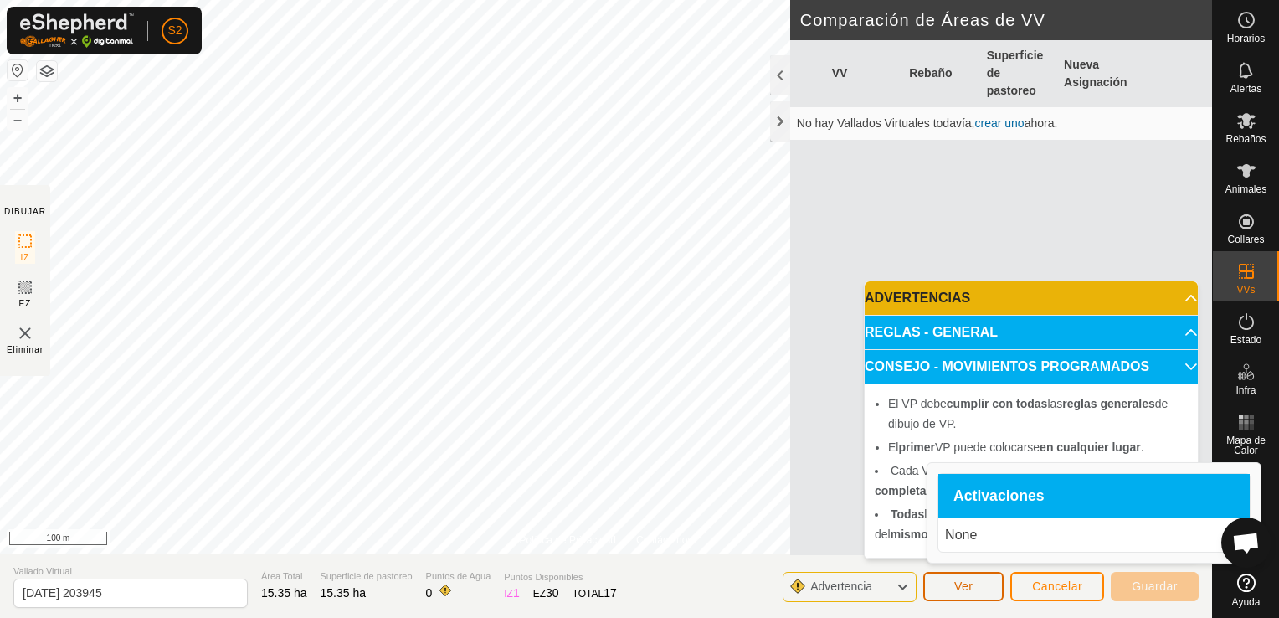
click at [961, 589] on span "Ver" at bounding box center [963, 585] width 19 height 13
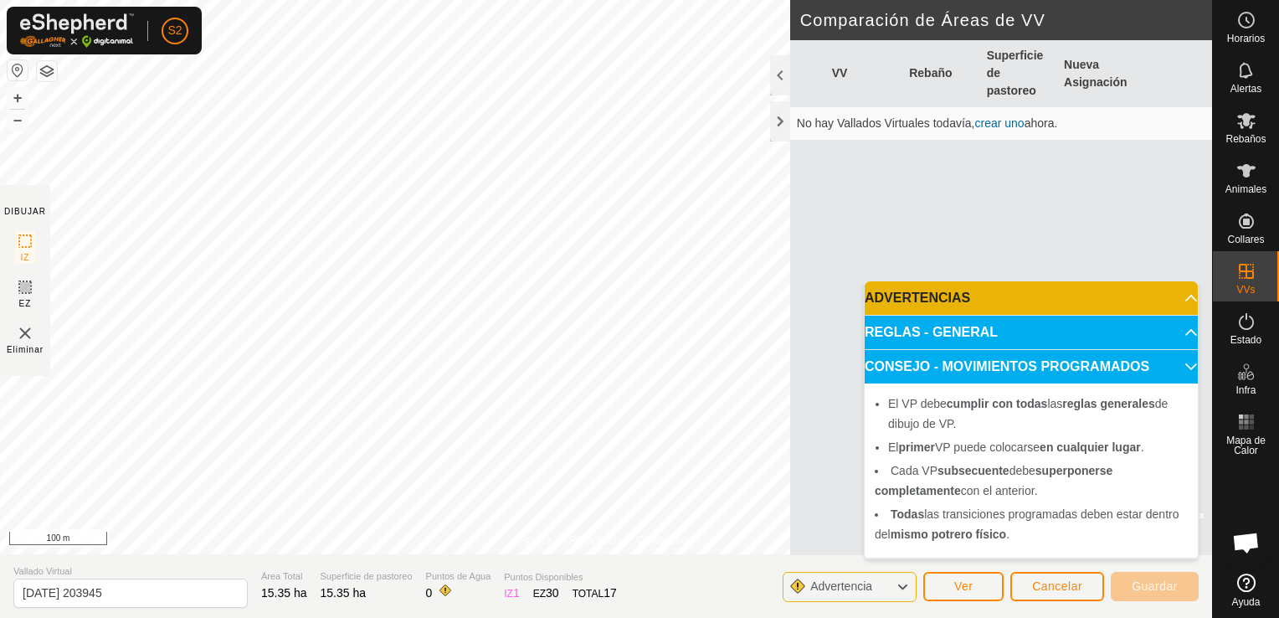
click at [898, 588] on icon at bounding box center [902, 587] width 13 height 22
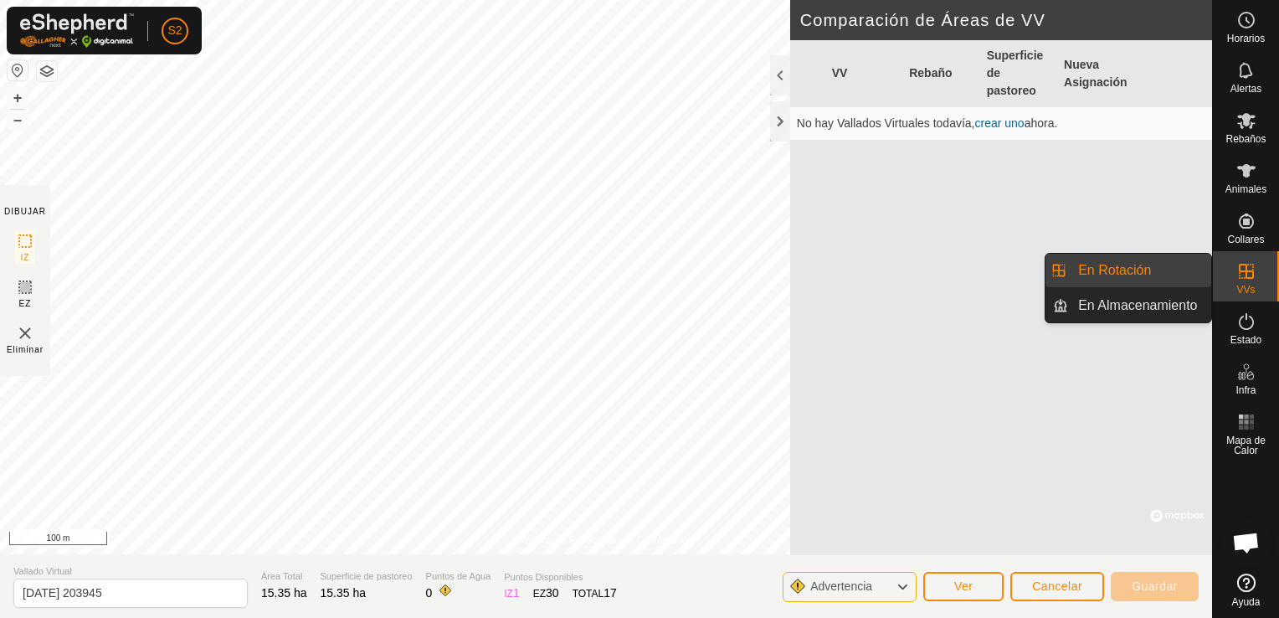
click at [1149, 275] on link "En Rotación" at bounding box center [1139, 270] width 143 height 33
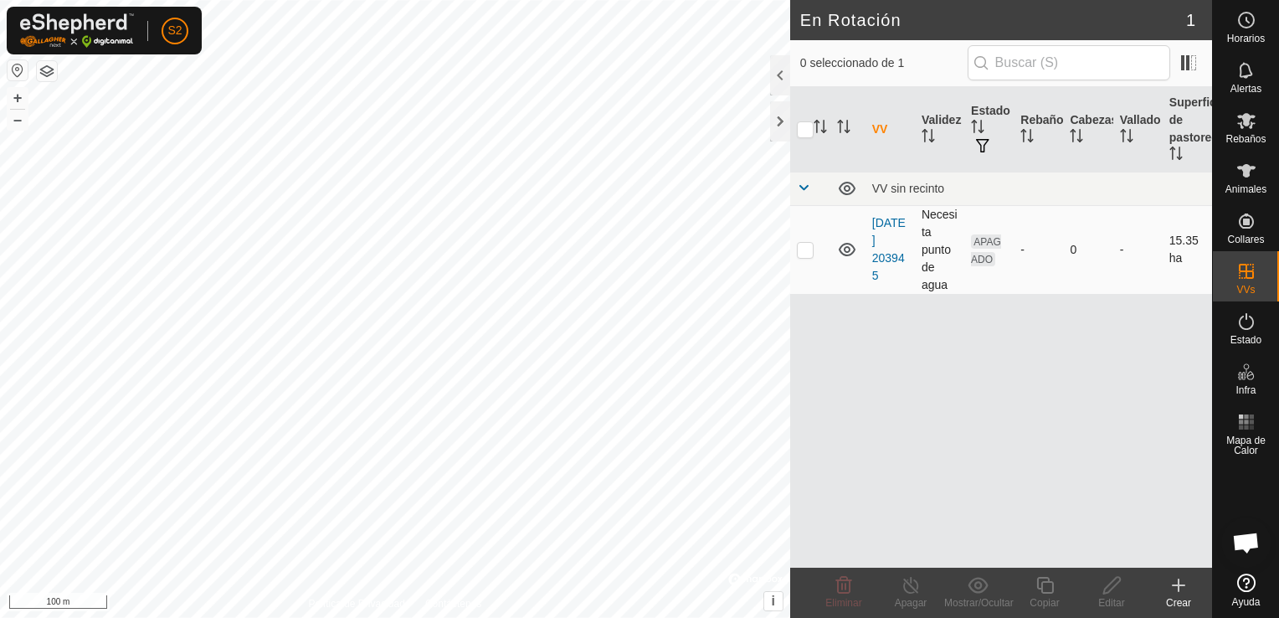
click at [804, 252] on p-checkbox at bounding box center [805, 249] width 17 height 13
checkbox input "true"
click at [970, 591] on icon at bounding box center [978, 585] width 21 height 20
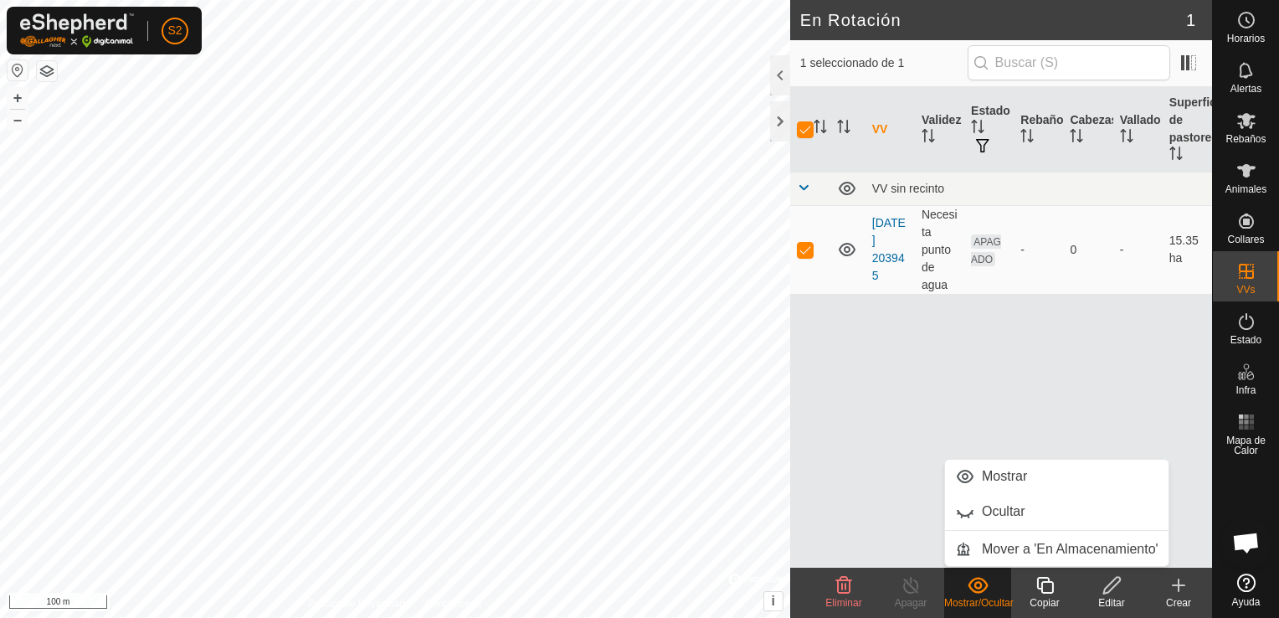
click at [970, 591] on icon at bounding box center [978, 585] width 21 height 20
click at [1103, 593] on icon at bounding box center [1111, 585] width 17 height 17
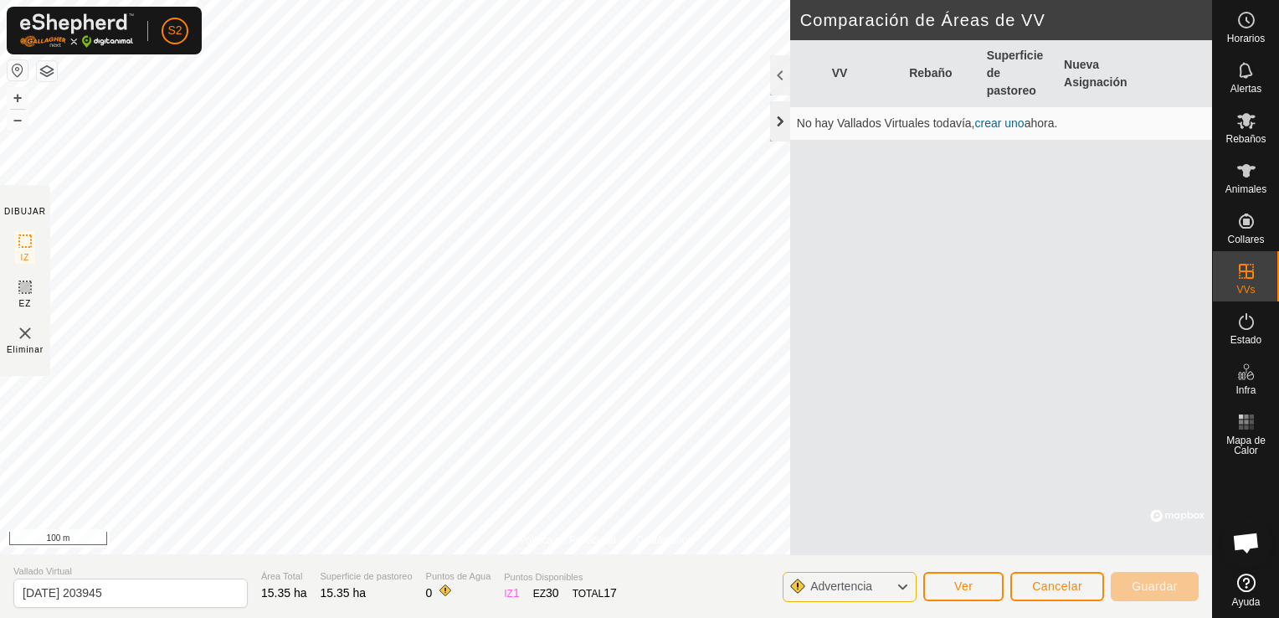
click at [780, 125] on div at bounding box center [780, 121] width 20 height 40
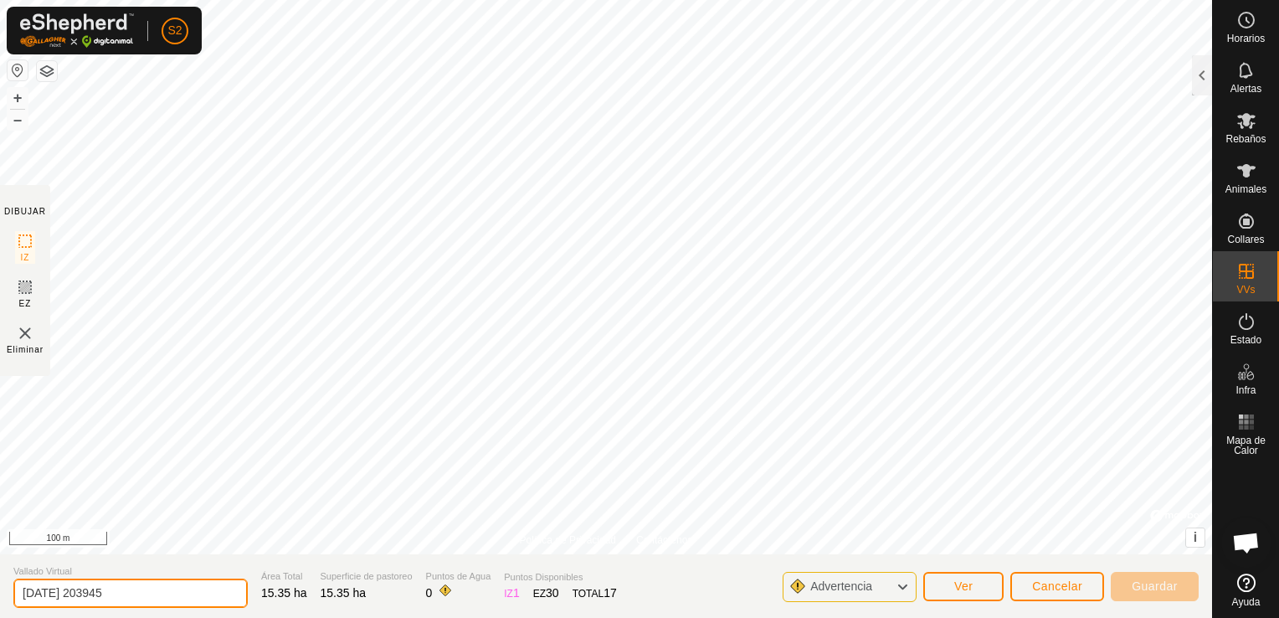
click at [154, 592] on input "[DATE] 203945" at bounding box center [130, 592] width 234 height 29
type input "2"
type input "RIO"
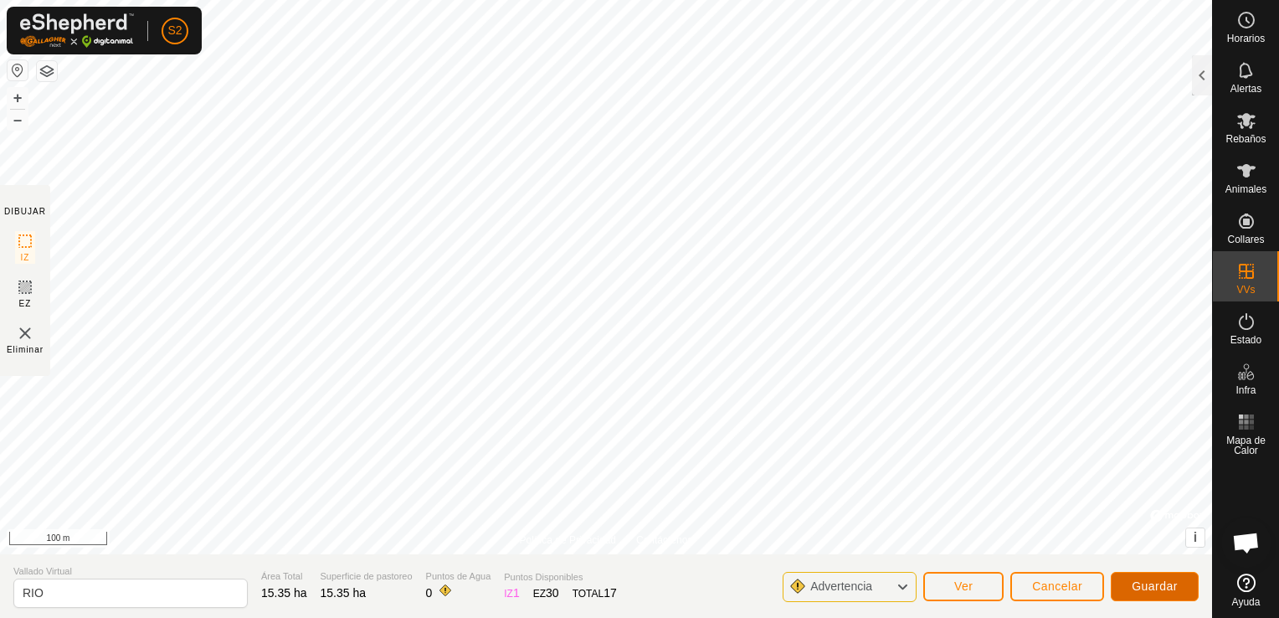
click at [1157, 592] on span "Guardar" at bounding box center [1155, 585] width 46 height 13
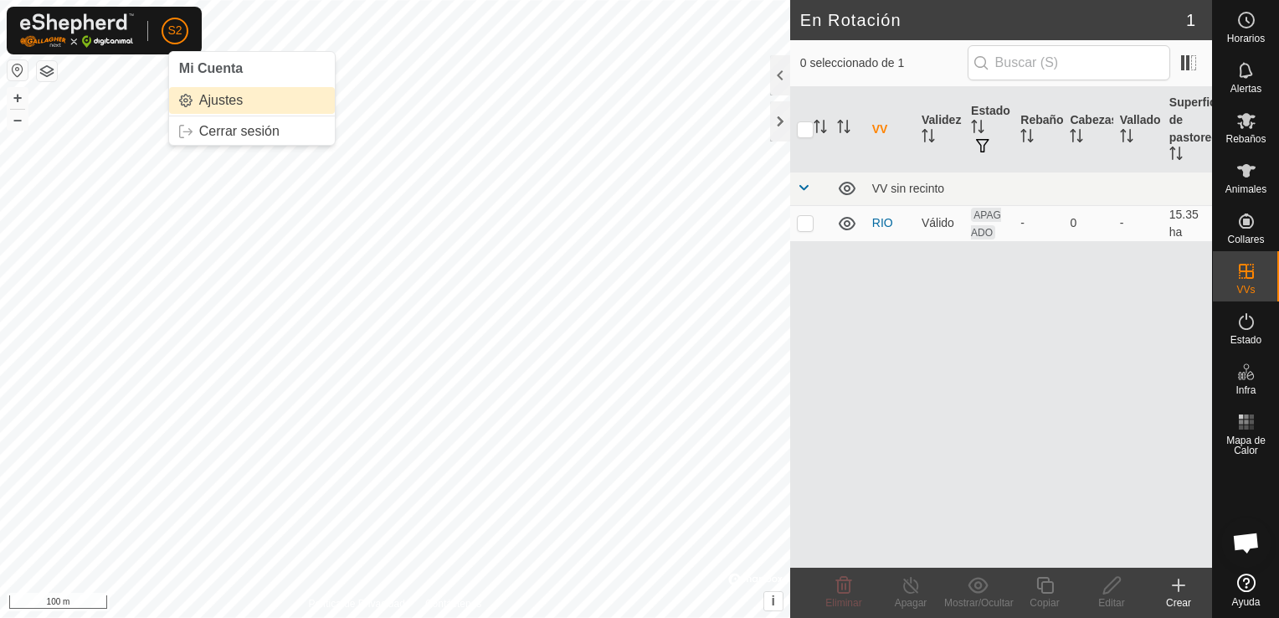
click at [193, 95] on link "Ajustes" at bounding box center [252, 100] width 166 height 27
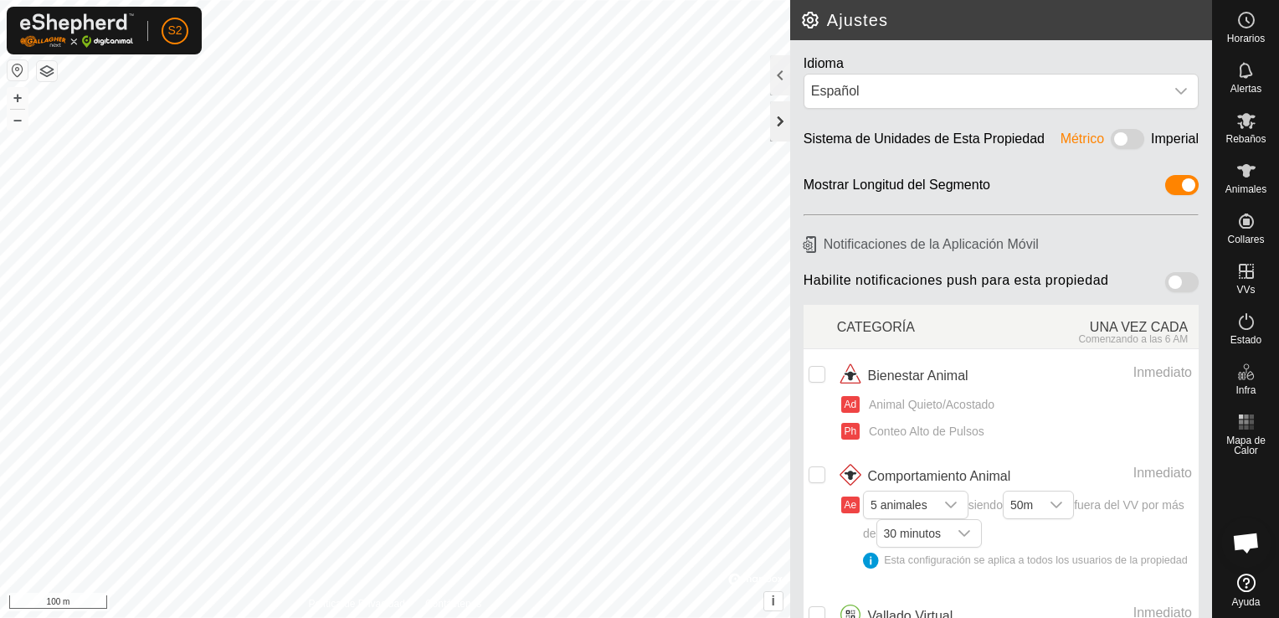
click at [777, 119] on div at bounding box center [780, 121] width 20 height 40
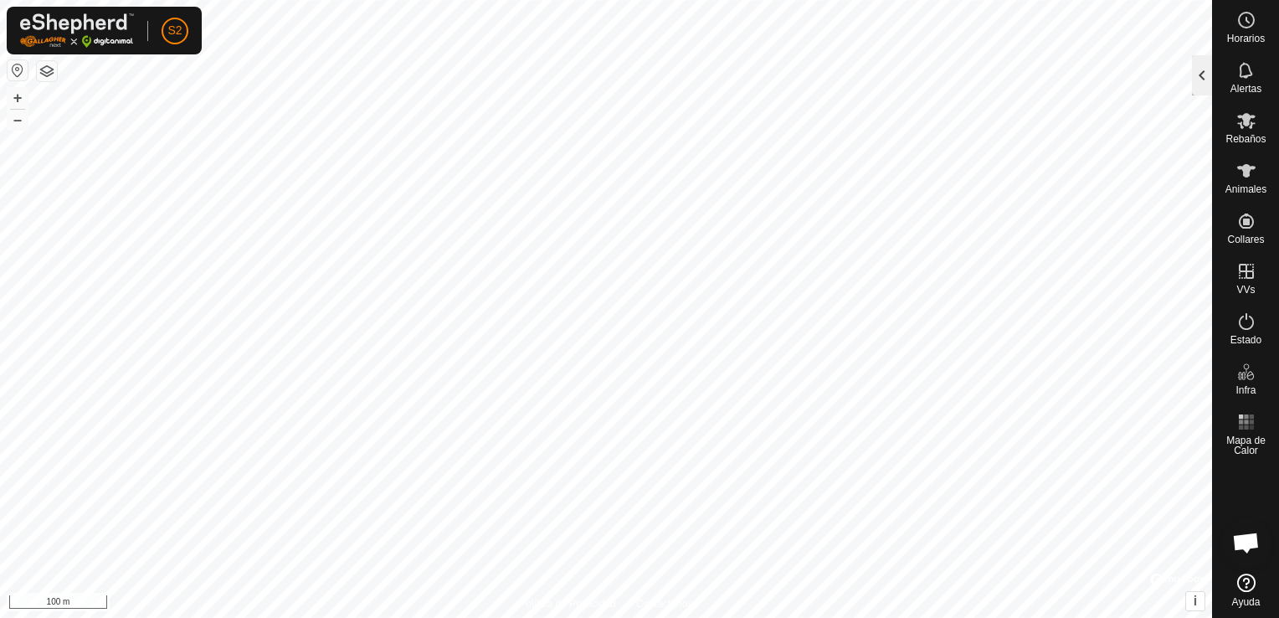
click at [1203, 75] on div at bounding box center [1202, 75] width 20 height 40
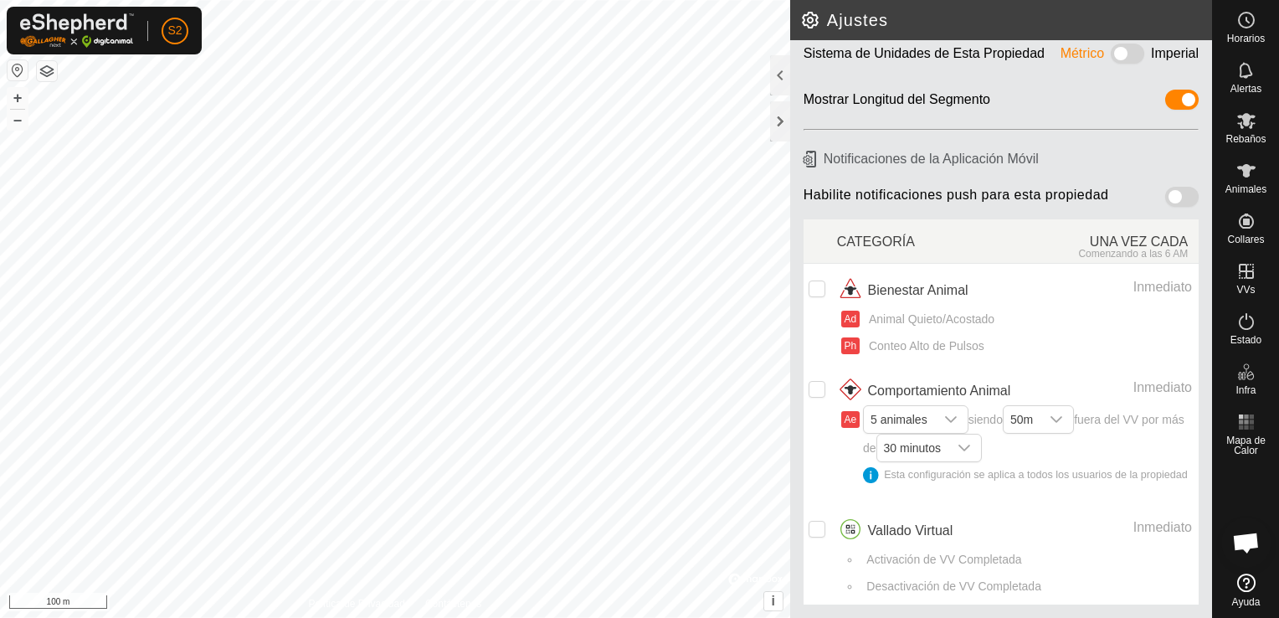
scroll to position [97, 0]
click at [816, 534] on input "checkbox" at bounding box center [817, 529] width 17 height 17
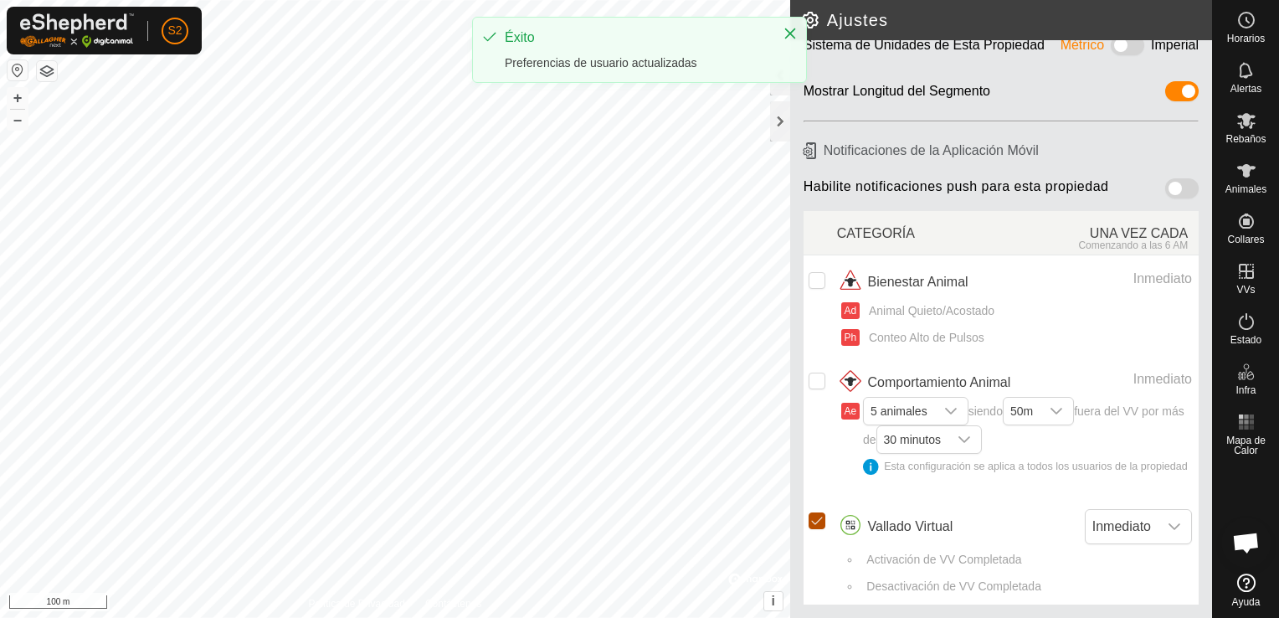
click at [816, 529] on input "Row Selected" at bounding box center [817, 520] width 17 height 17
checkbox input "false"
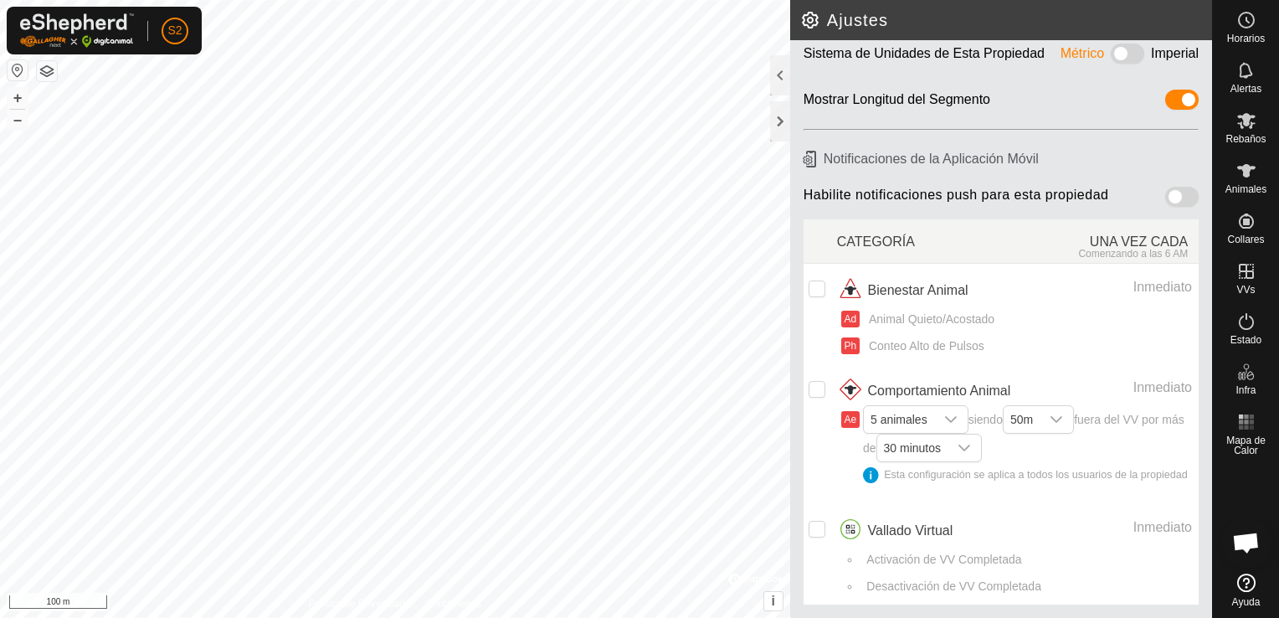
click at [1179, 187] on span at bounding box center [1181, 197] width 33 height 20
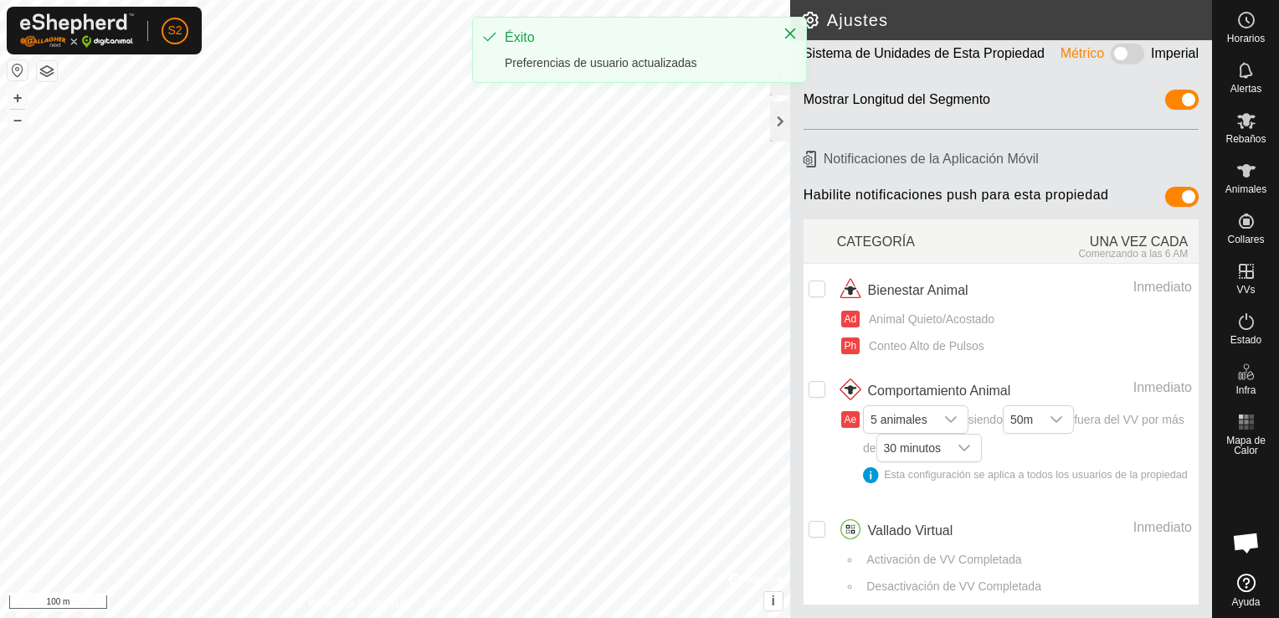
click at [1165, 187] on span at bounding box center [1181, 197] width 33 height 20
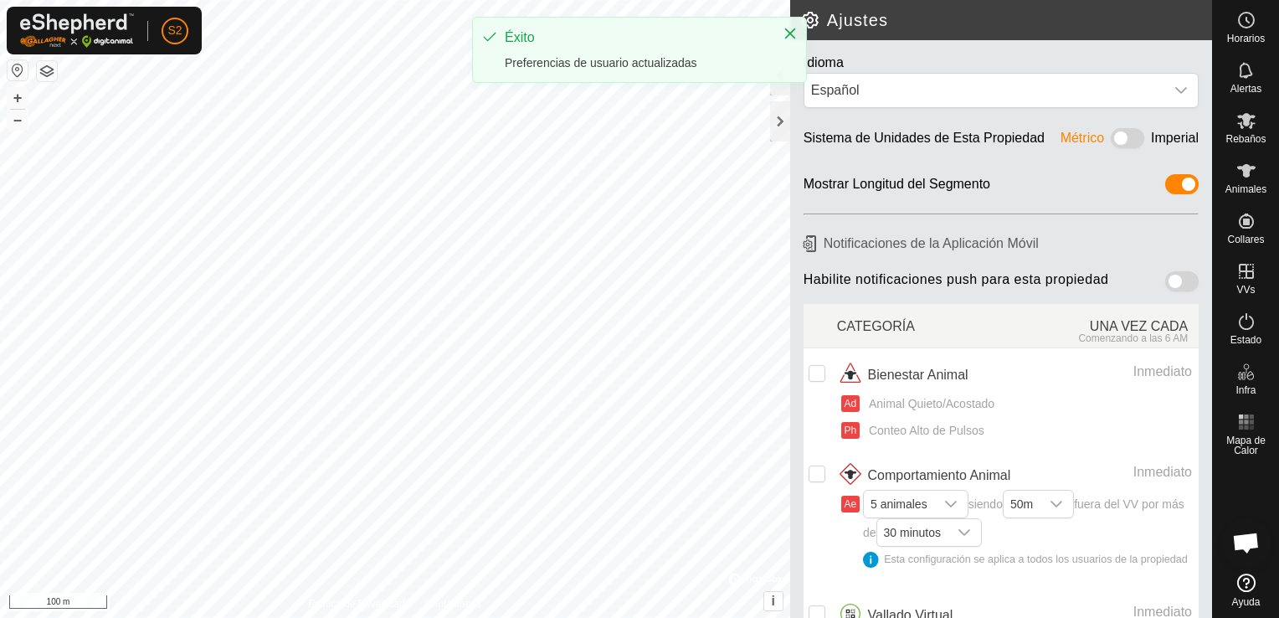
scroll to position [0, 0]
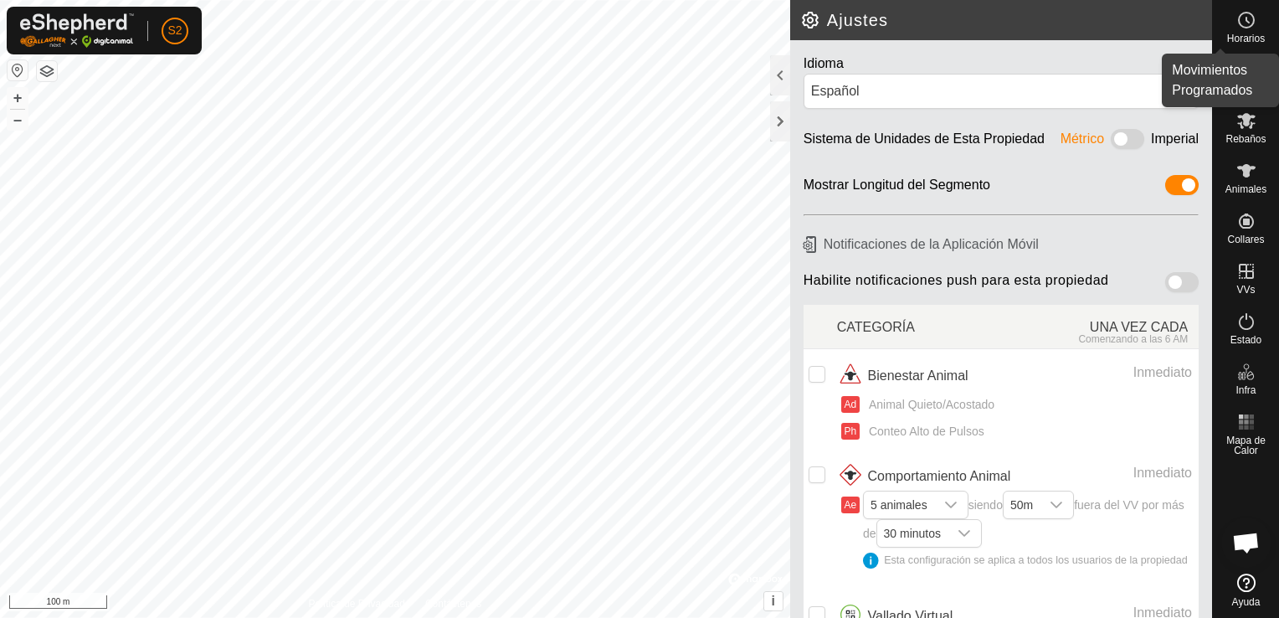
click at [1249, 20] on icon at bounding box center [1246, 20] width 20 height 20
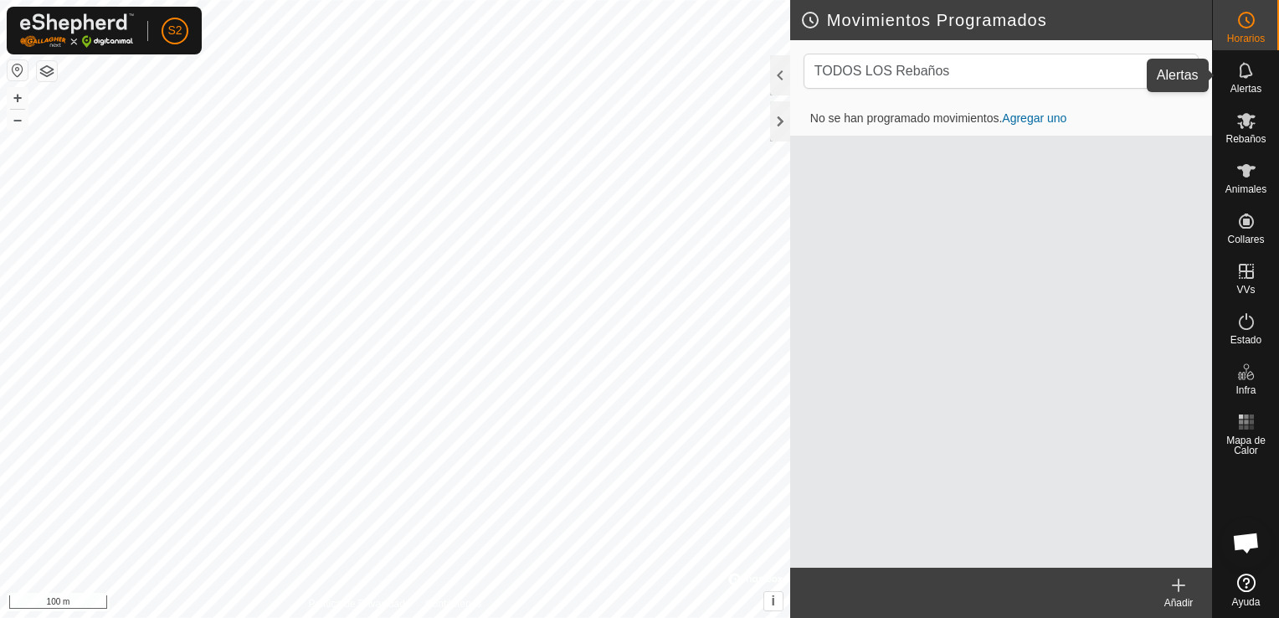
click at [1237, 69] on icon at bounding box center [1246, 70] width 20 height 20
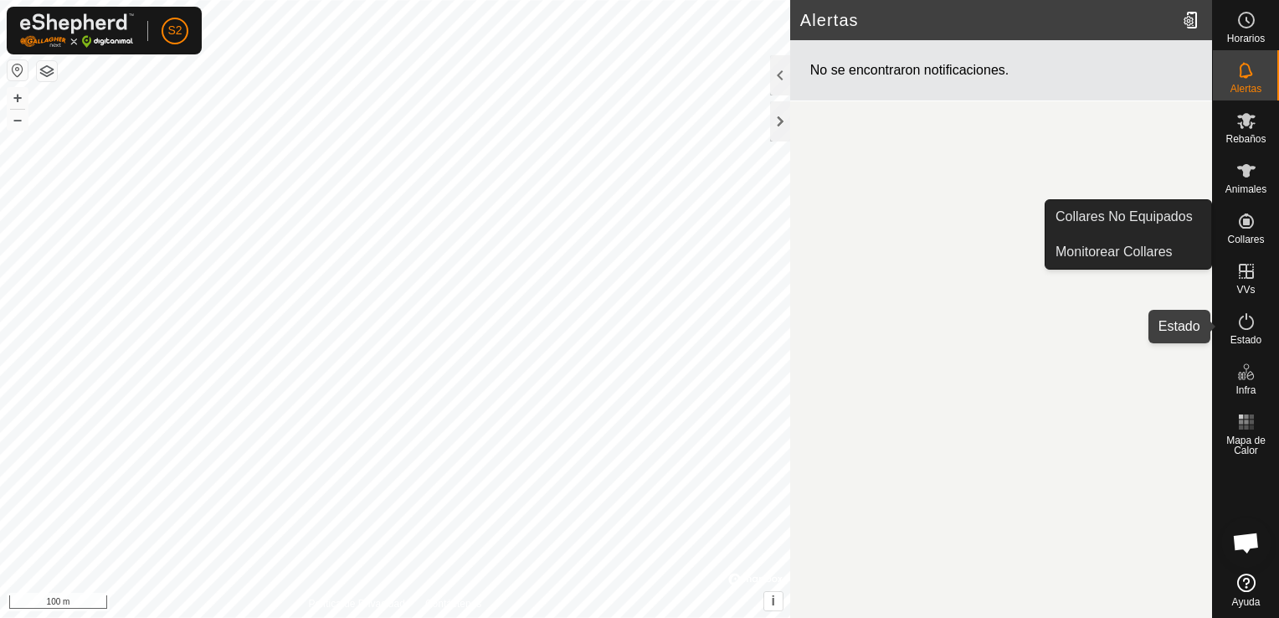
click at [1241, 326] on icon at bounding box center [1246, 321] width 15 height 17
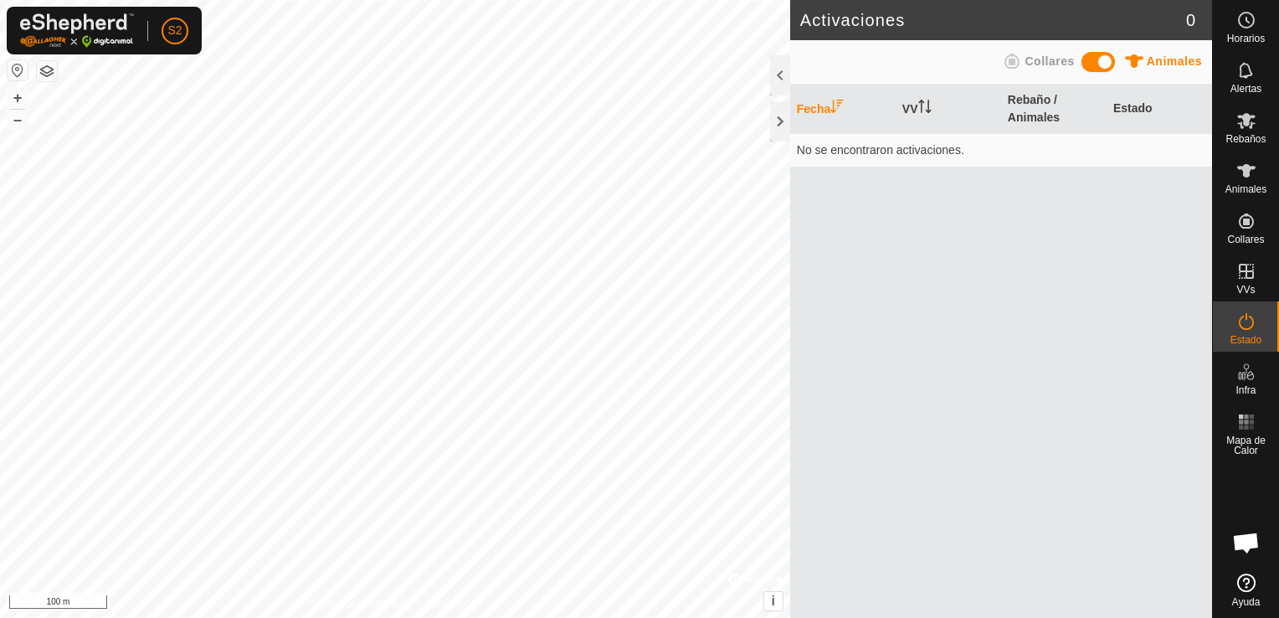
click at [1241, 326] on icon at bounding box center [1246, 321] width 15 height 17
click at [1094, 64] on span at bounding box center [1098, 62] width 33 height 20
click at [1108, 64] on span at bounding box center [1098, 62] width 33 height 20
click at [1094, 62] on span at bounding box center [1098, 62] width 33 height 20
click at [1108, 62] on span at bounding box center [1098, 62] width 33 height 20
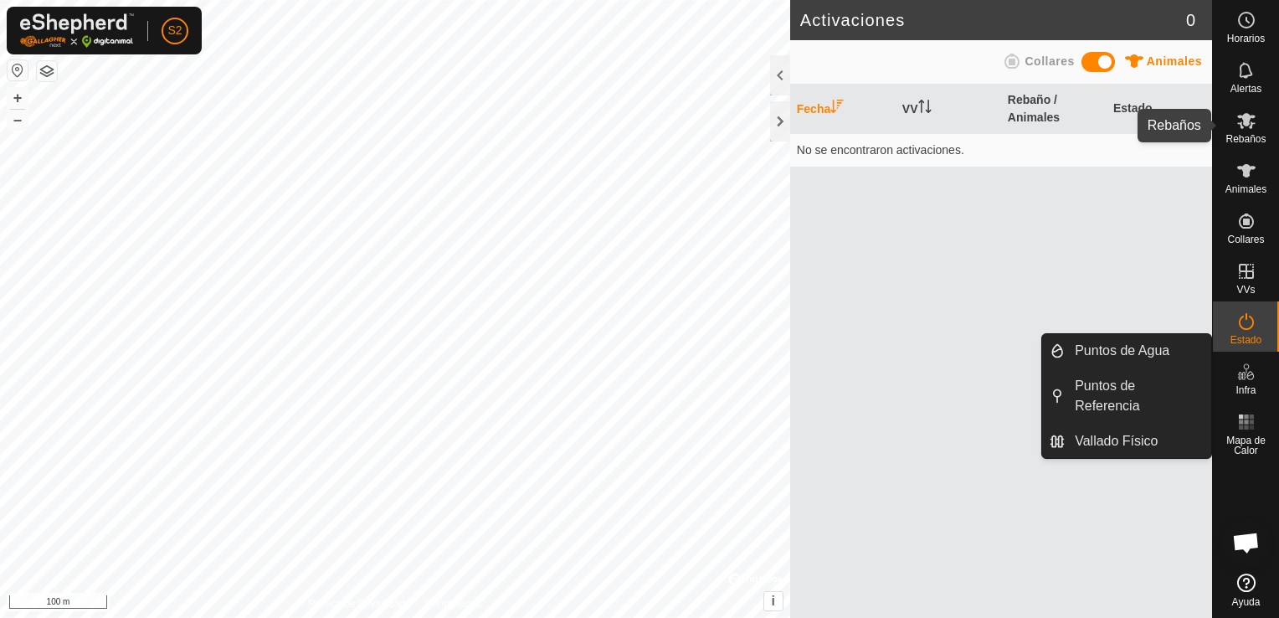
click at [1243, 116] on icon at bounding box center [1246, 121] width 18 height 16
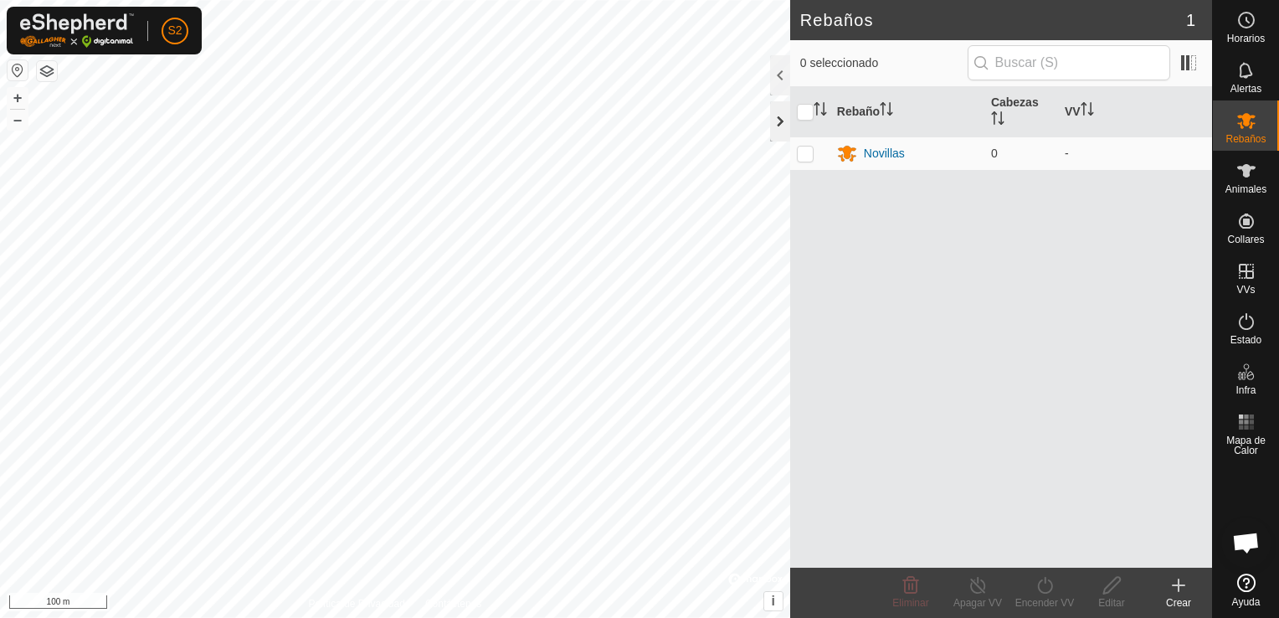
click at [777, 136] on div at bounding box center [780, 121] width 20 height 40
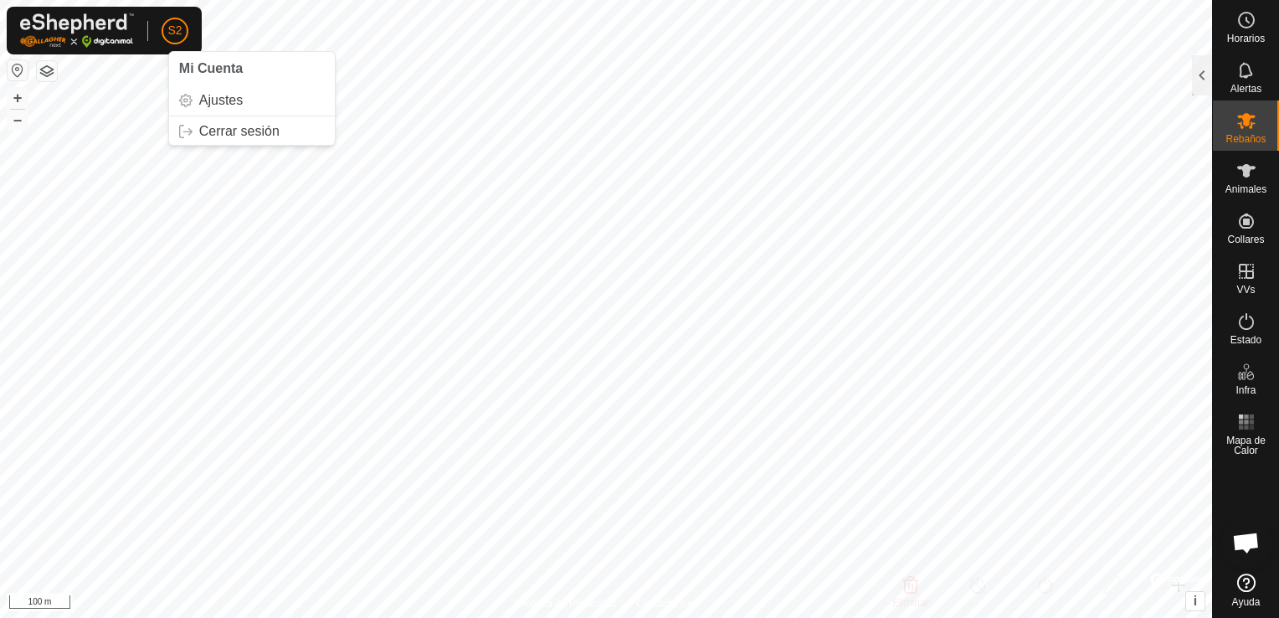
click at [176, 0] on html "S2 Mi Cuenta Ajustes Cerrar sesión Horarios Alertas Rebaños Animales Collares V…" at bounding box center [639, 309] width 1279 height 618
click at [484, 0] on html "S2 Horarios Alertas Rebaños Animales Collares VVs Estado Infra Mapa de Calor Ay…" at bounding box center [639, 309] width 1279 height 618
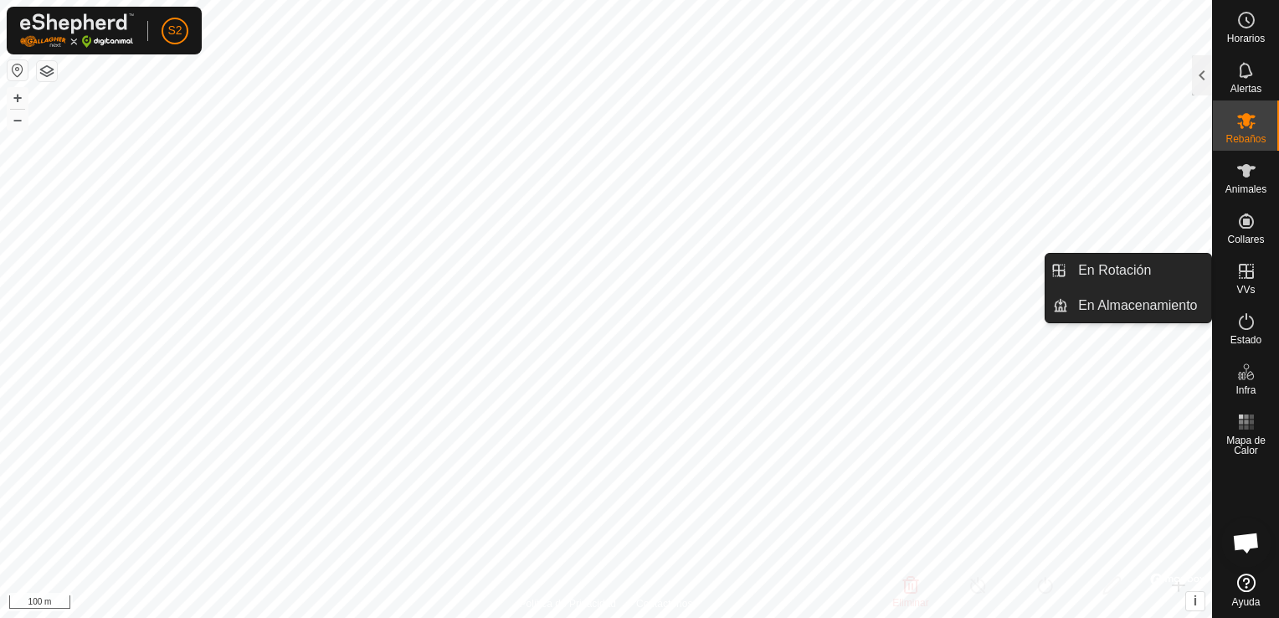
drag, startPoint x: 1215, startPoint y: 281, endPoint x: 1236, endPoint y: 283, distance: 21.0
click at [1236, 285] on span "VVs" at bounding box center [1245, 290] width 18 height 10
click at [1128, 277] on link "En Rotación" at bounding box center [1139, 270] width 143 height 33
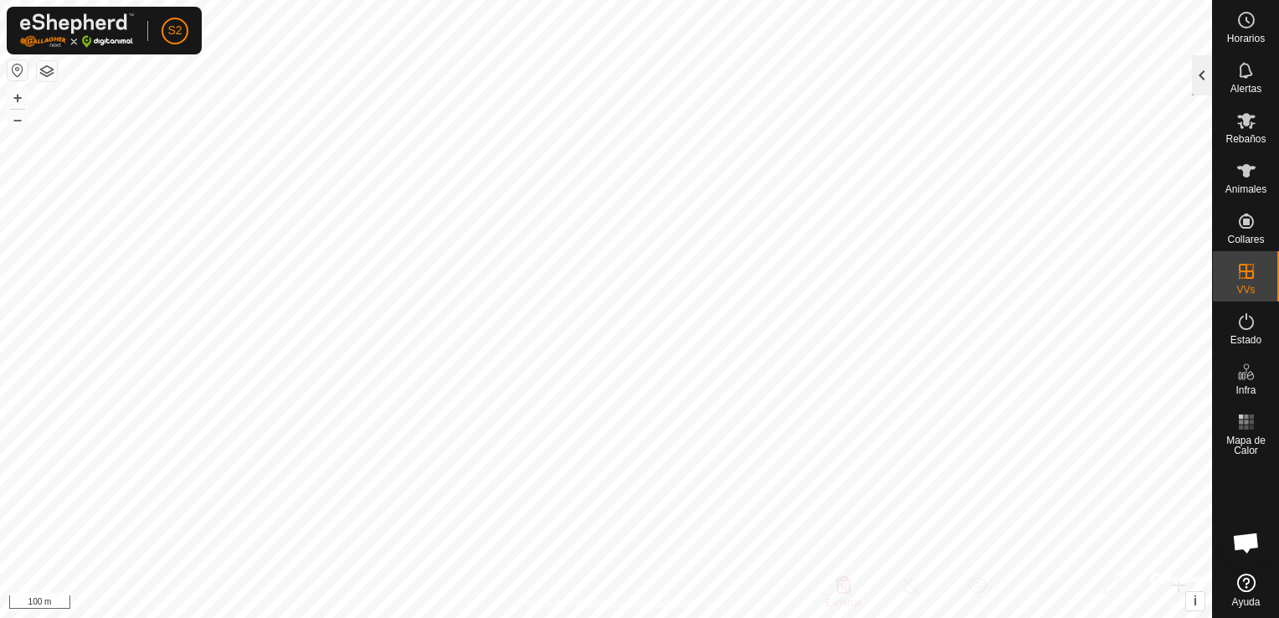
click at [1195, 79] on div at bounding box center [1202, 75] width 20 height 40
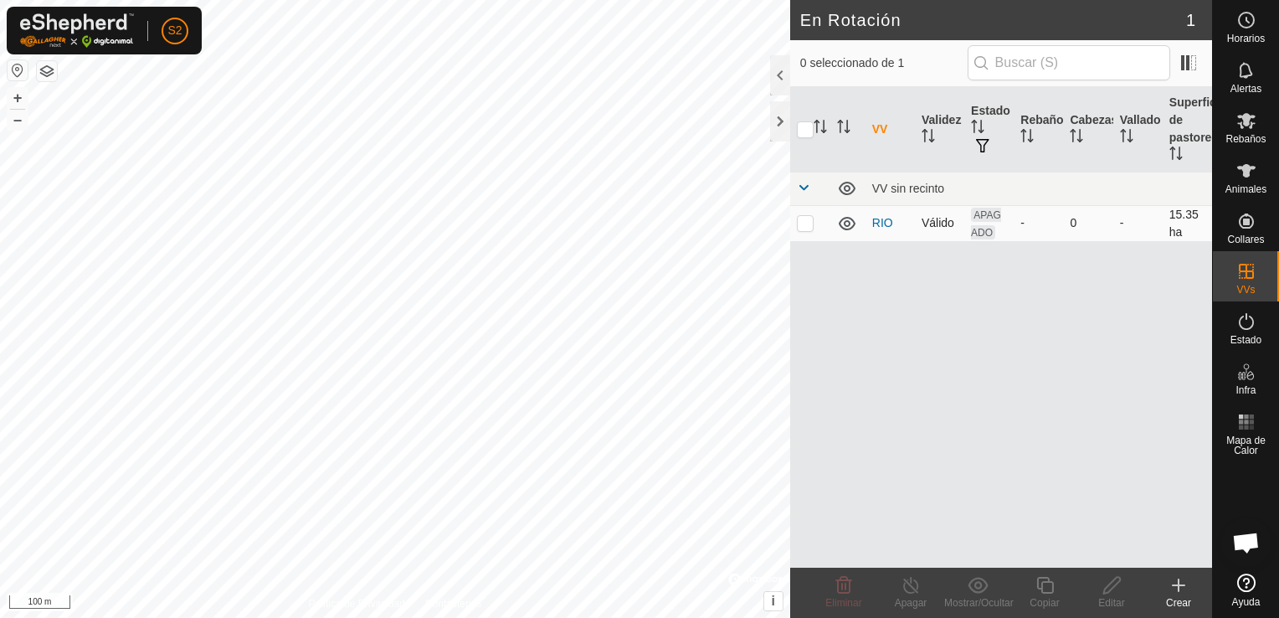
click at [797, 224] on p-checkbox at bounding box center [805, 222] width 17 height 13
checkbox input "true"
click at [1103, 583] on icon at bounding box center [1112, 585] width 21 height 20
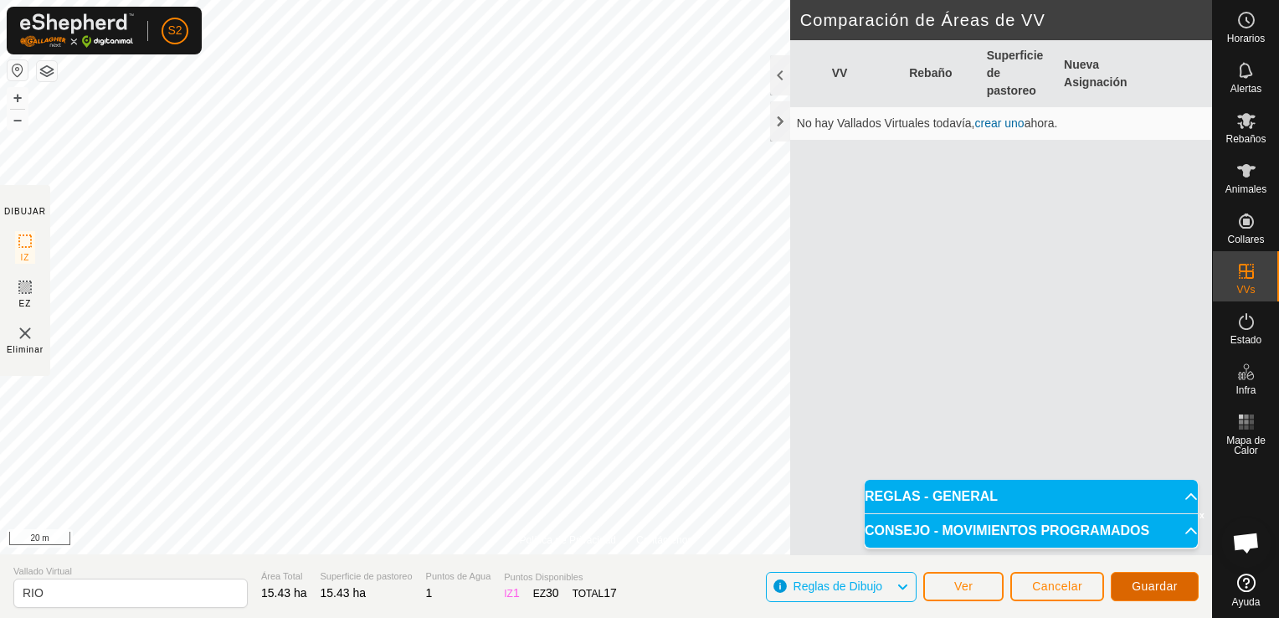
click at [1133, 597] on button "Guardar" at bounding box center [1155, 586] width 88 height 29
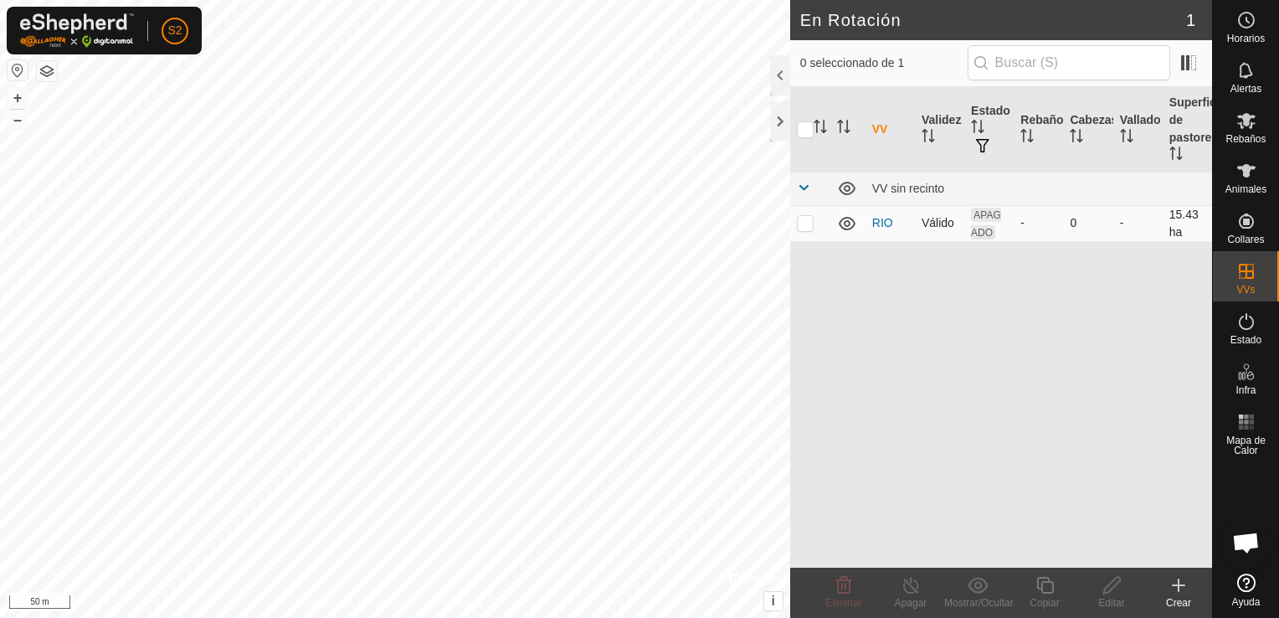
click at [806, 218] on p-checkbox at bounding box center [805, 222] width 17 height 13
checkbox input "true"
click at [1113, 595] on div "Editar" at bounding box center [1111, 602] width 67 height 15
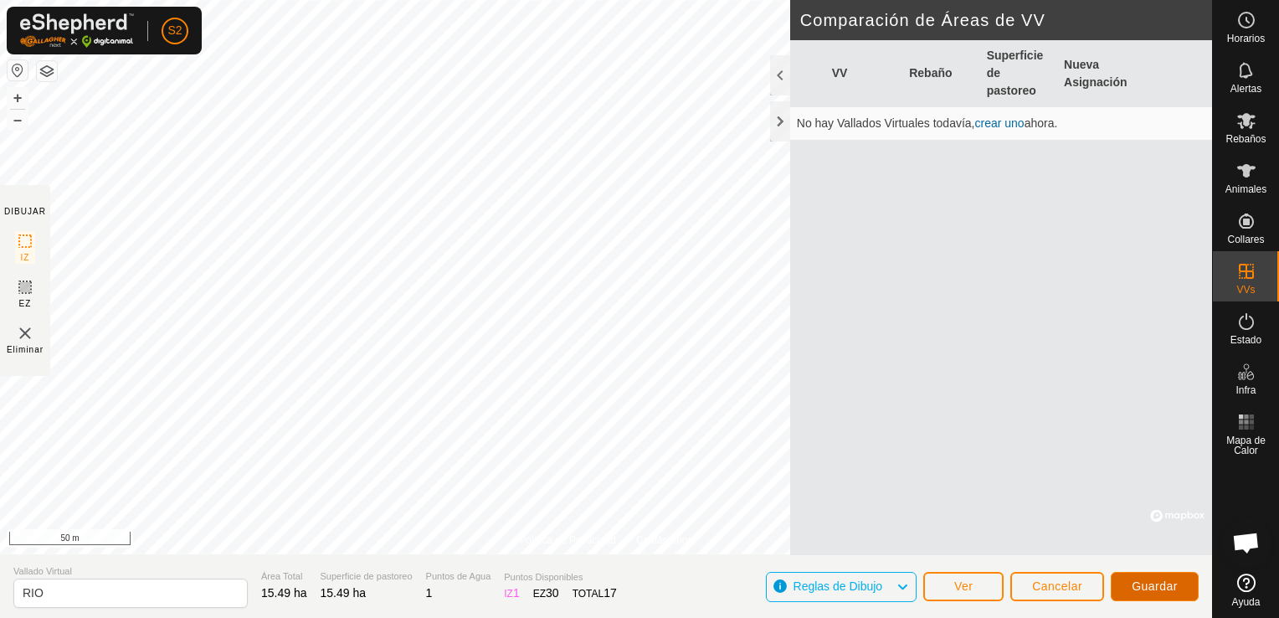
click at [1146, 591] on span "Guardar" at bounding box center [1155, 585] width 46 height 13
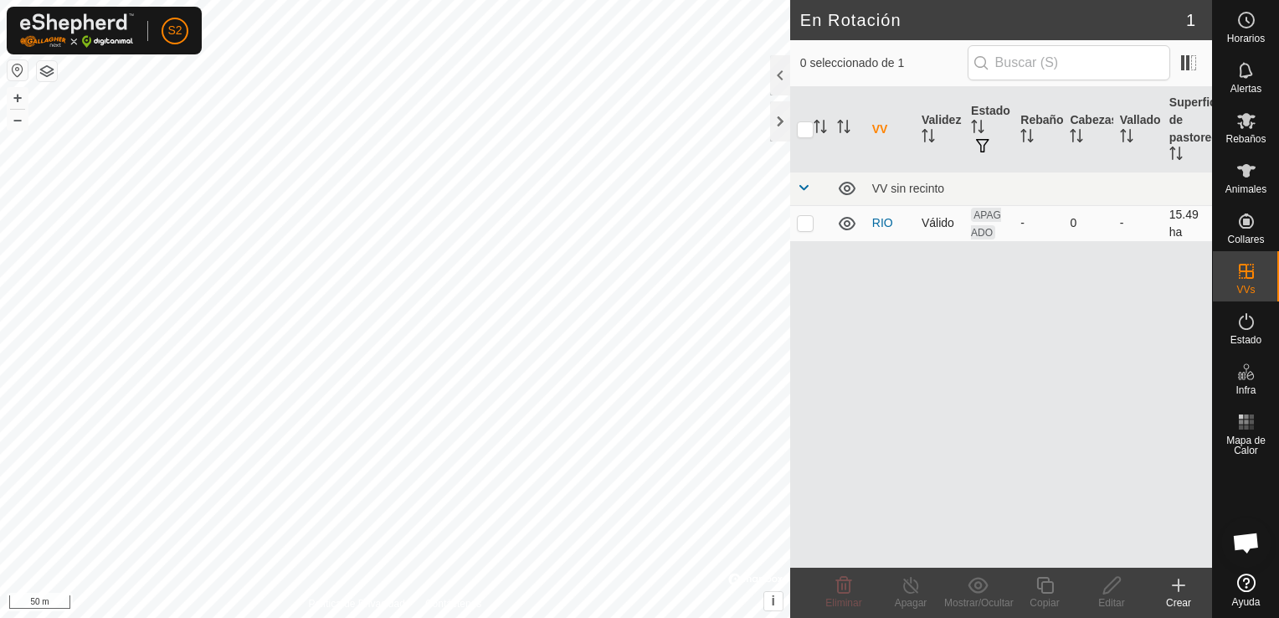
click at [802, 226] on p-checkbox at bounding box center [805, 222] width 17 height 13
checkbox input "true"
click at [1108, 588] on icon at bounding box center [1112, 585] width 21 height 20
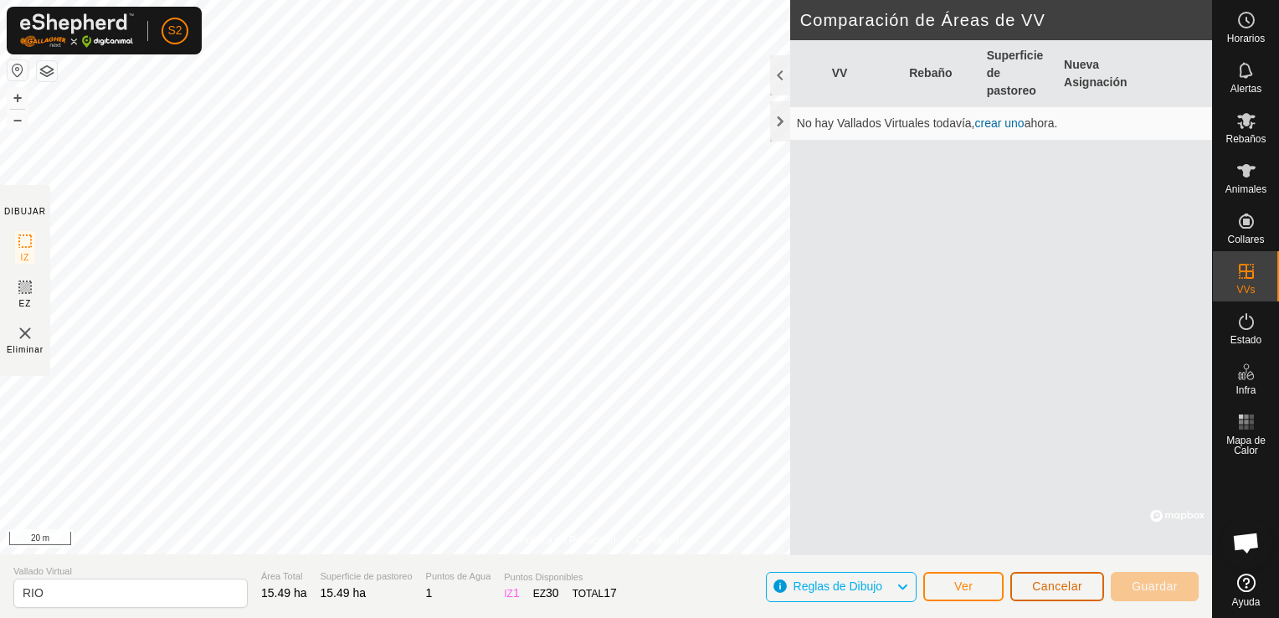
click at [1046, 583] on span "Cancelar" at bounding box center [1057, 585] width 50 height 13
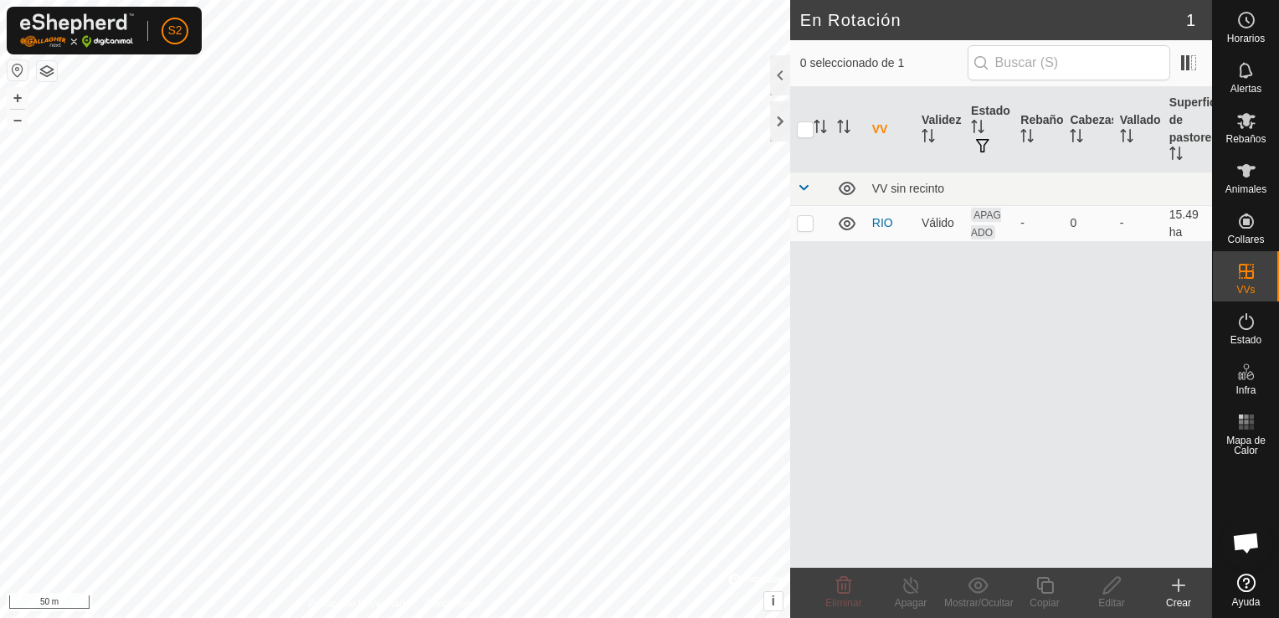
click at [52, 75] on button "button" at bounding box center [47, 71] width 20 height 20
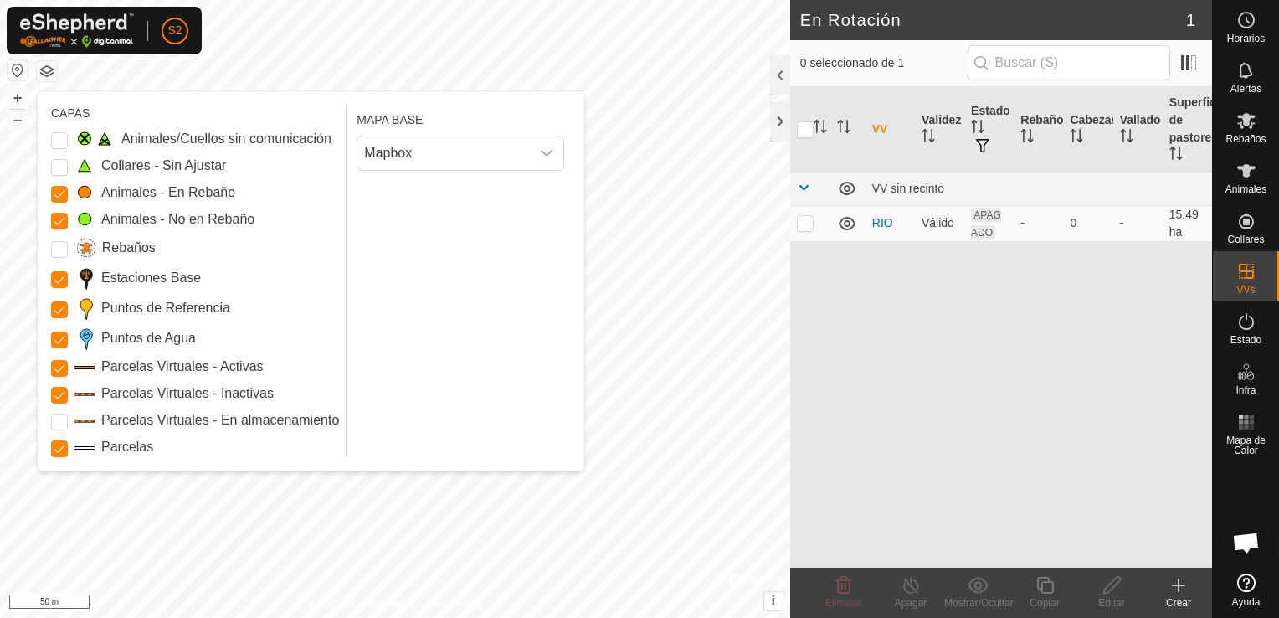
click at [52, 75] on button "button" at bounding box center [47, 71] width 20 height 20
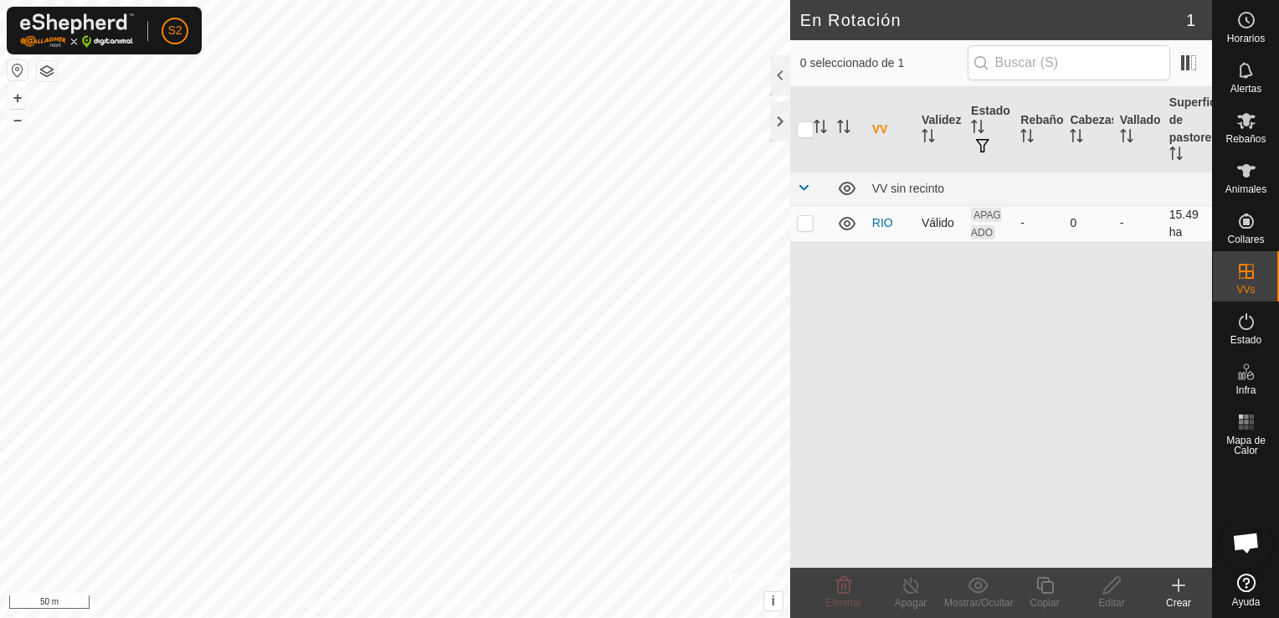
click at [807, 226] on p-checkbox at bounding box center [805, 222] width 17 height 13
checkbox input "true"
click at [1113, 594] on icon at bounding box center [1112, 585] width 21 height 20
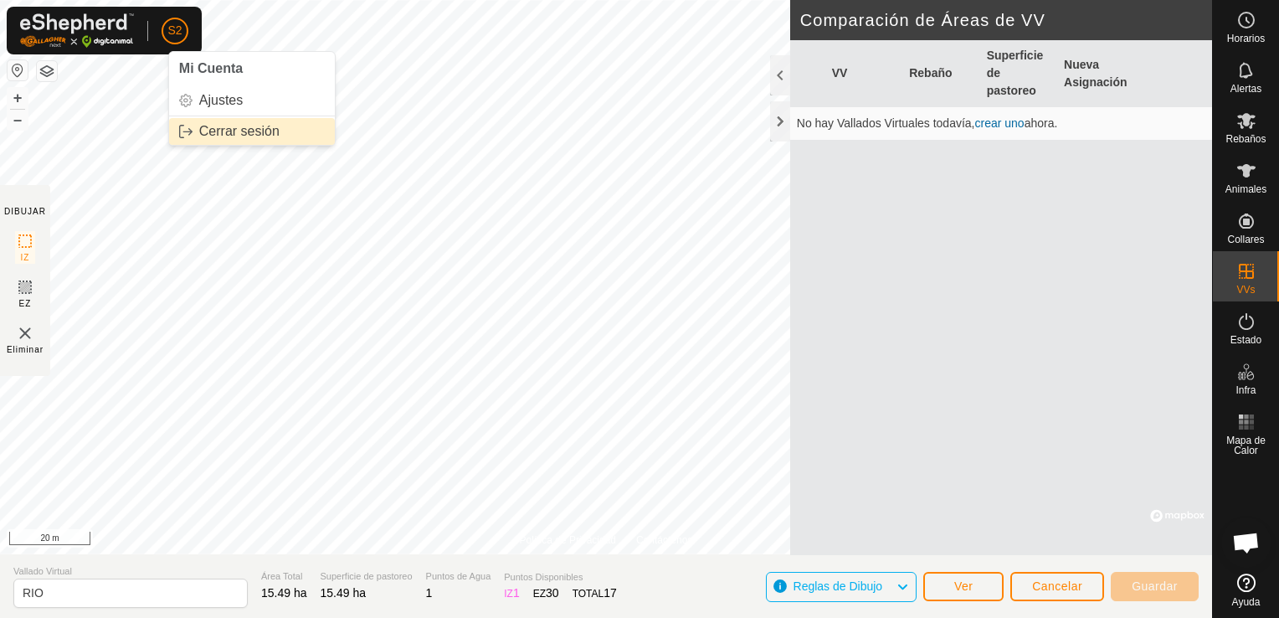
click at [199, 123] on link "Cerrar sesión" at bounding box center [252, 131] width 166 height 27
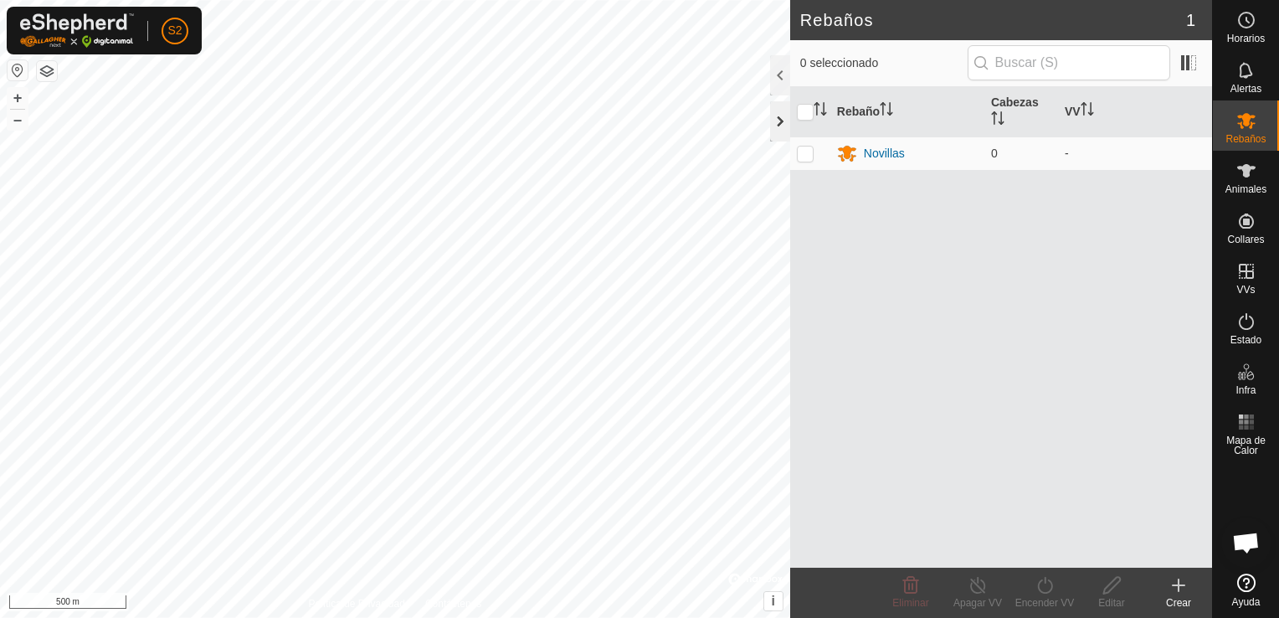
click at [780, 119] on div at bounding box center [780, 121] width 20 height 40
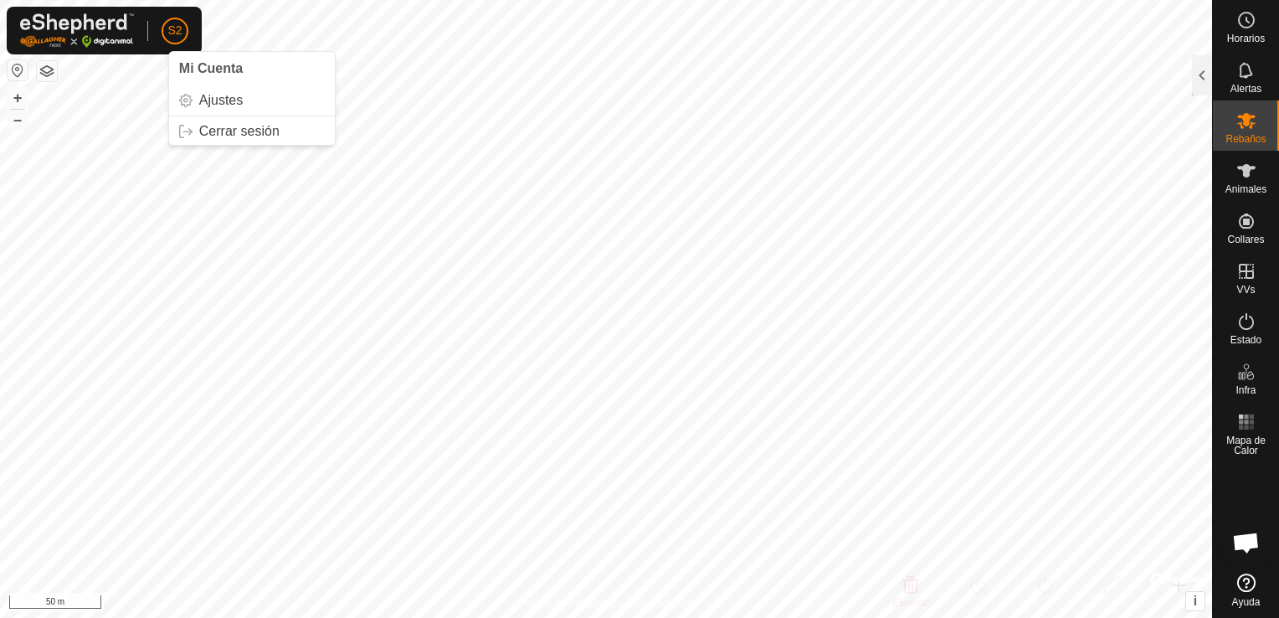
click at [198, 64] on span "Mi Cuenta" at bounding box center [211, 68] width 64 height 14
click at [213, 90] on link "Ajustes" at bounding box center [252, 100] width 166 height 27
click at [213, 92] on link "Ajustes" at bounding box center [252, 100] width 166 height 27
click at [1205, 75] on div at bounding box center [1202, 75] width 20 height 40
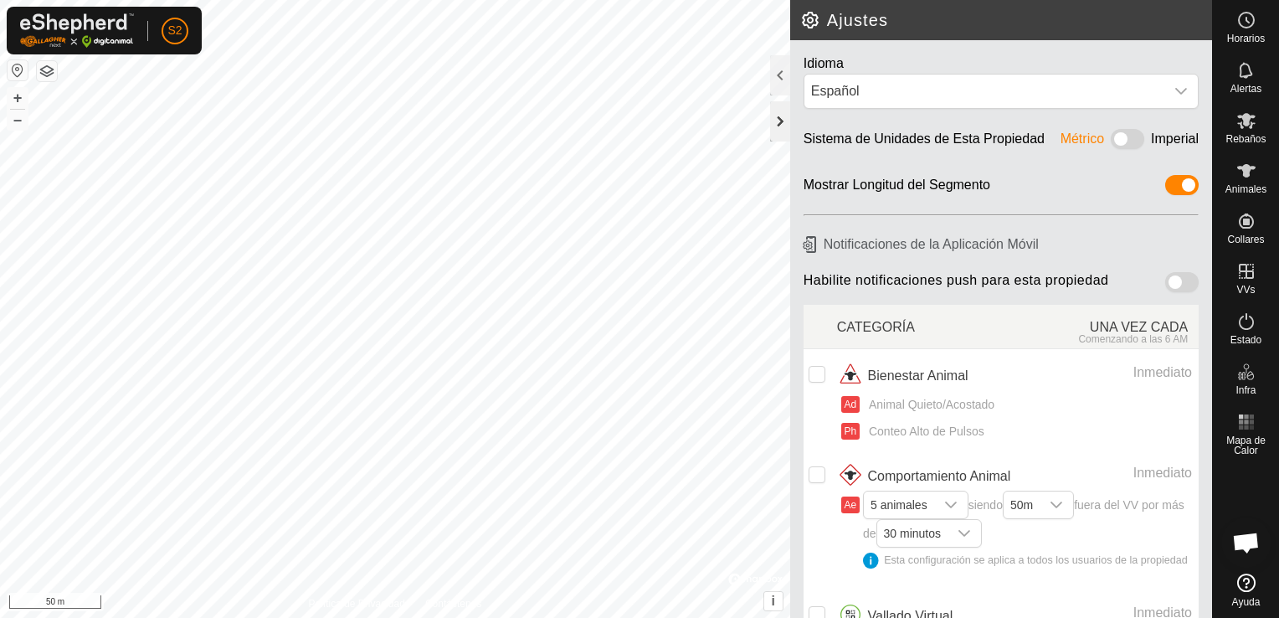
click at [773, 116] on div at bounding box center [780, 121] width 20 height 40
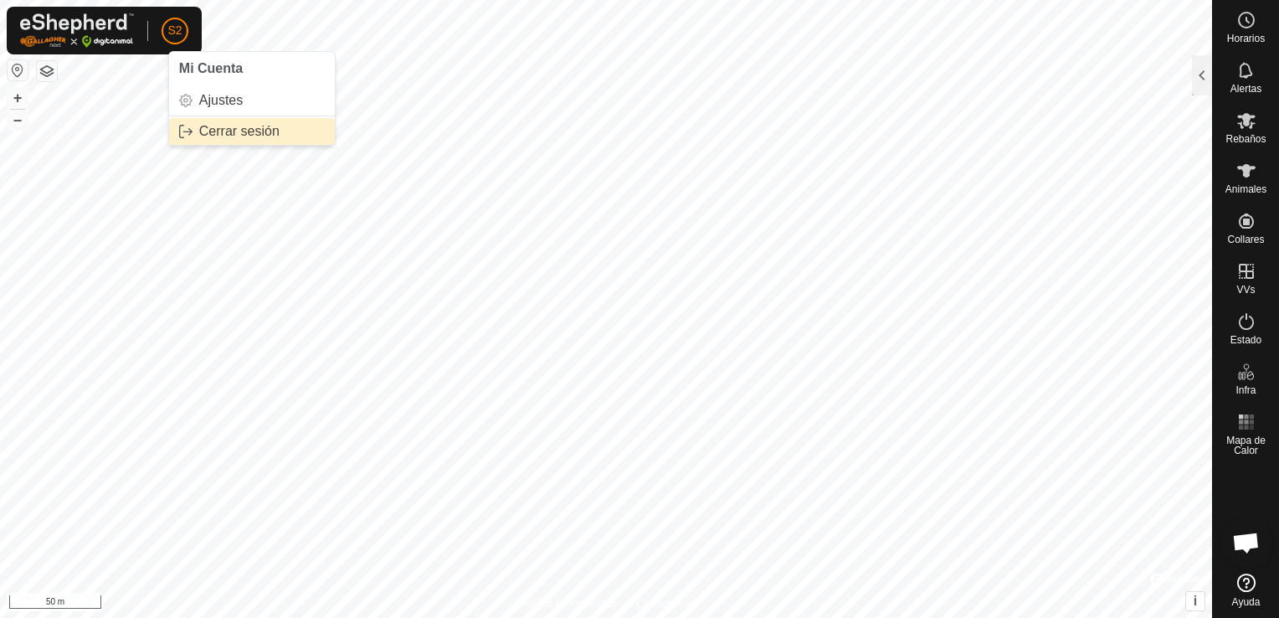
click at [213, 127] on link "Cerrar sesión" at bounding box center [252, 131] width 166 height 27
